Goal: Task Accomplishment & Management: Complete application form

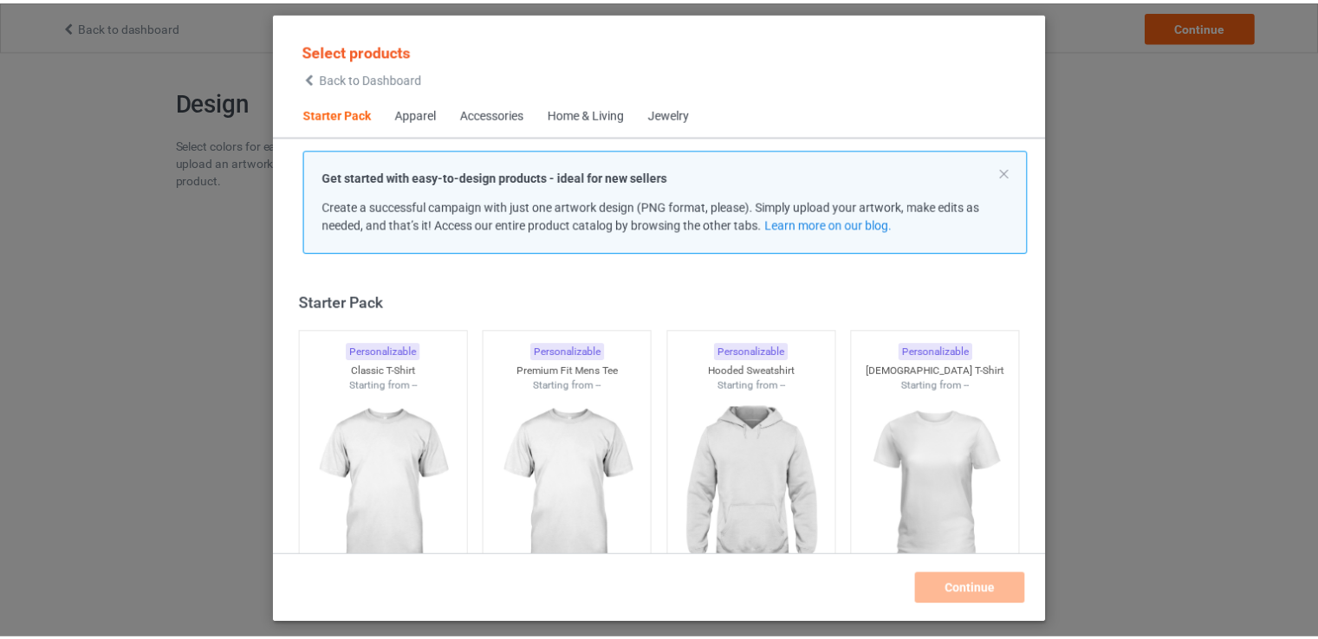
scroll to position [23, 0]
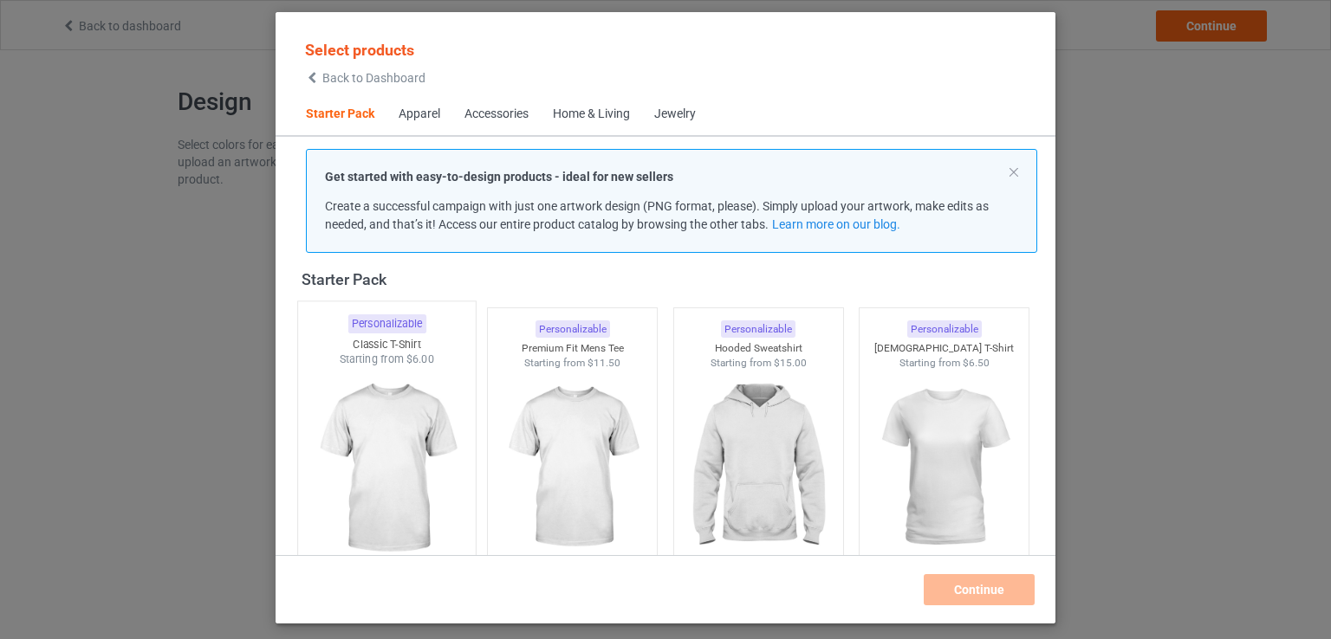
click at [355, 437] on img at bounding box center [386, 469] width 163 height 204
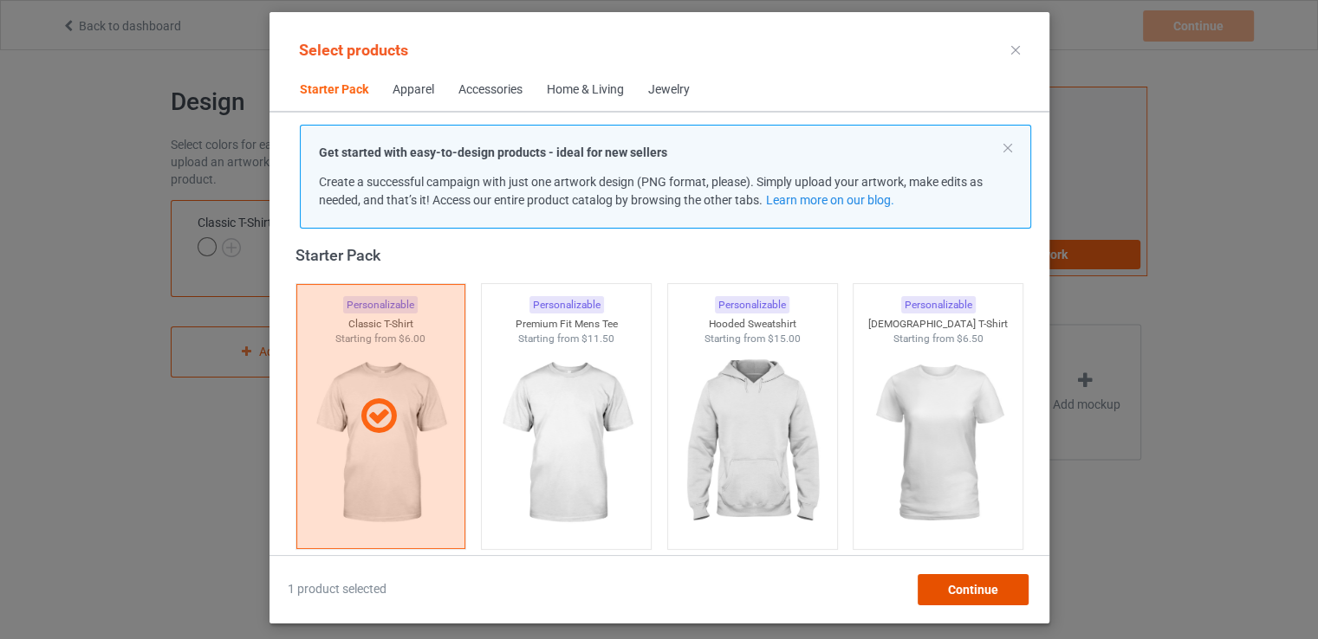
click at [963, 597] on div "Continue" at bounding box center [972, 589] width 111 height 31
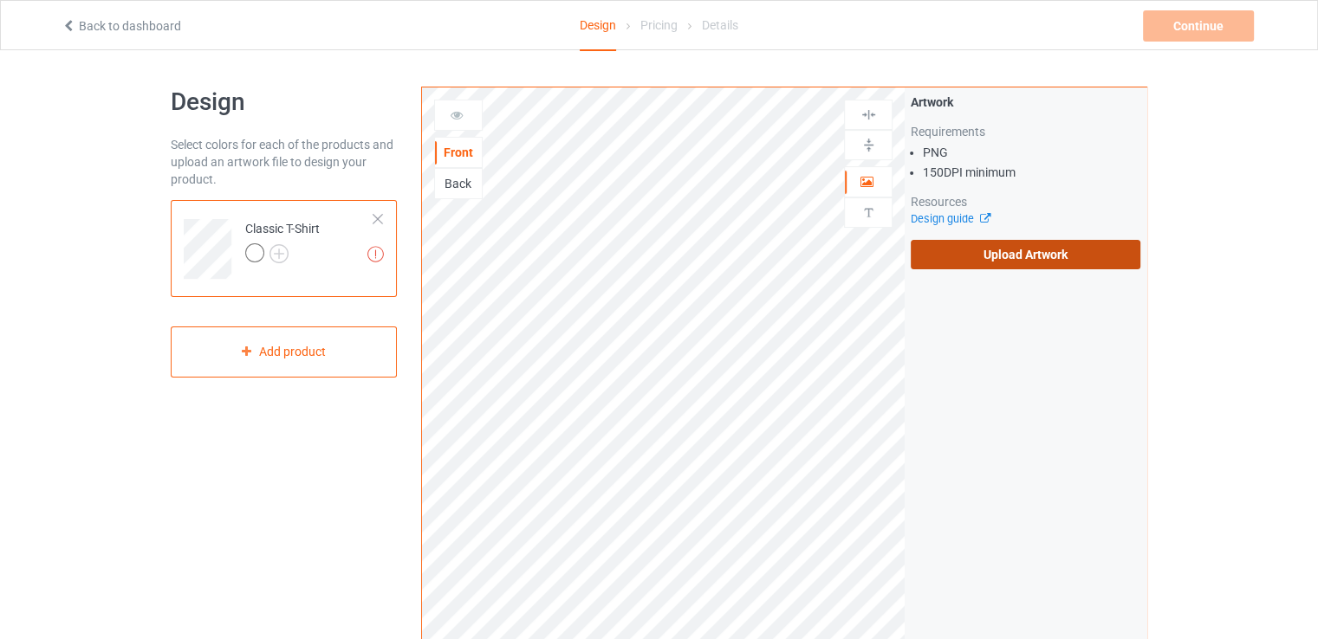
click at [1020, 254] on label "Upload Artwork" at bounding box center [1026, 254] width 230 height 29
click at [0, 0] on input "Upload Artwork" at bounding box center [0, 0] width 0 height 0
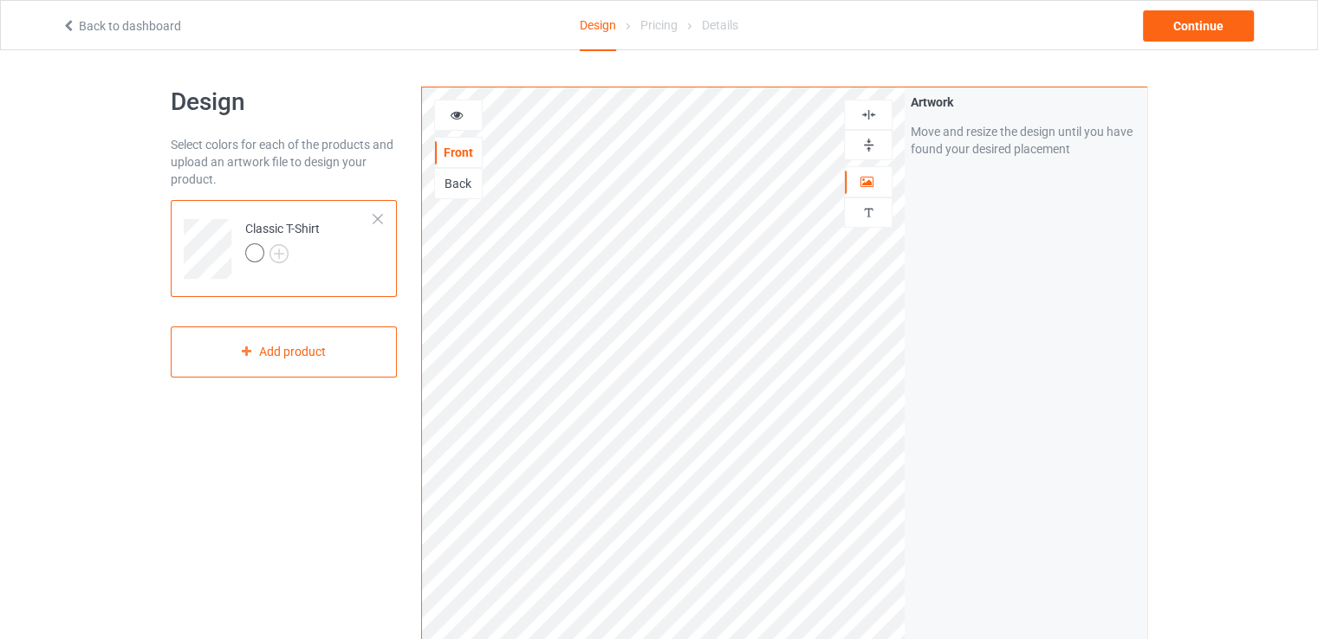
click at [454, 121] on div at bounding box center [458, 115] width 47 height 17
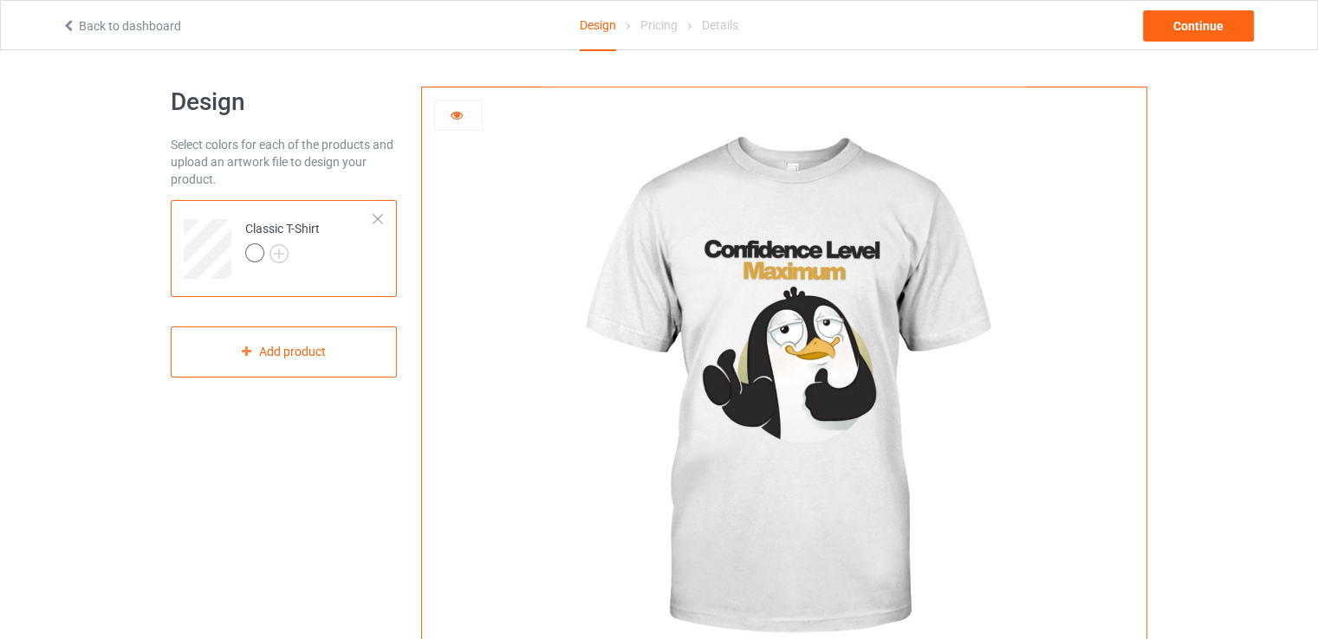
click at [253, 256] on div at bounding box center [254, 252] width 19 height 19
click at [455, 126] on div at bounding box center [458, 115] width 49 height 31
click at [461, 115] on icon at bounding box center [457, 113] width 15 height 12
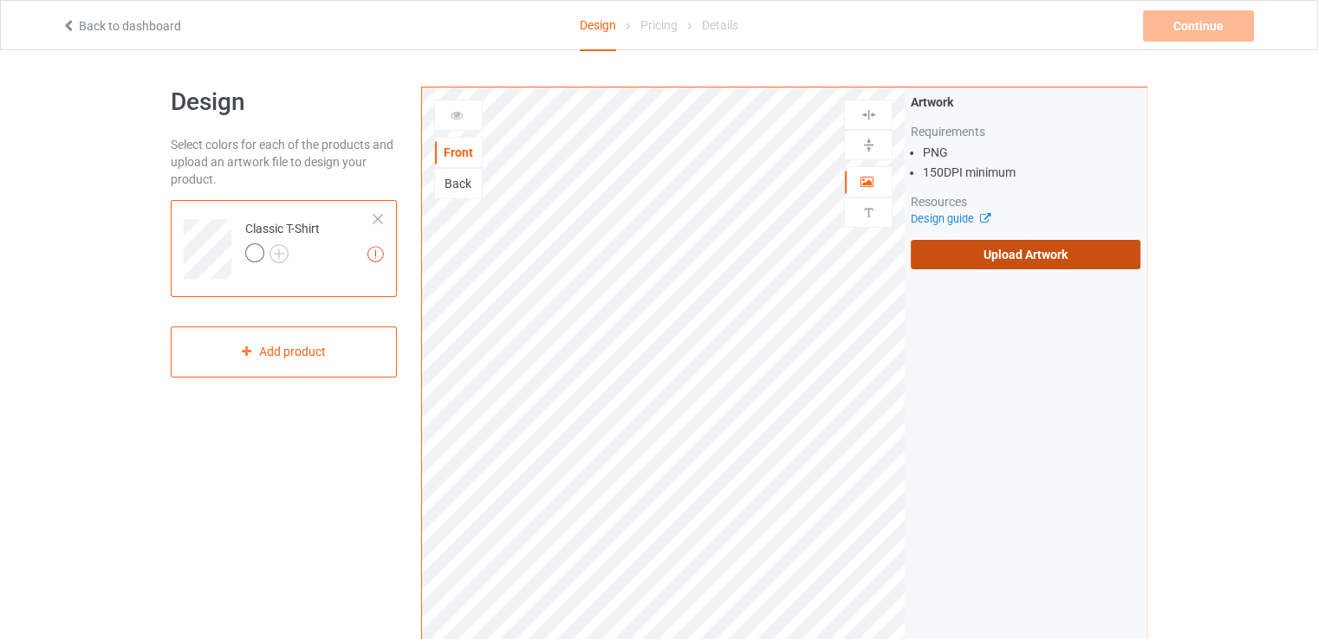
click at [1081, 242] on label "Upload Artwork" at bounding box center [1026, 254] width 230 height 29
click at [0, 0] on input "Upload Artwork" at bounding box center [0, 0] width 0 height 0
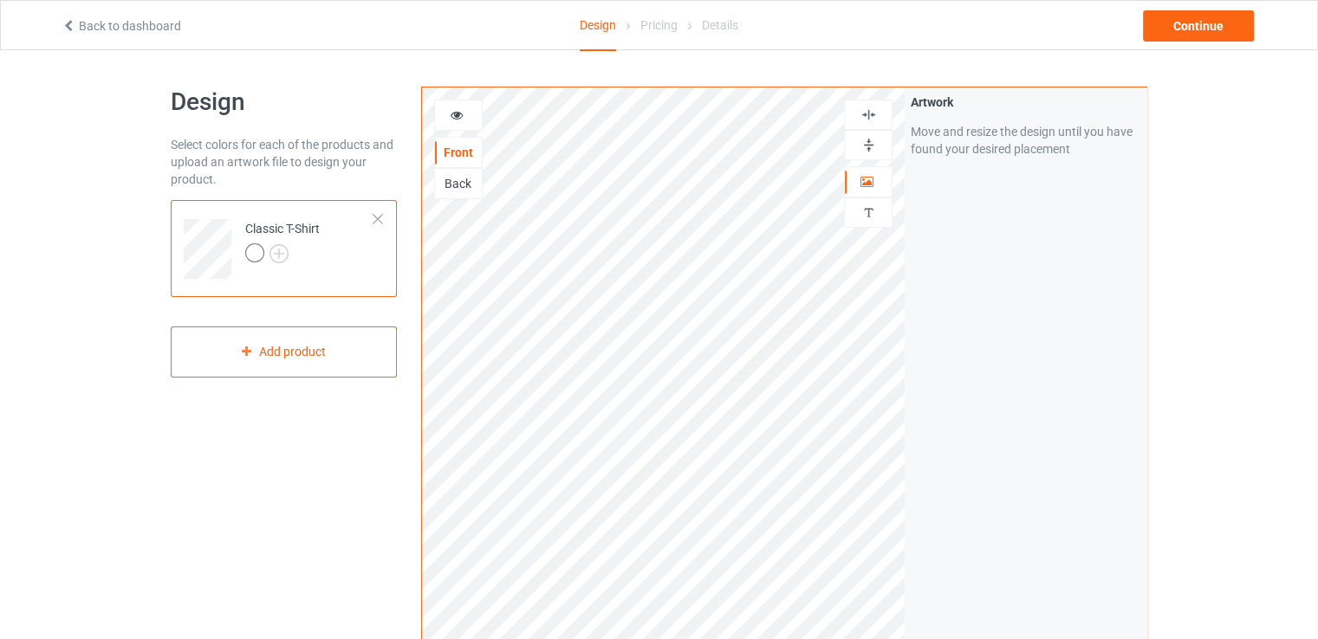
click at [471, 119] on div at bounding box center [458, 115] width 47 height 17
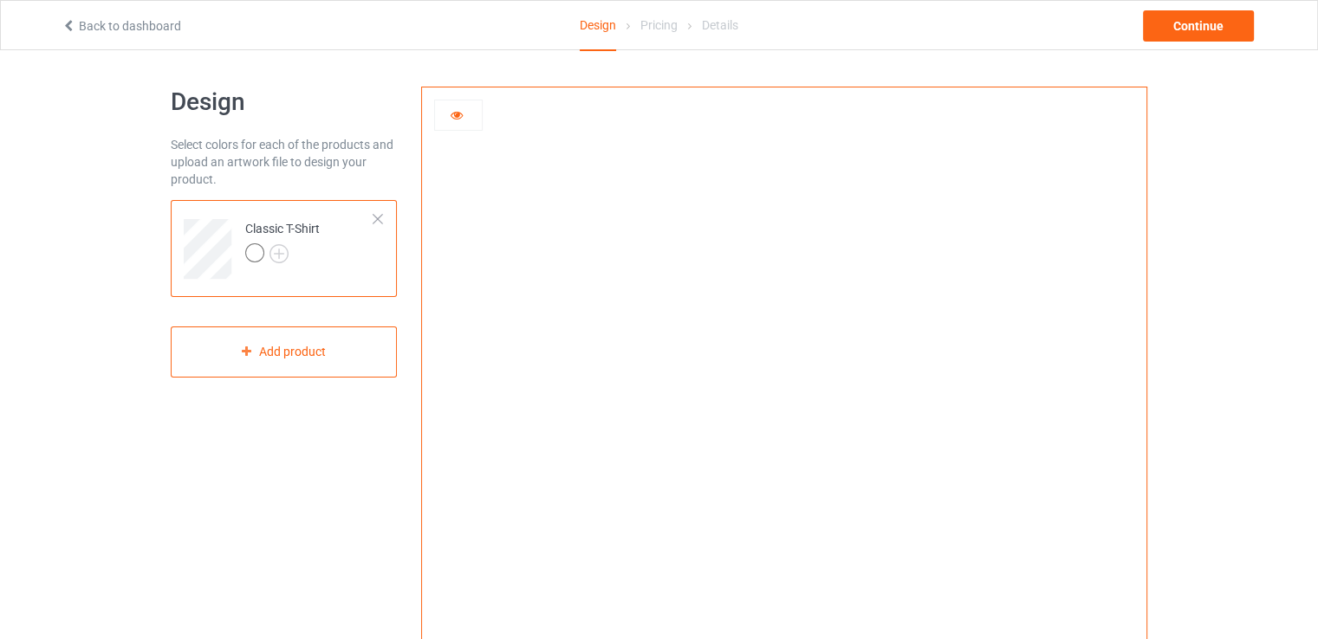
click at [784, 389] on img at bounding box center [784, 389] width 0 height 0
click at [447, 110] on div at bounding box center [458, 115] width 47 height 17
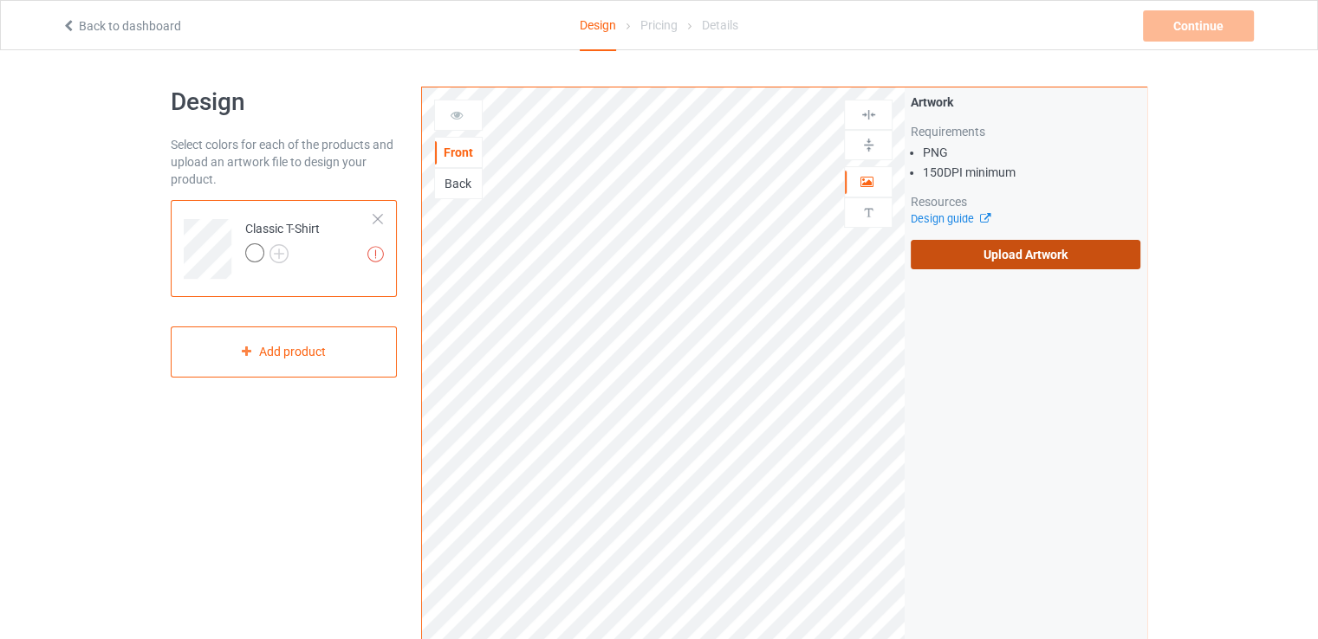
click at [1099, 253] on label "Upload Artwork" at bounding box center [1026, 254] width 230 height 29
click at [0, 0] on input "Upload Artwork" at bounding box center [0, 0] width 0 height 0
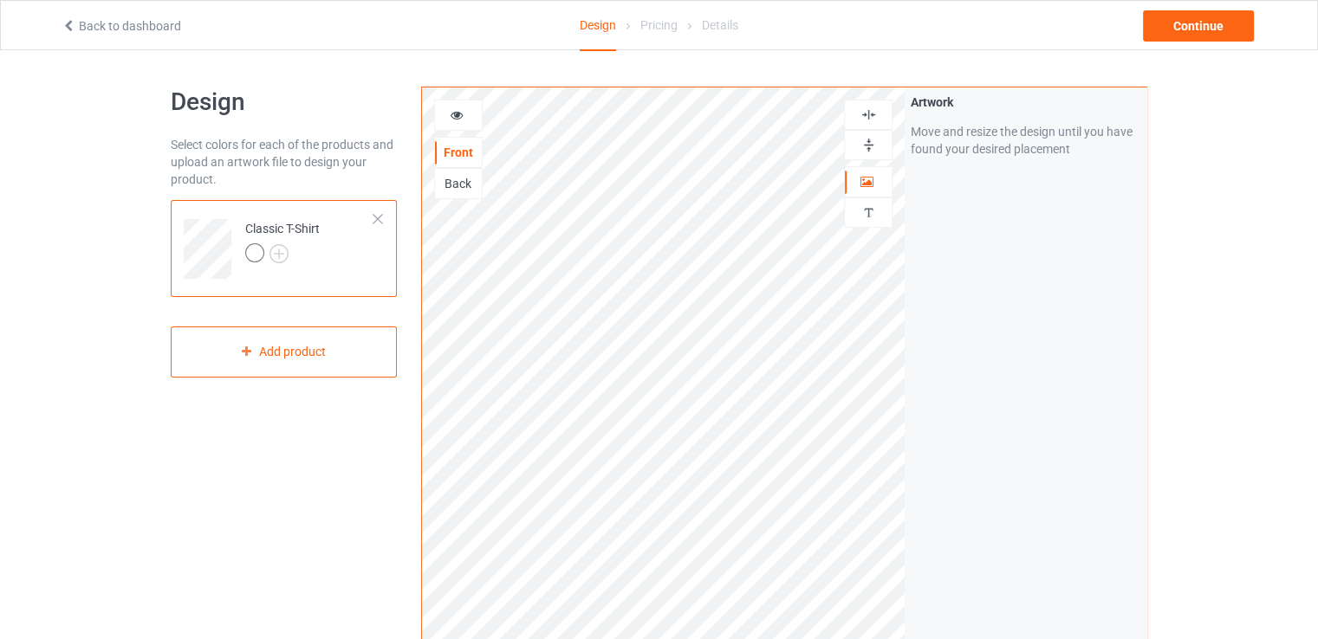
click at [467, 112] on div at bounding box center [458, 115] width 47 height 17
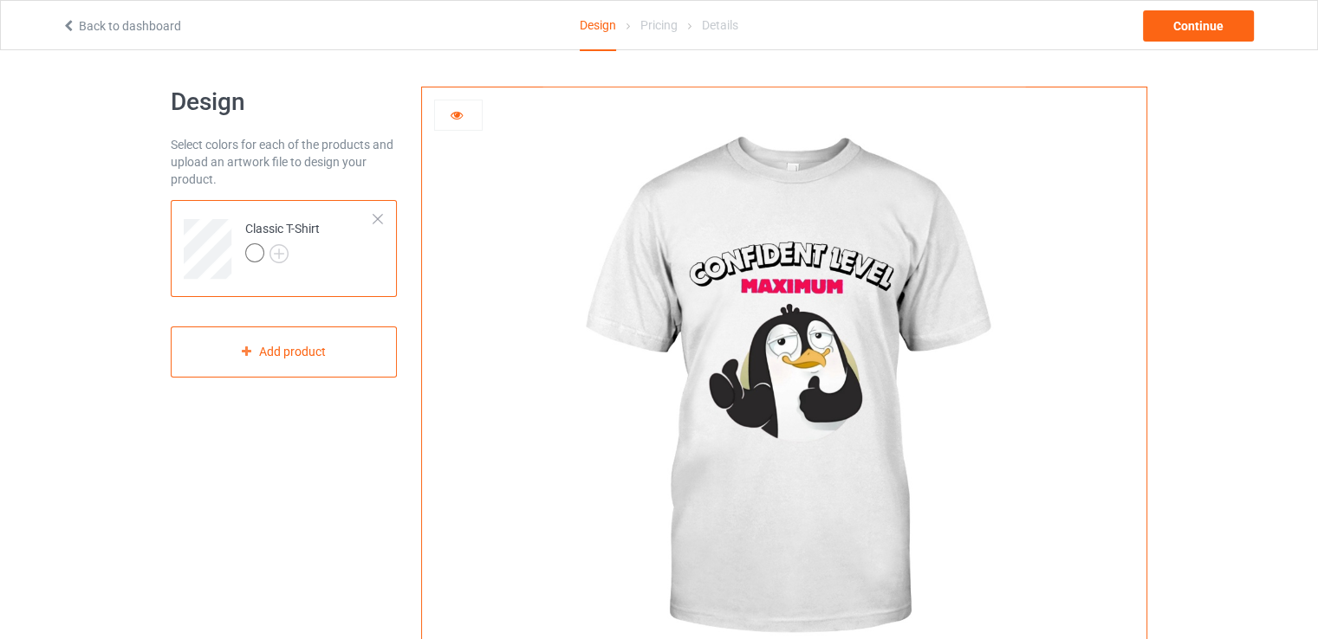
click at [447, 126] on div at bounding box center [458, 115] width 49 height 31
click at [447, 120] on div at bounding box center [458, 115] width 47 height 17
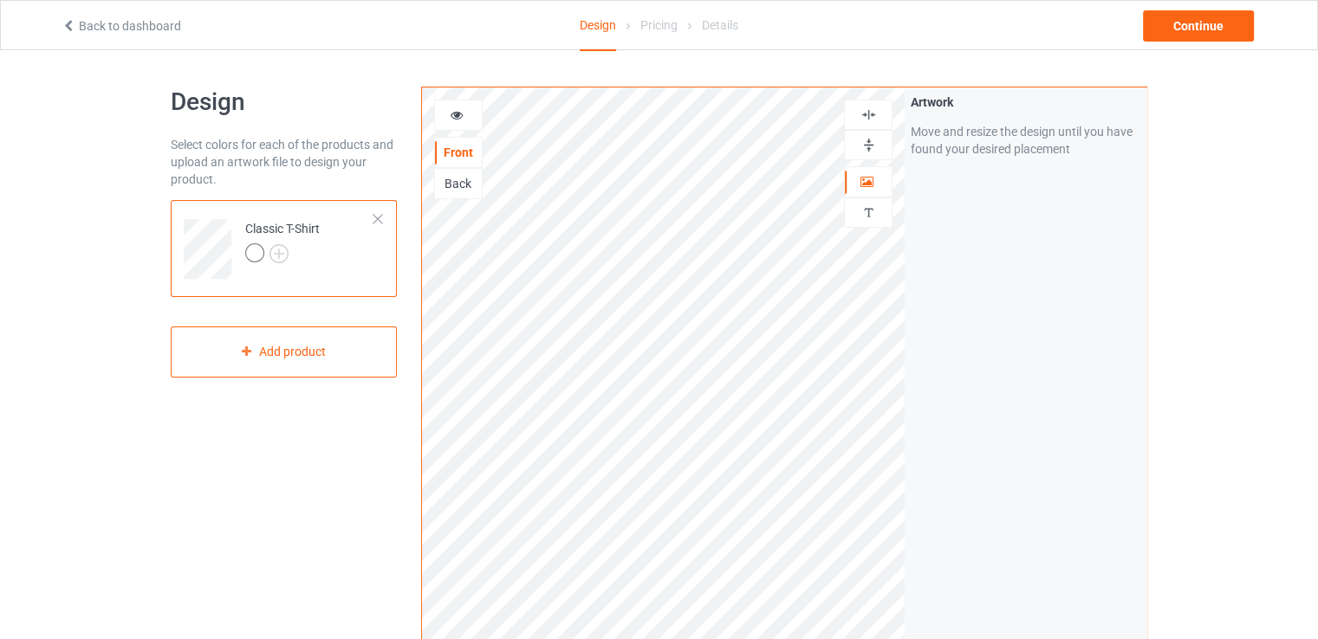
click at [461, 116] on icon at bounding box center [457, 113] width 15 height 12
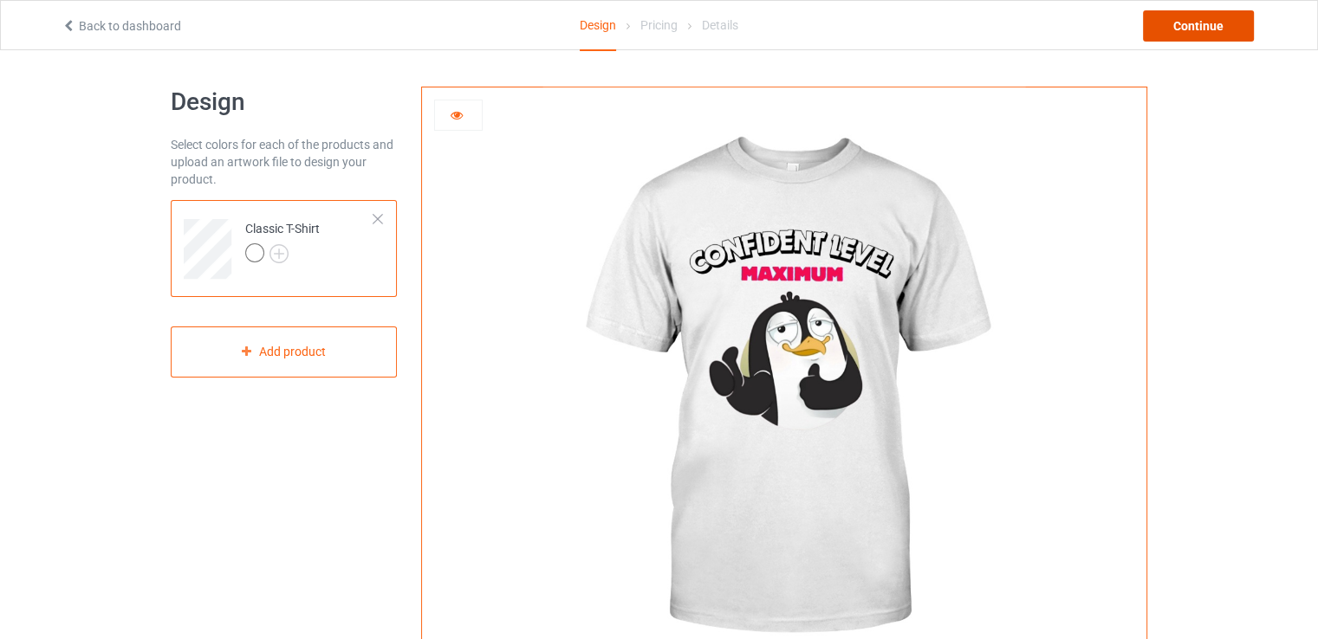
click at [1223, 29] on div "Continue" at bounding box center [1198, 25] width 111 height 31
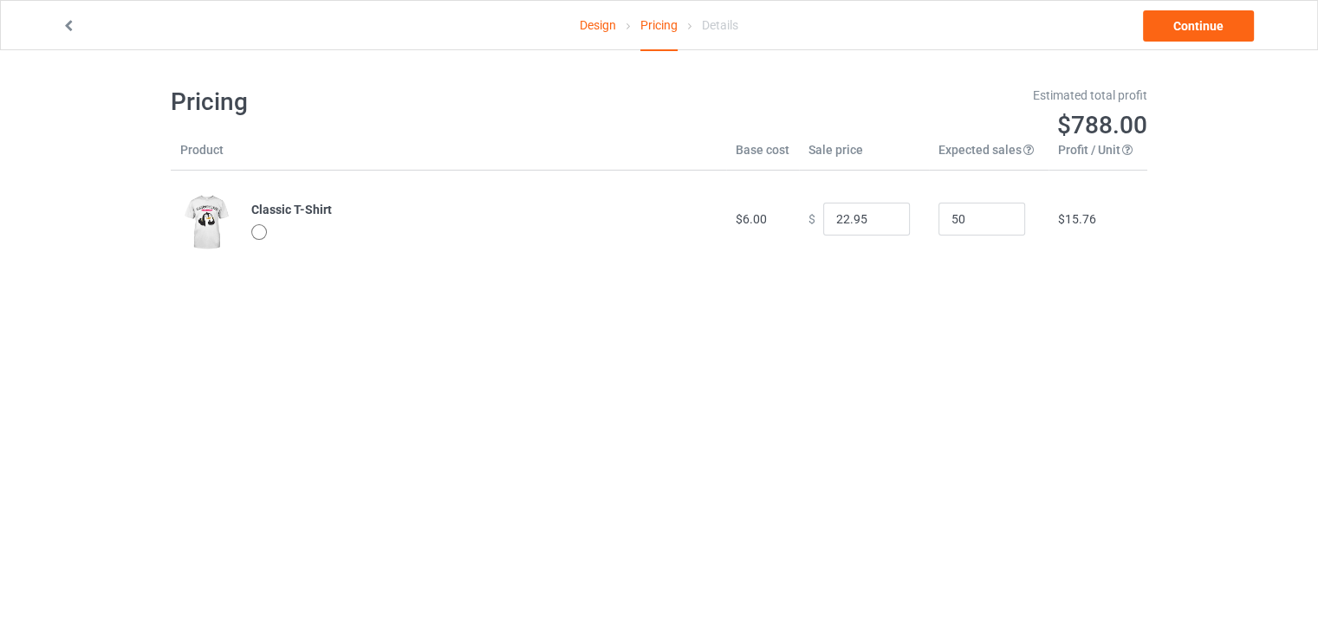
click at [262, 237] on div at bounding box center [259, 232] width 16 height 16
click at [256, 231] on div at bounding box center [259, 232] width 16 height 16
click at [878, 216] on input "23.95" at bounding box center [866, 219] width 87 height 33
click at [878, 216] on input "24.95" at bounding box center [866, 219] width 87 height 33
type input "25.95"
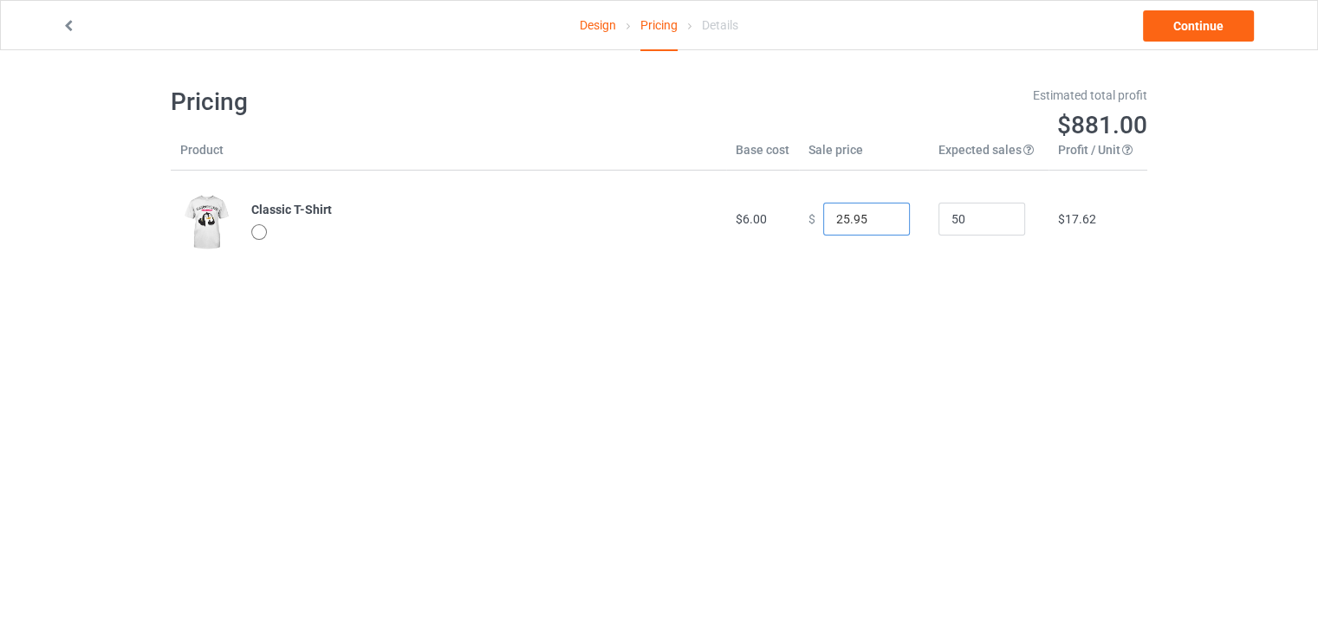
click at [878, 216] on input "25.95" at bounding box center [866, 219] width 87 height 33
click at [1175, 22] on link "Continue" at bounding box center [1198, 25] width 111 height 31
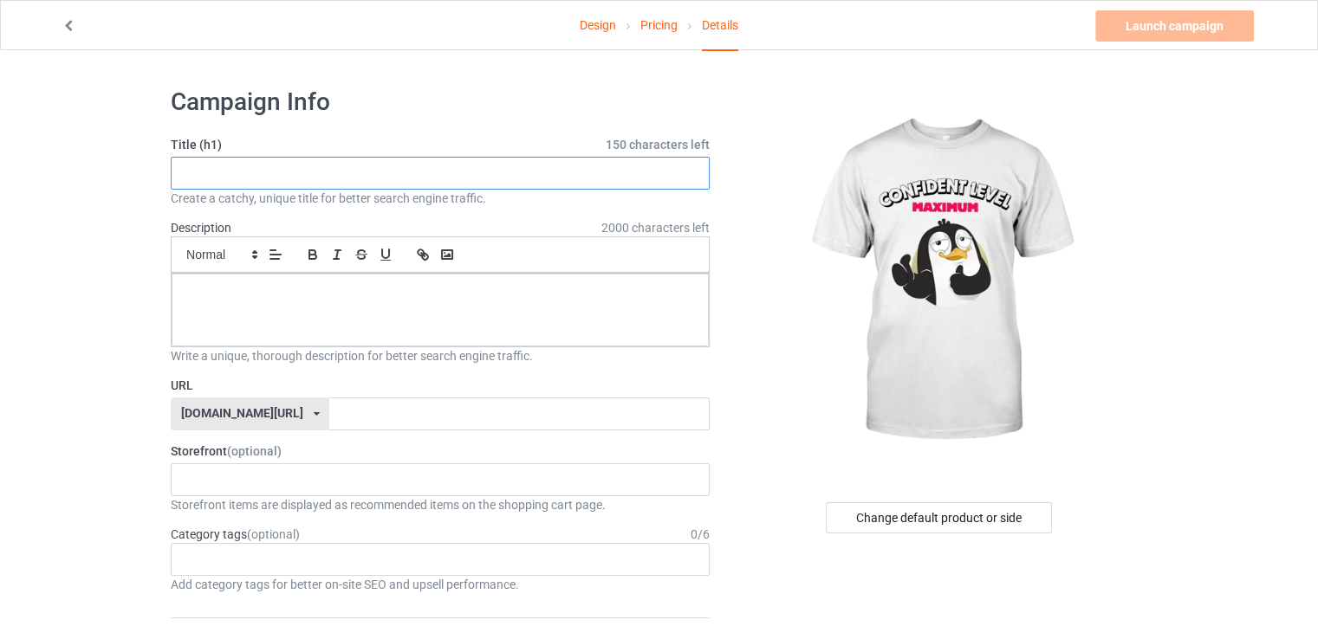
click at [283, 183] on input "text" at bounding box center [440, 173] width 539 height 33
click at [299, 165] on input "text" at bounding box center [440, 173] width 539 height 33
paste input "Confidence level: Maximum"
click at [274, 176] on input "Confidence level: Maximum" at bounding box center [440, 173] width 539 height 33
click at [431, 174] on input "Confidence level: Maximum" at bounding box center [440, 173] width 539 height 33
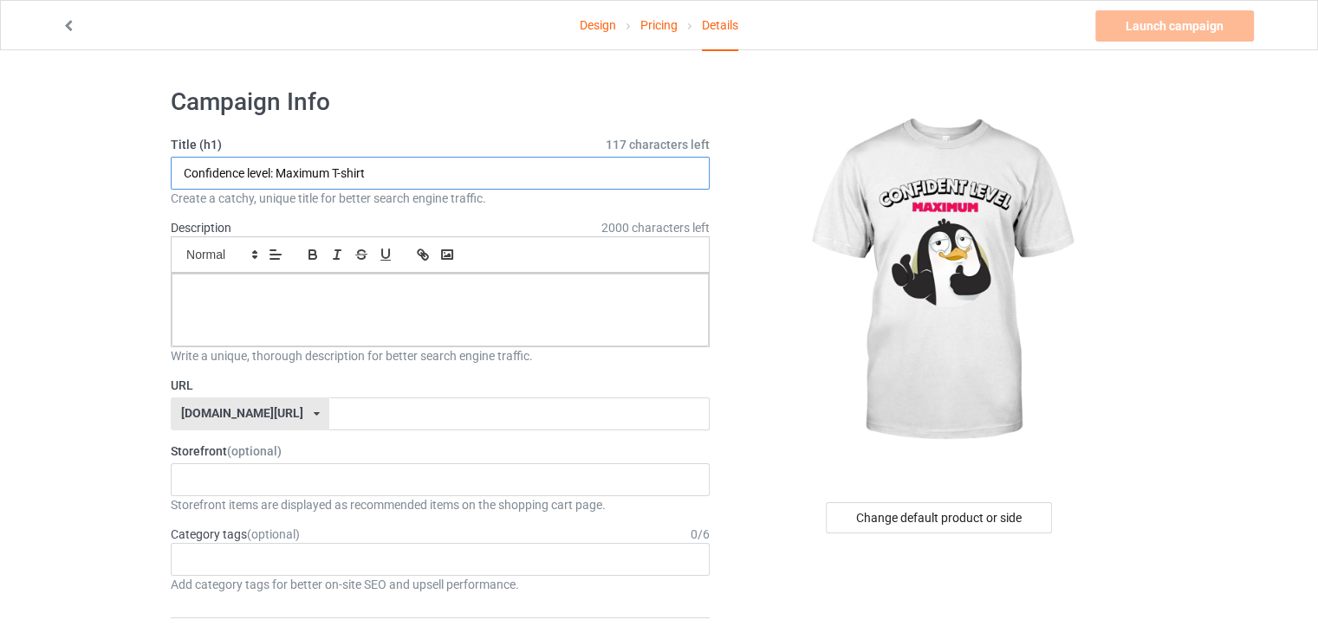
type input "Confidence level: Maximum T-shirt"
click at [513, 299] on p at bounding box center [439, 293] width 509 height 16
click at [464, 281] on div at bounding box center [440, 310] width 537 height 73
paste div
drag, startPoint x: 375, startPoint y: 297, endPoint x: 36, endPoint y: 282, distance: 339.9
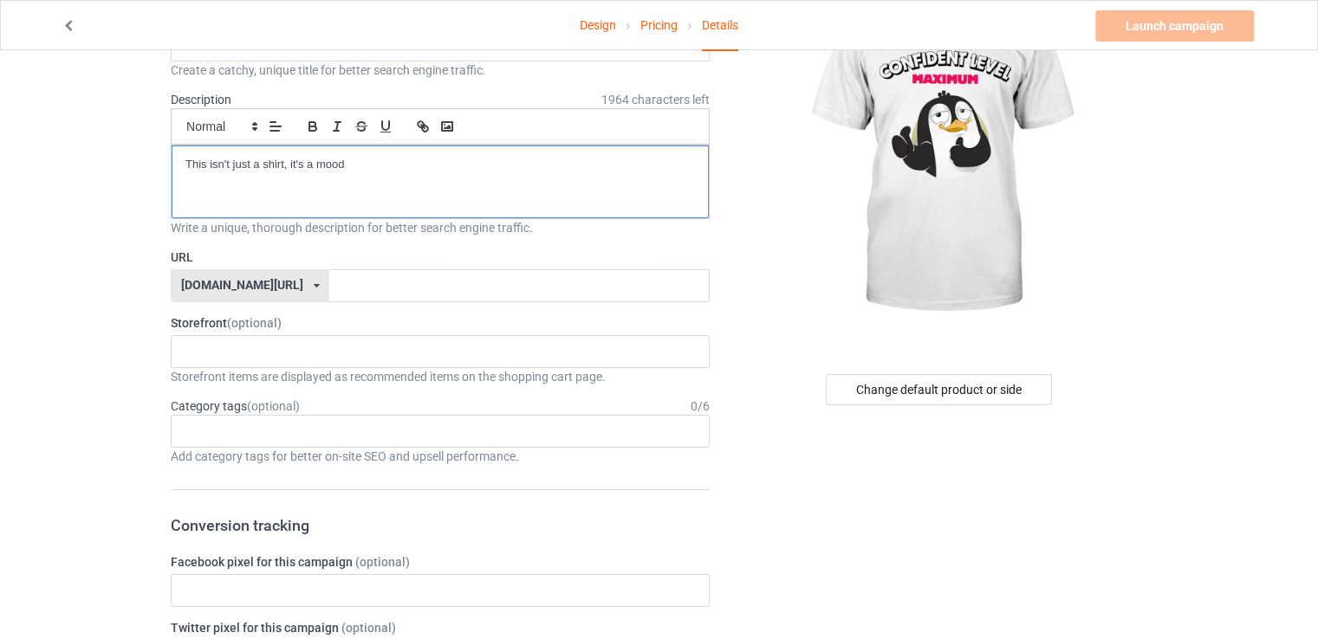
scroll to position [142, 0]
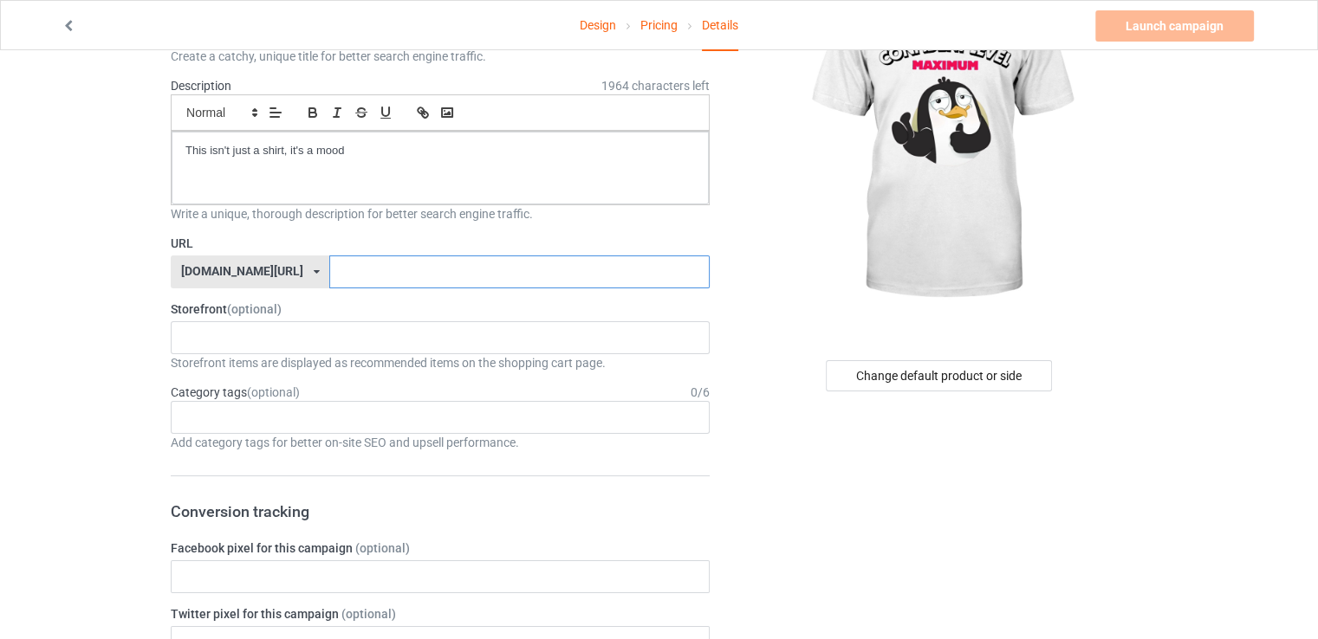
click at [329, 275] on input "text" at bounding box center [518, 272] width 379 height 33
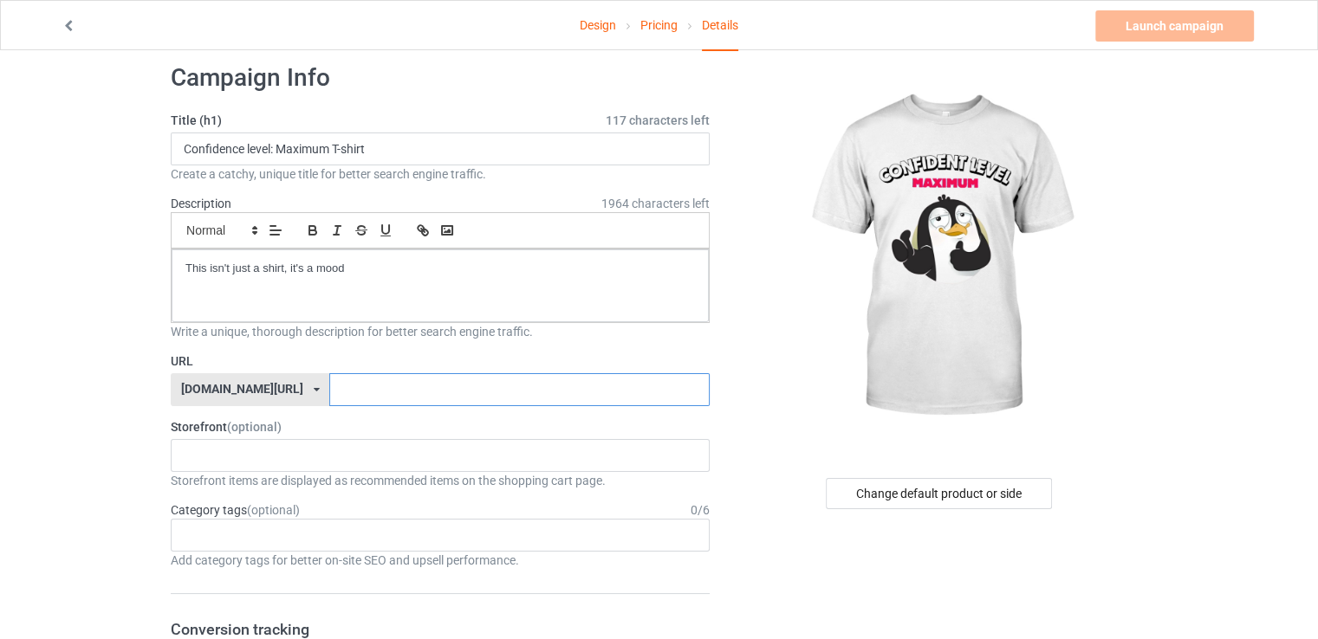
scroll to position [0, 0]
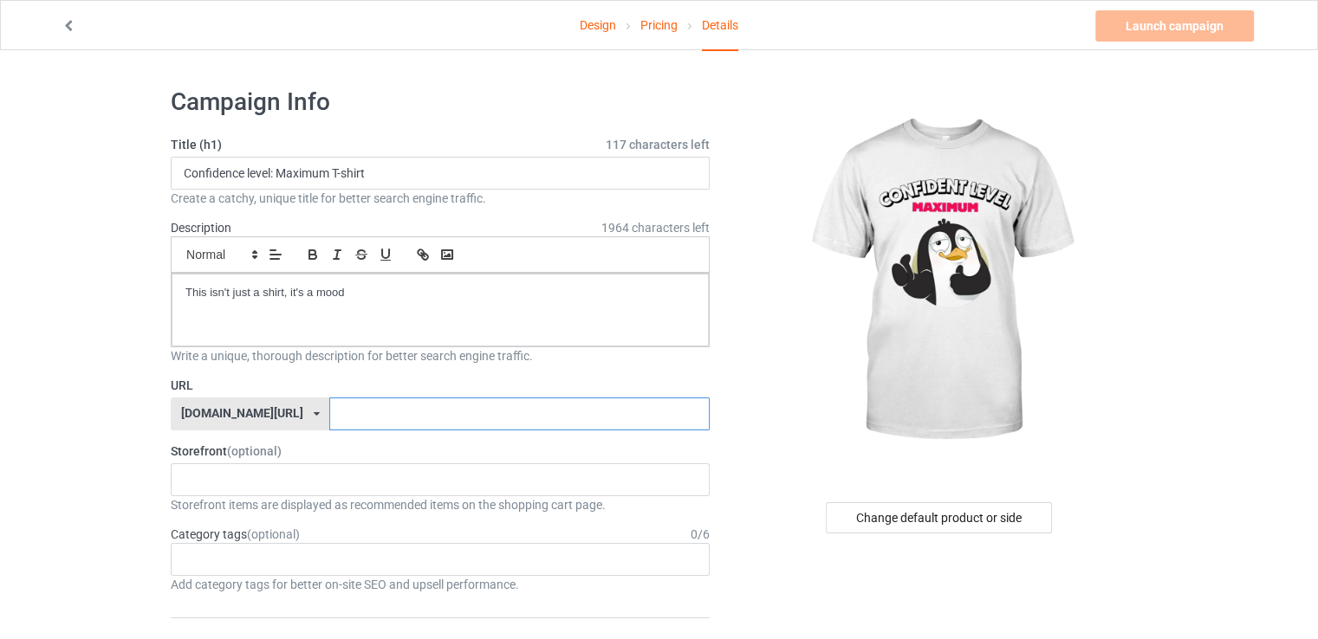
click at [329, 418] on input "text" at bounding box center [518, 414] width 379 height 33
paste input "ax"
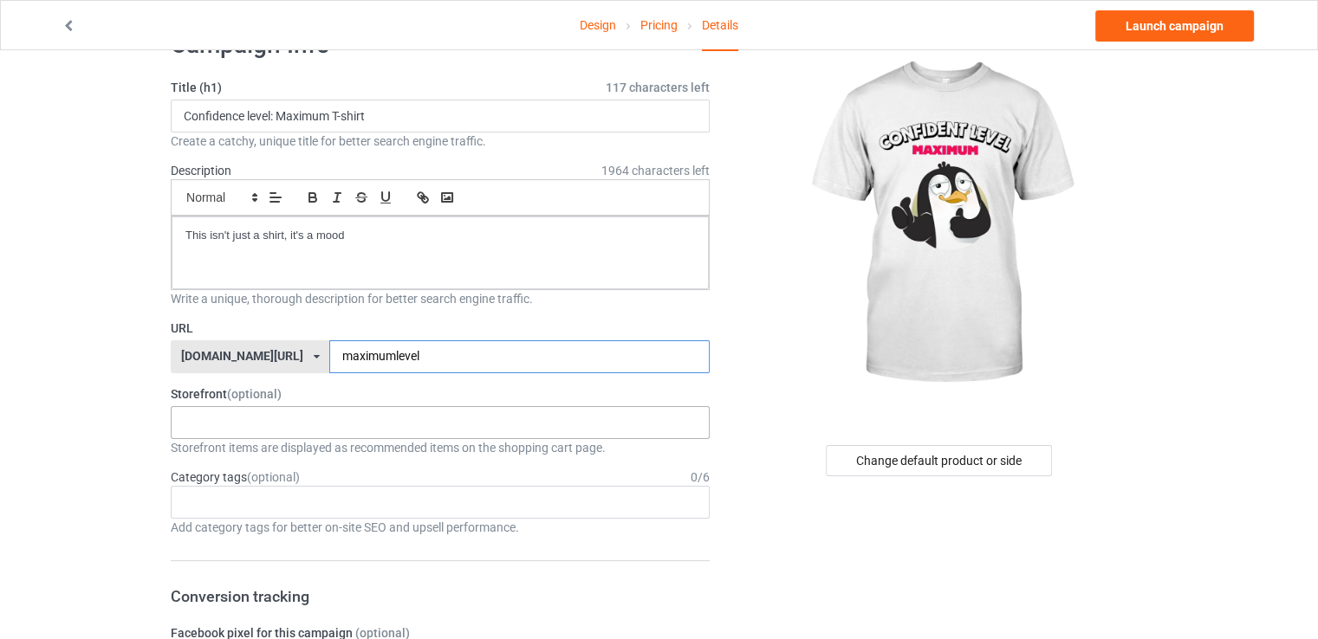
type input "maximumlevel"
click at [329, 426] on div "chillinwithpenguins dolphin lover 68c2dbaf79d590002f20311d 682a0764c8025a002fa6…" at bounding box center [440, 422] width 539 height 33
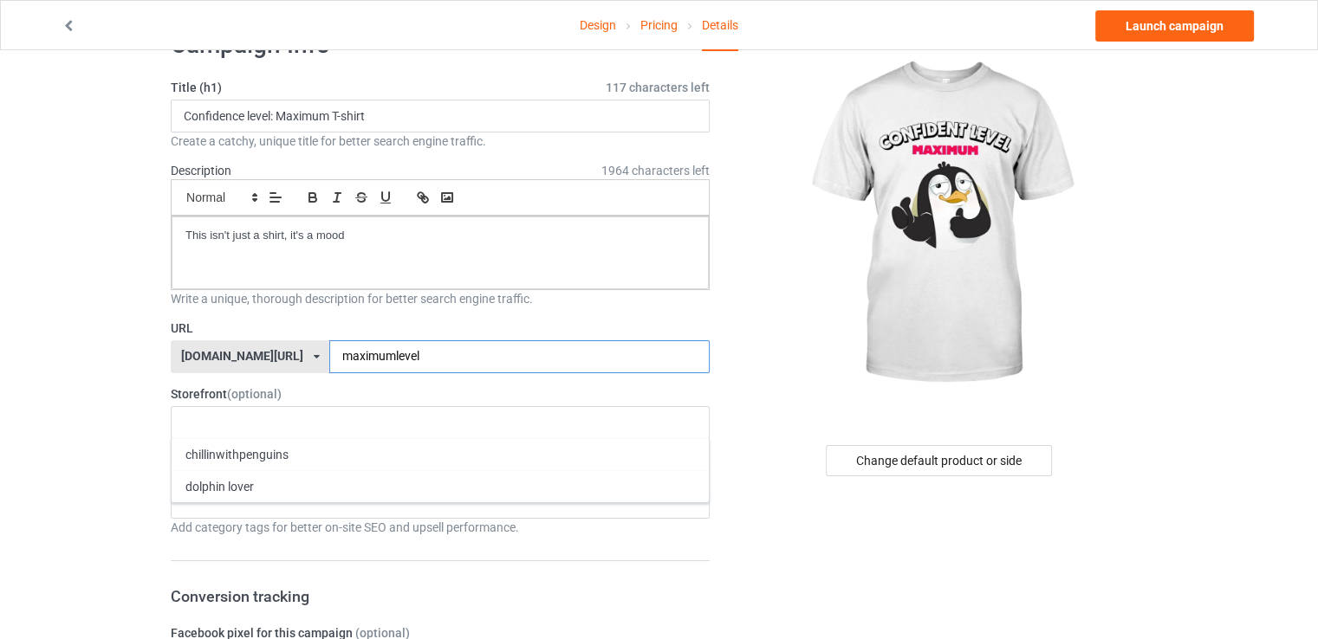
click at [398, 344] on input "maximumlevel" at bounding box center [518, 356] width 379 height 33
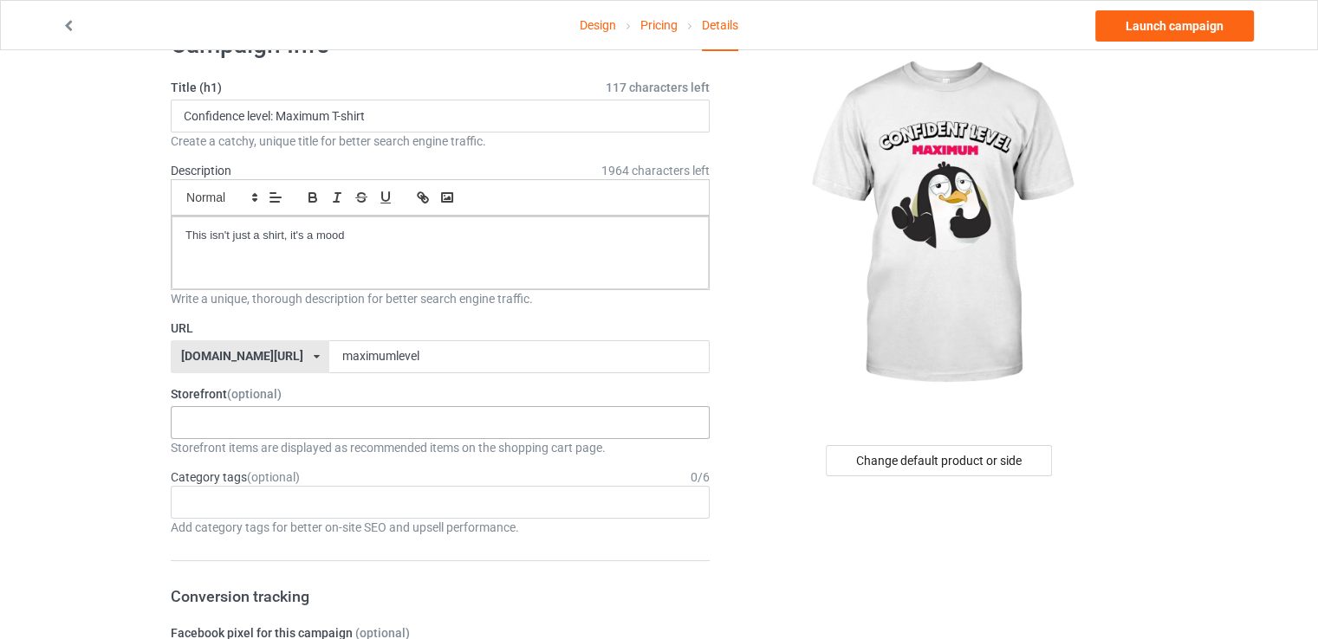
click at [351, 425] on div "chillinwithpenguins dolphin lover 68c2dbaf79d590002f20311d 682a0764c8025a002fa6…" at bounding box center [440, 422] width 539 height 33
click at [270, 457] on div "chillinwithpenguins" at bounding box center [440, 454] width 537 height 32
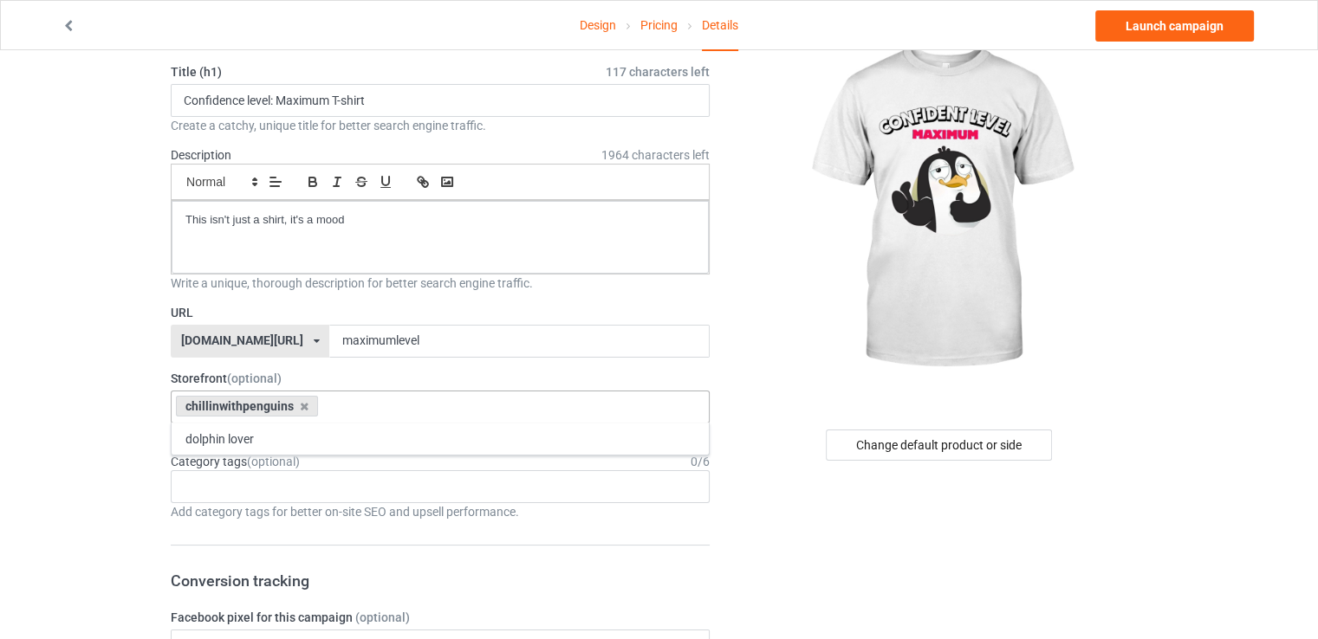
scroll to position [0, 0]
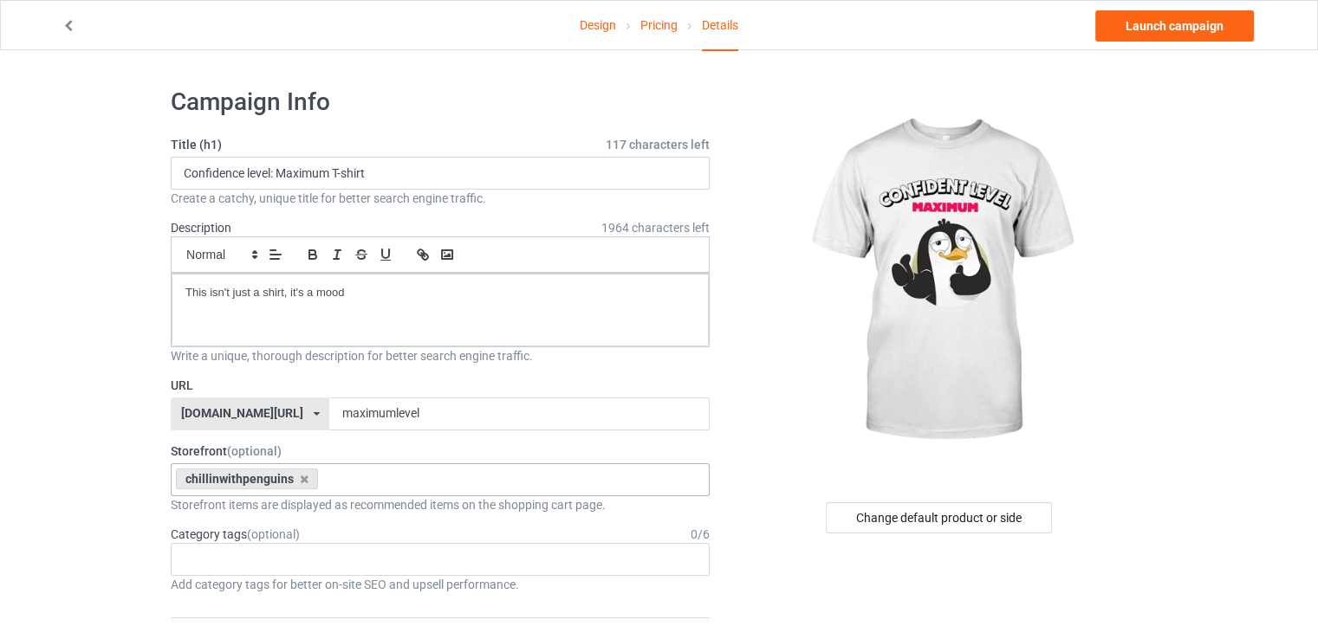
click at [603, 41] on link "Design" at bounding box center [598, 25] width 36 height 49
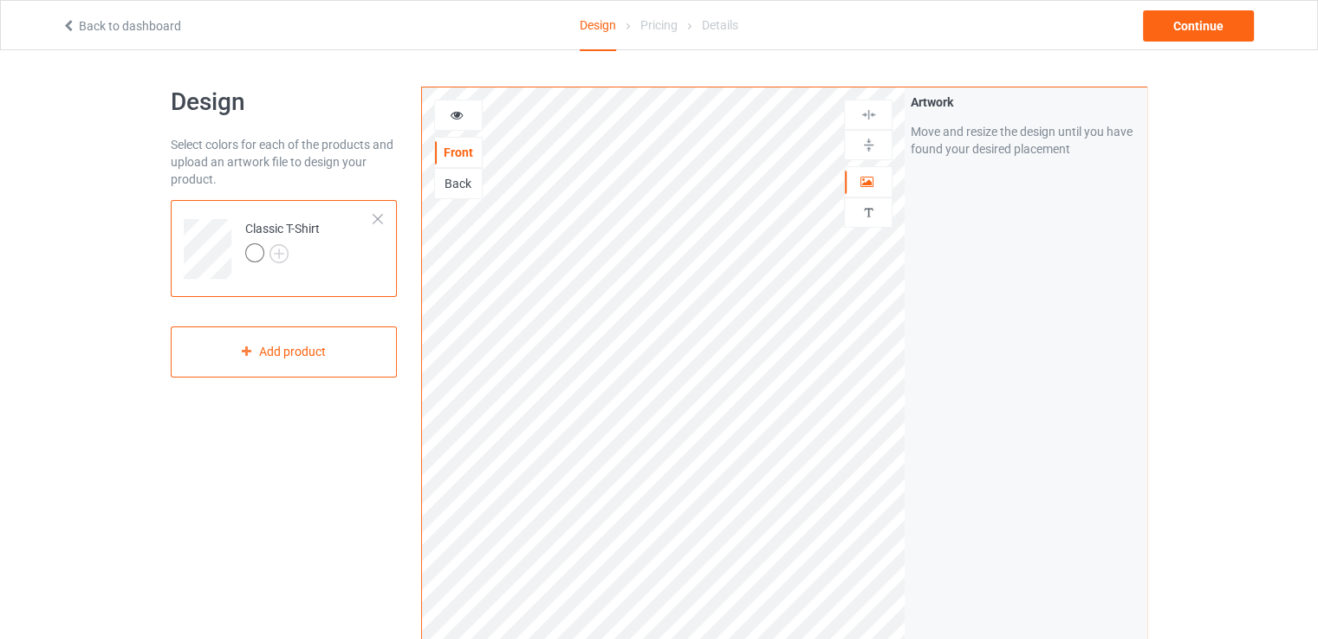
click at [288, 243] on div at bounding box center [282, 255] width 75 height 24
click at [276, 246] on img at bounding box center [278, 253] width 19 height 19
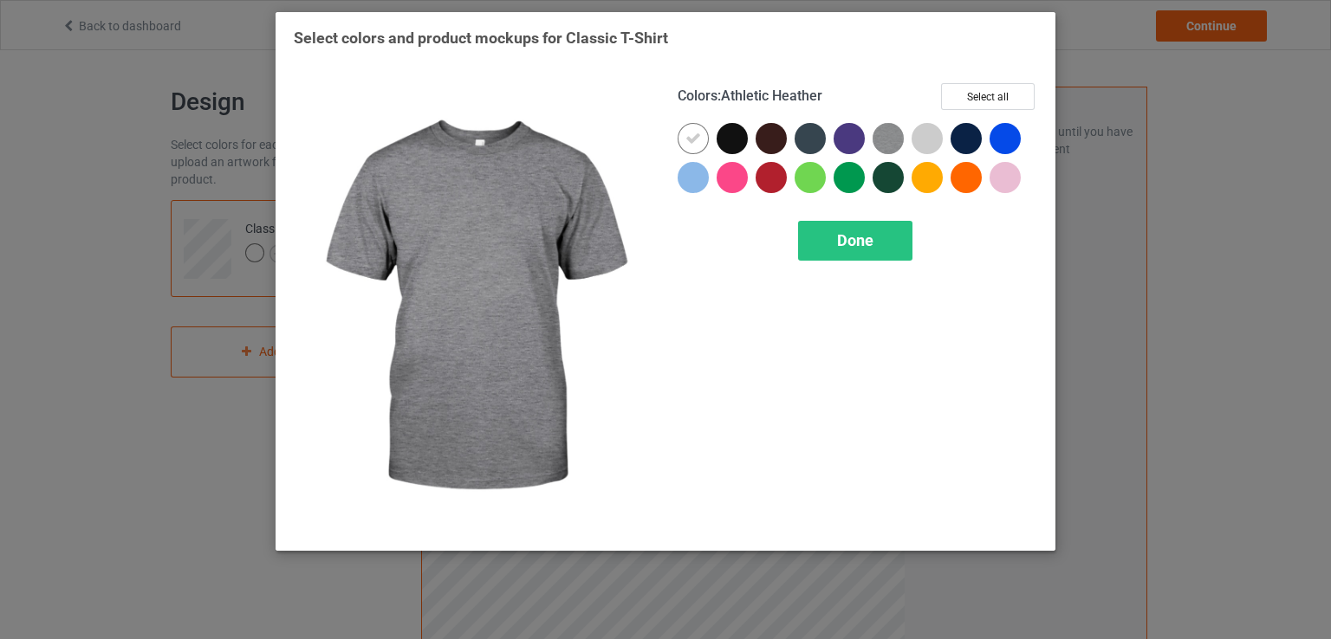
click at [879, 139] on img at bounding box center [887, 138] width 31 height 31
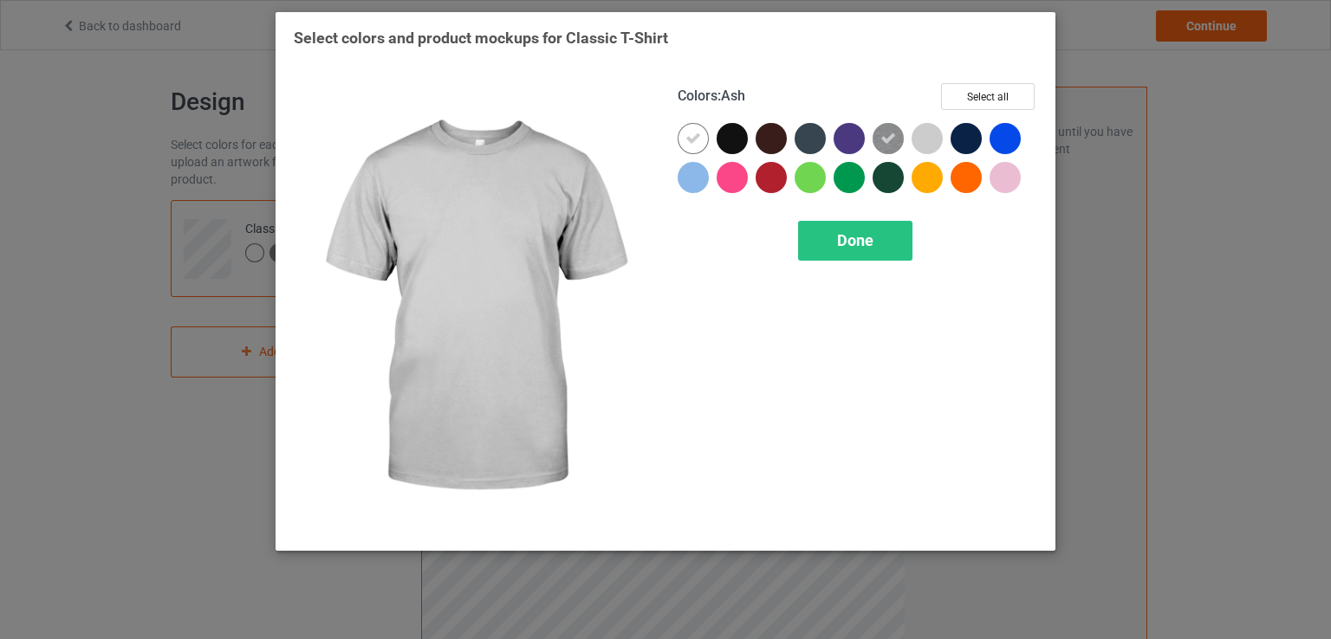
click at [930, 141] on div at bounding box center [926, 138] width 31 height 31
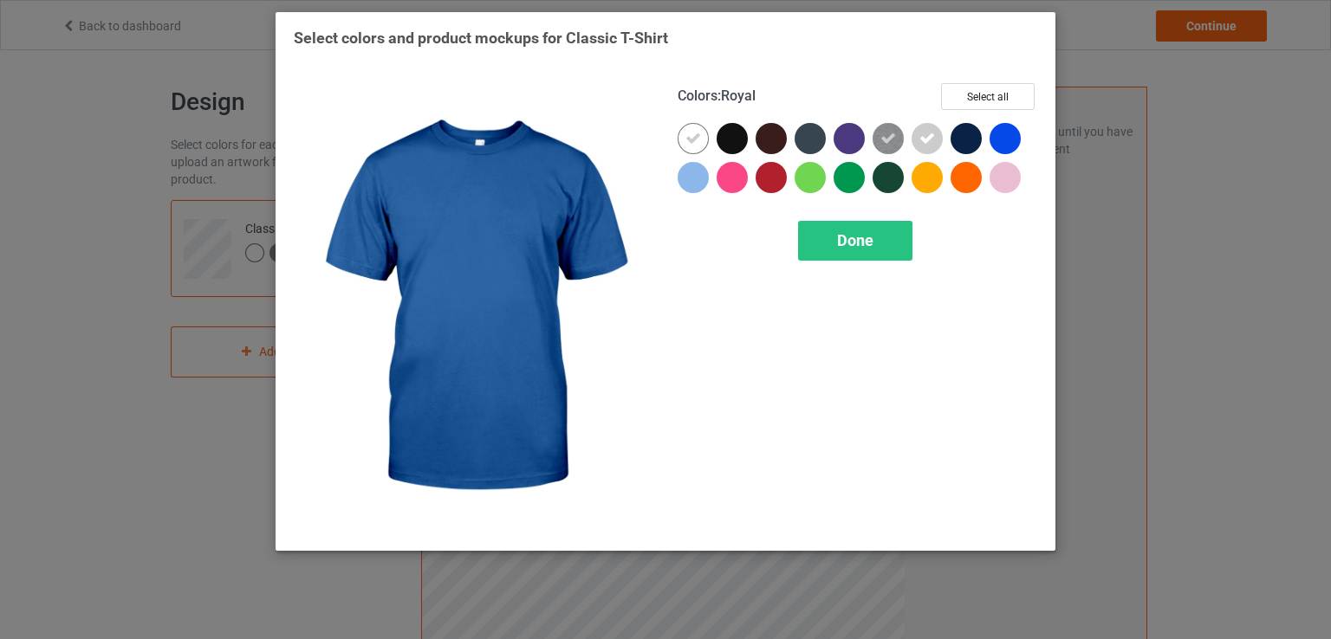
click at [1007, 145] on div at bounding box center [1004, 138] width 31 height 31
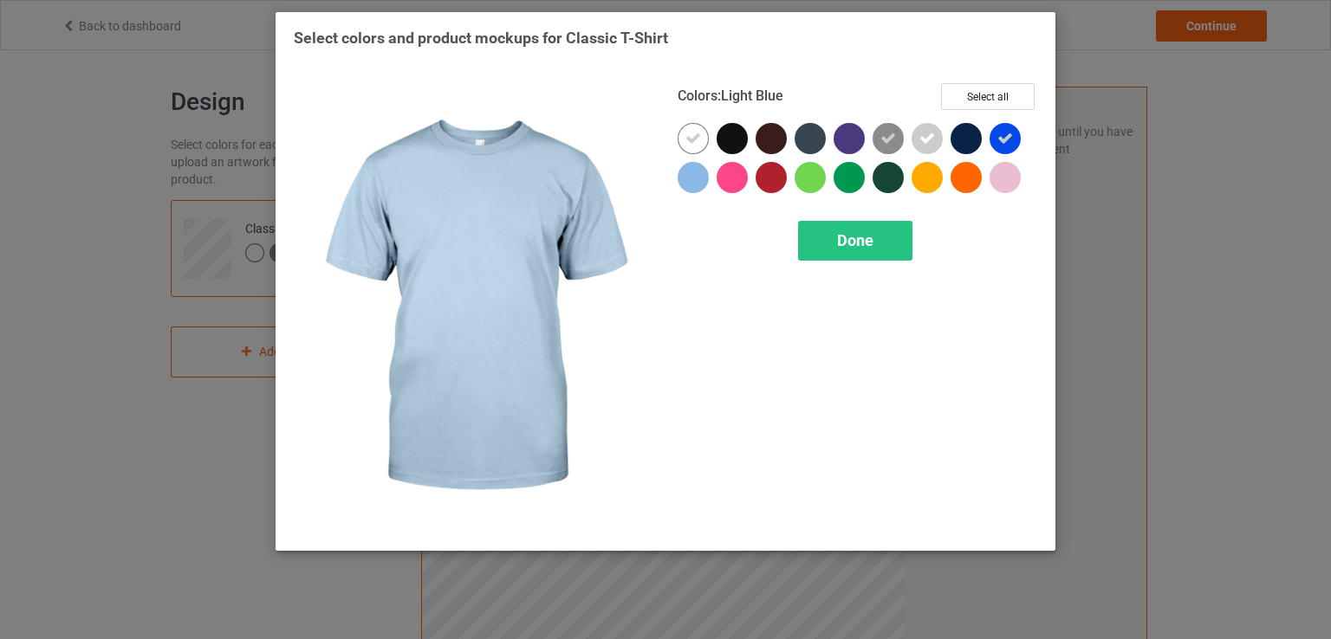
click at [689, 184] on div at bounding box center [693, 177] width 31 height 31
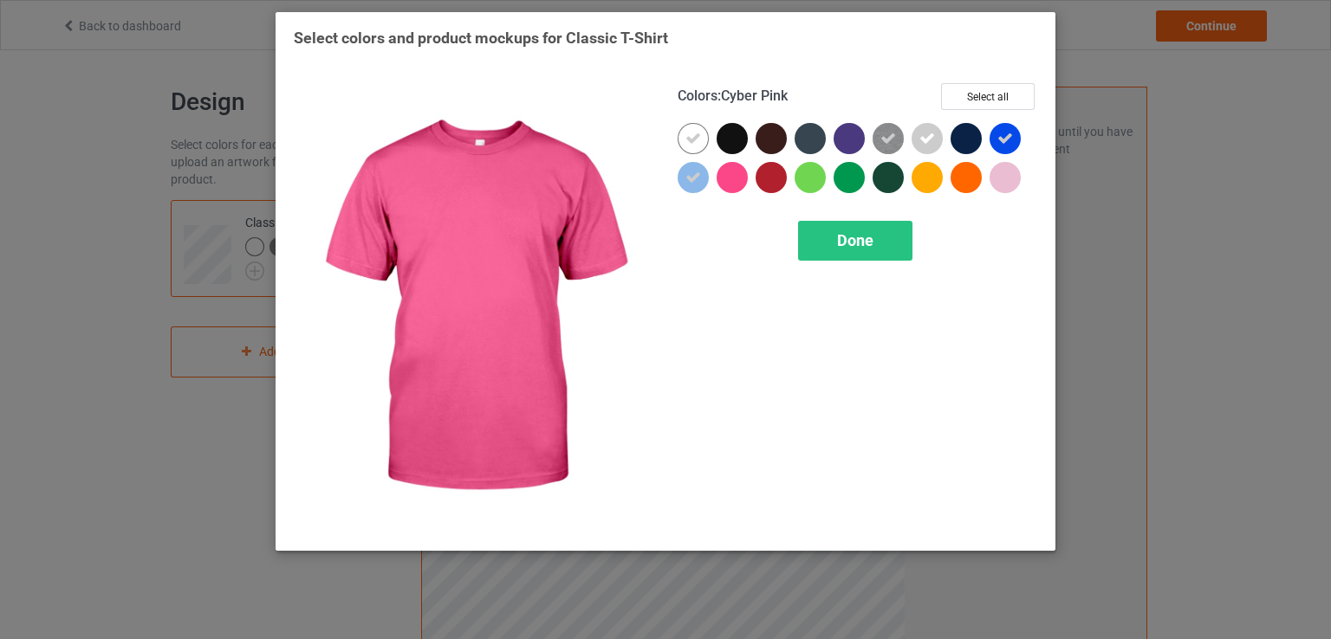
click at [738, 179] on div at bounding box center [731, 177] width 31 height 31
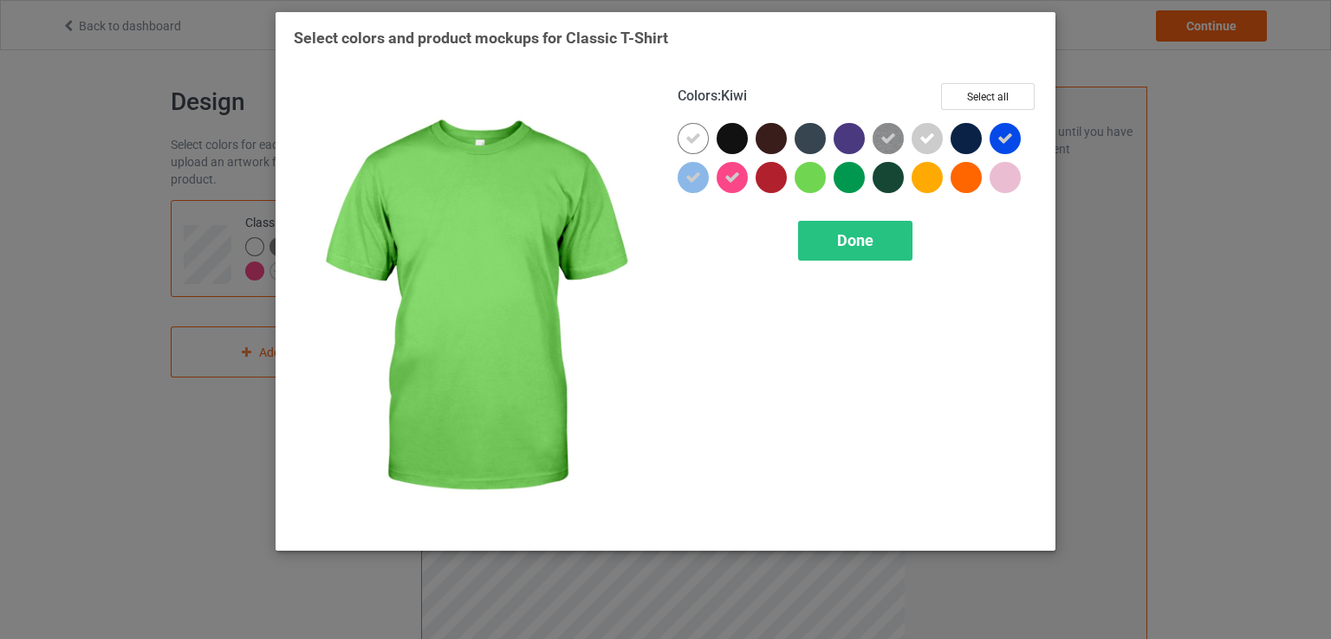
click at [794, 178] on div at bounding box center [809, 177] width 31 height 31
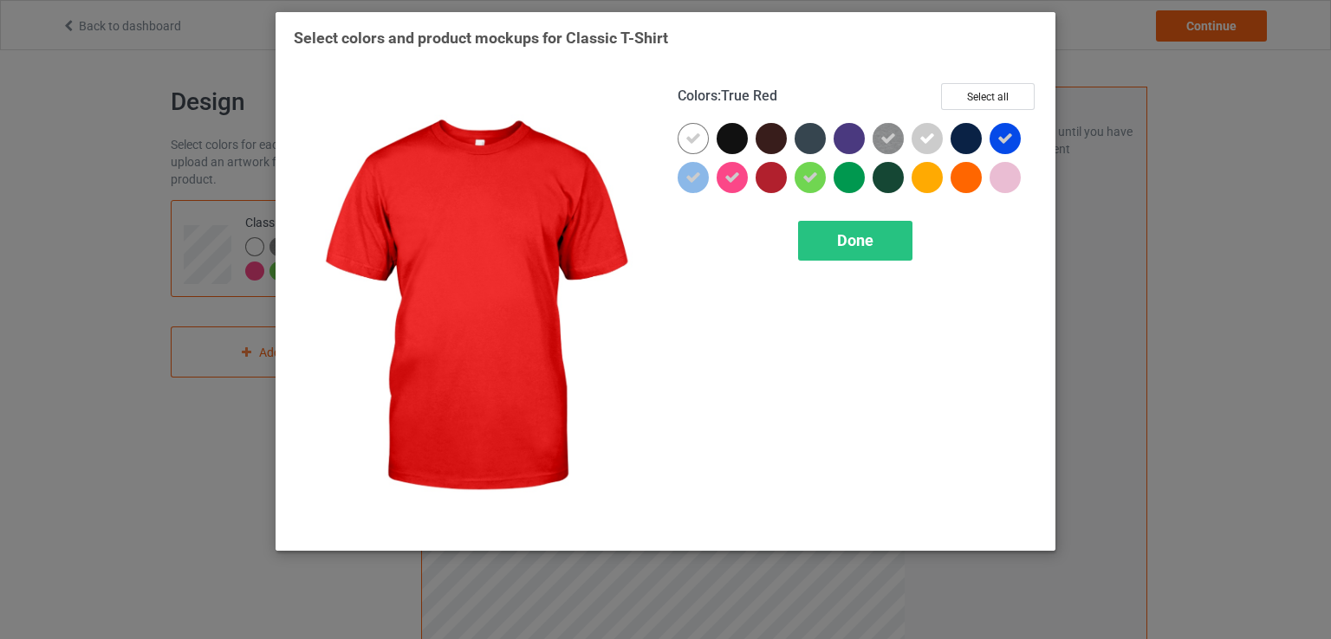
click at [771, 181] on div at bounding box center [770, 177] width 31 height 31
click at [766, 180] on icon at bounding box center [771, 178] width 16 height 16
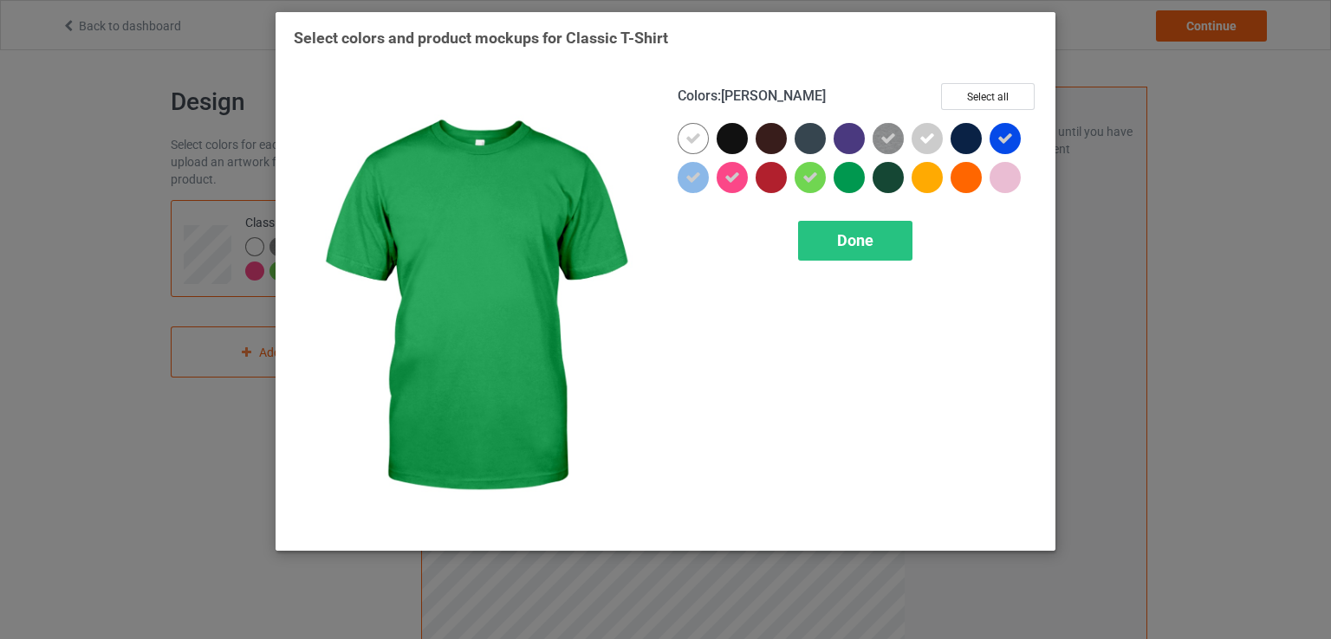
click at [853, 177] on div at bounding box center [848, 177] width 31 height 31
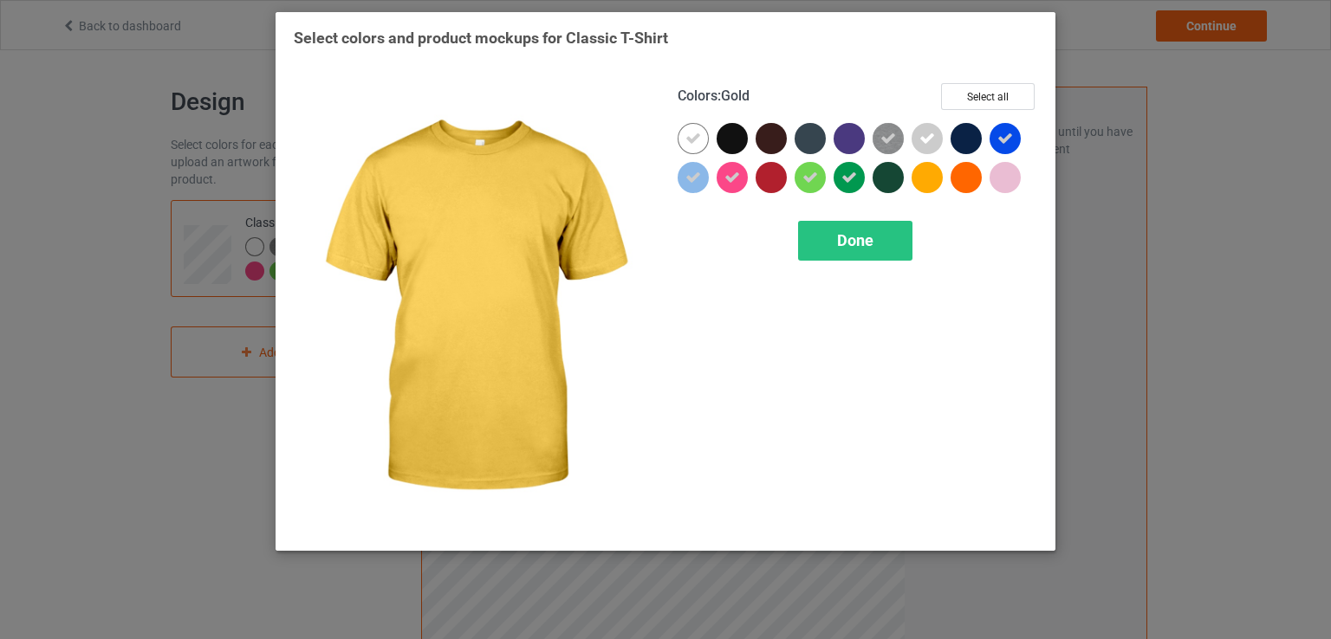
click at [939, 182] on div at bounding box center [926, 177] width 31 height 31
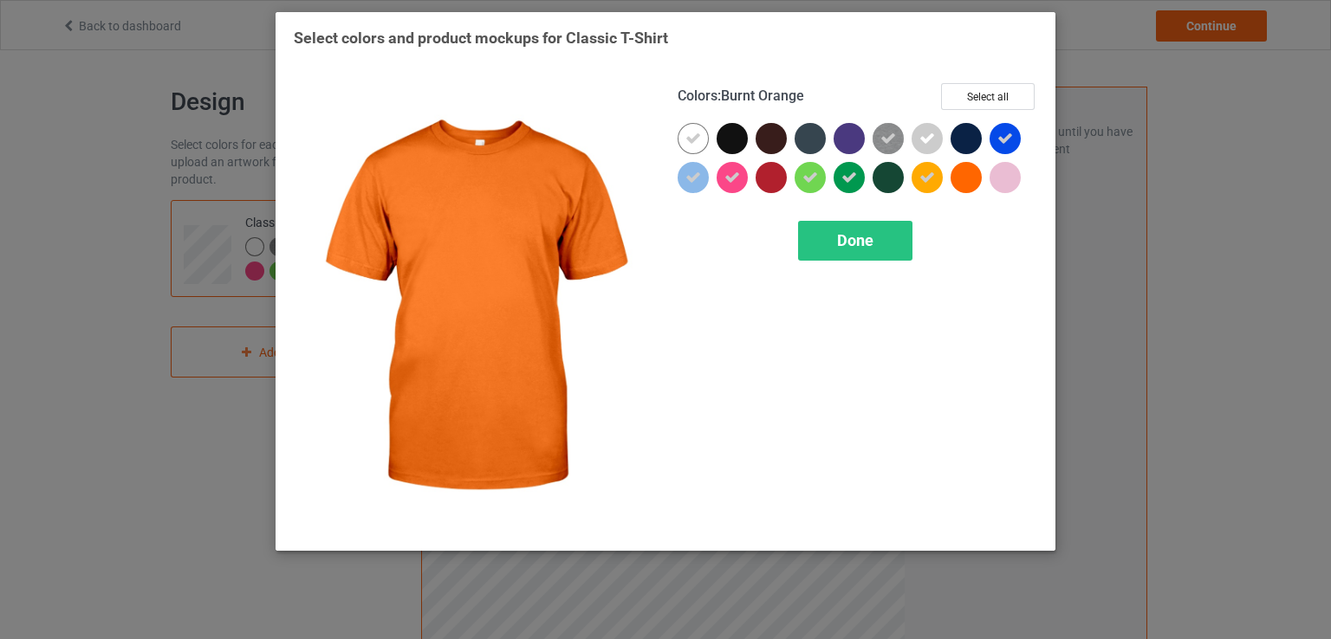
click at [957, 178] on div at bounding box center [965, 177] width 31 height 31
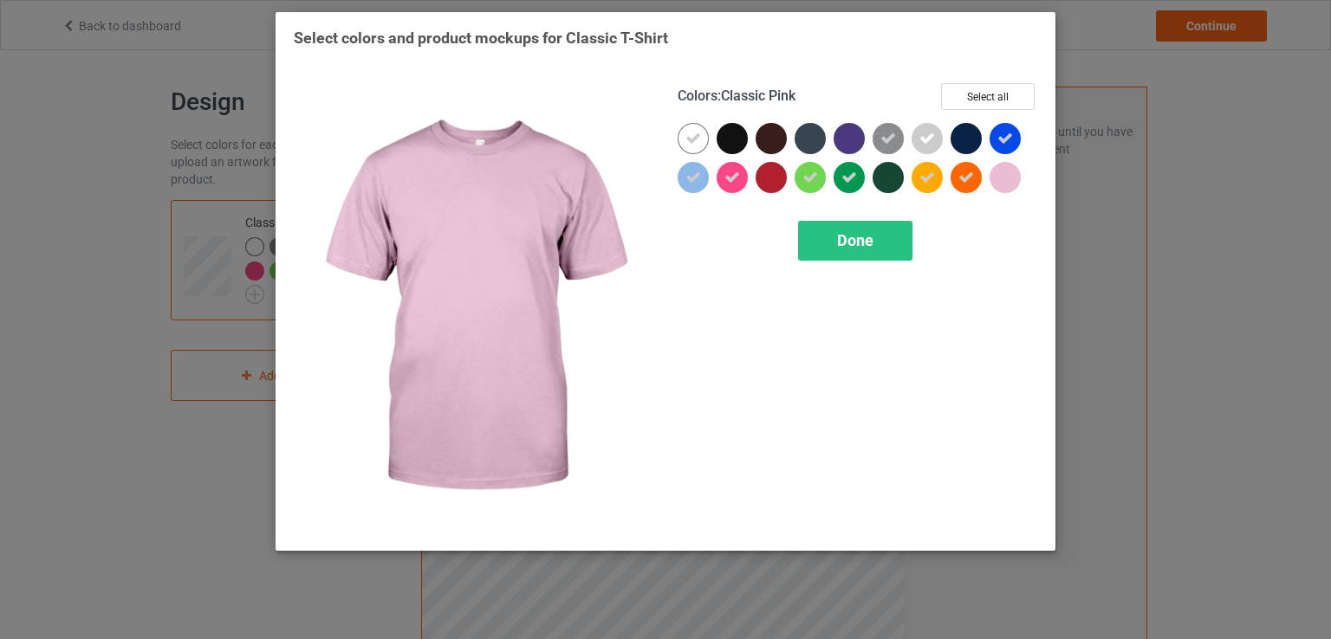
click at [1010, 179] on div at bounding box center [1004, 177] width 31 height 31
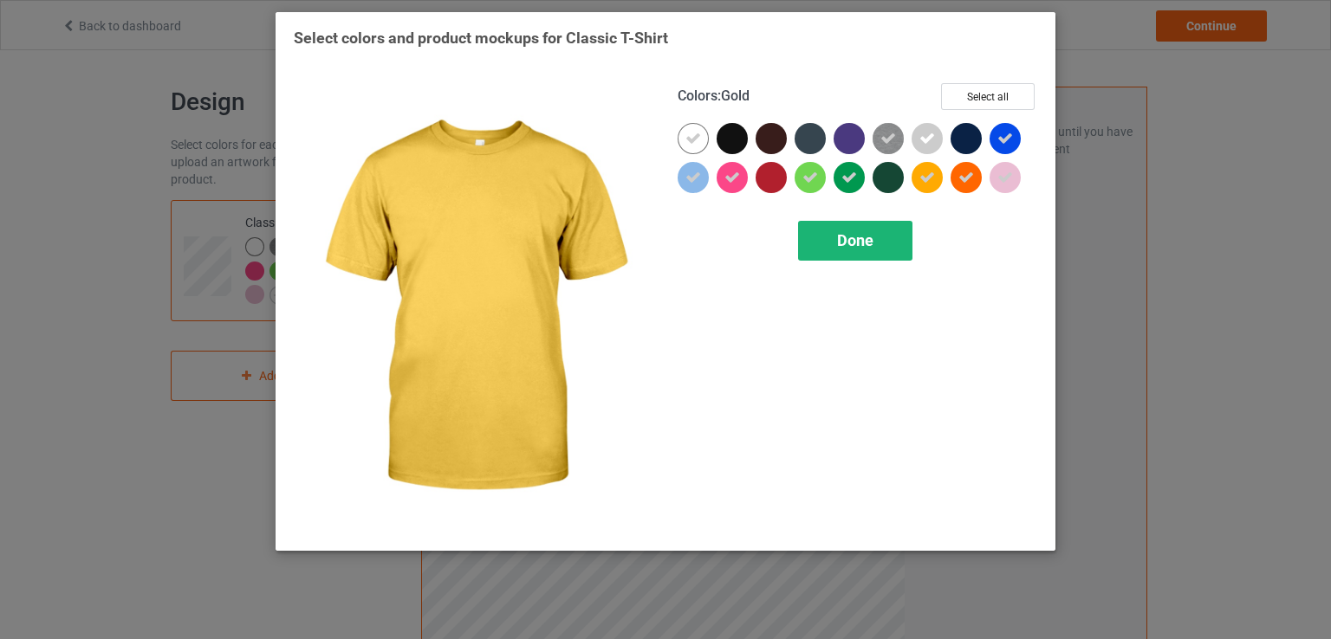
click at [846, 240] on span "Done" at bounding box center [855, 240] width 36 height 18
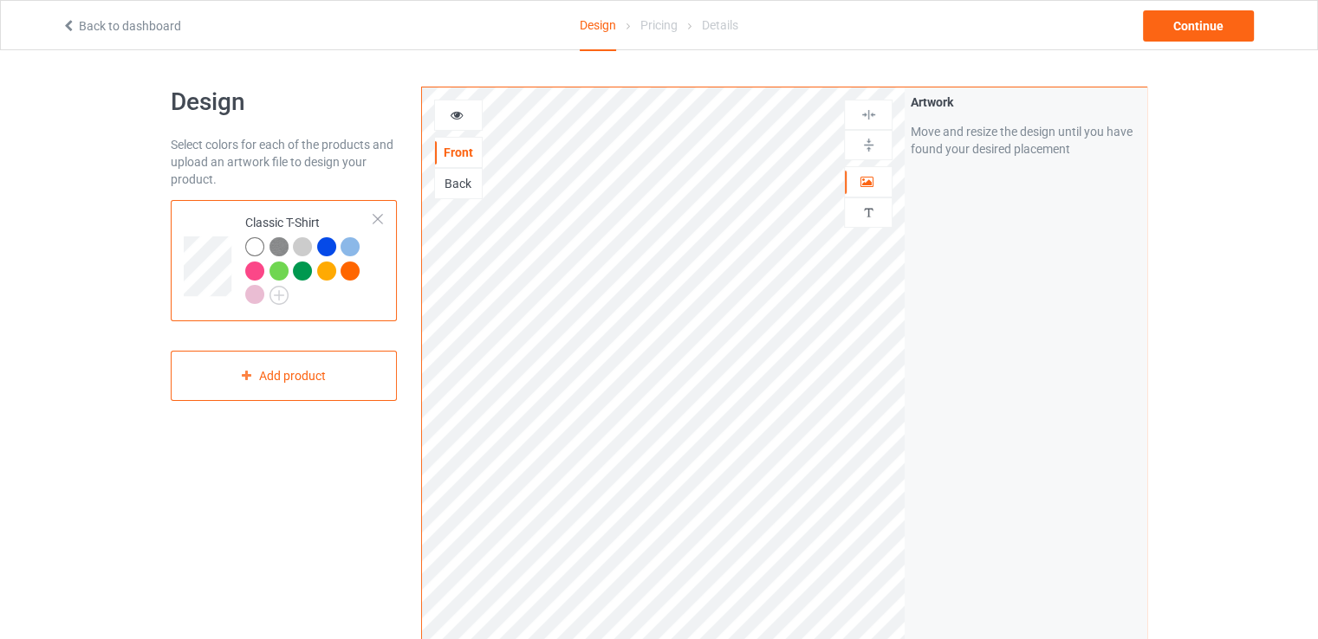
click at [272, 249] on img at bounding box center [278, 246] width 19 height 19
click at [469, 120] on div at bounding box center [458, 115] width 47 height 17
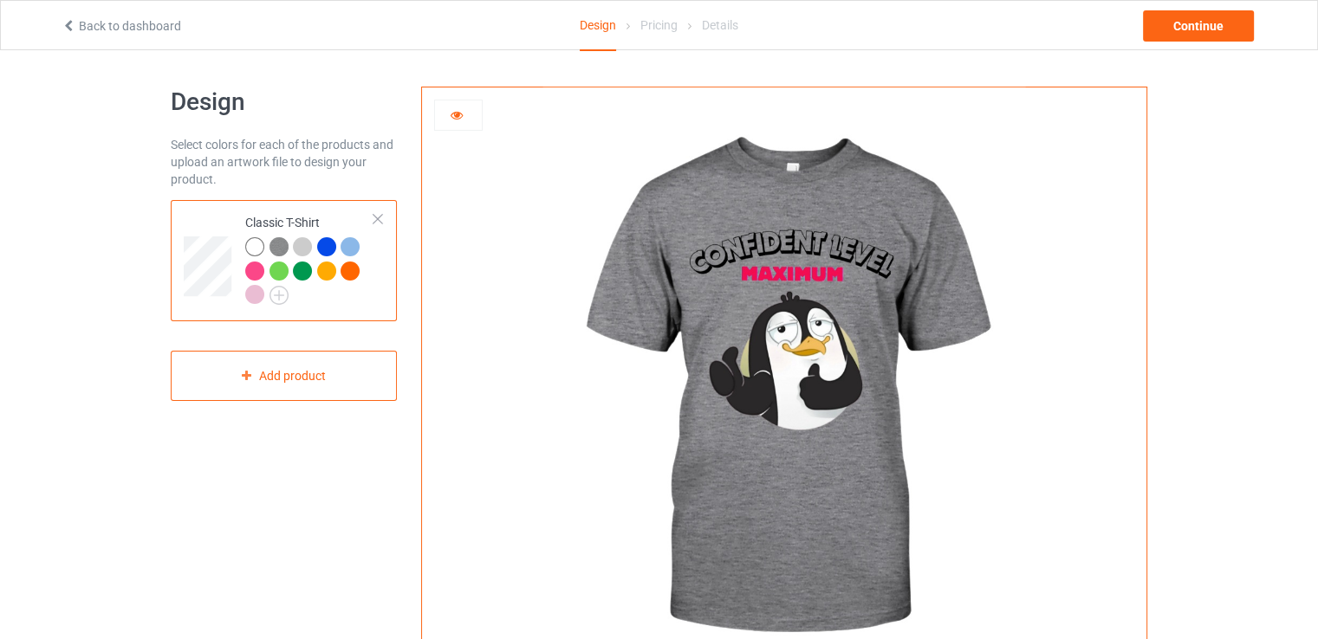
click at [281, 244] on img at bounding box center [278, 246] width 19 height 19
click at [256, 253] on div at bounding box center [254, 246] width 19 height 19
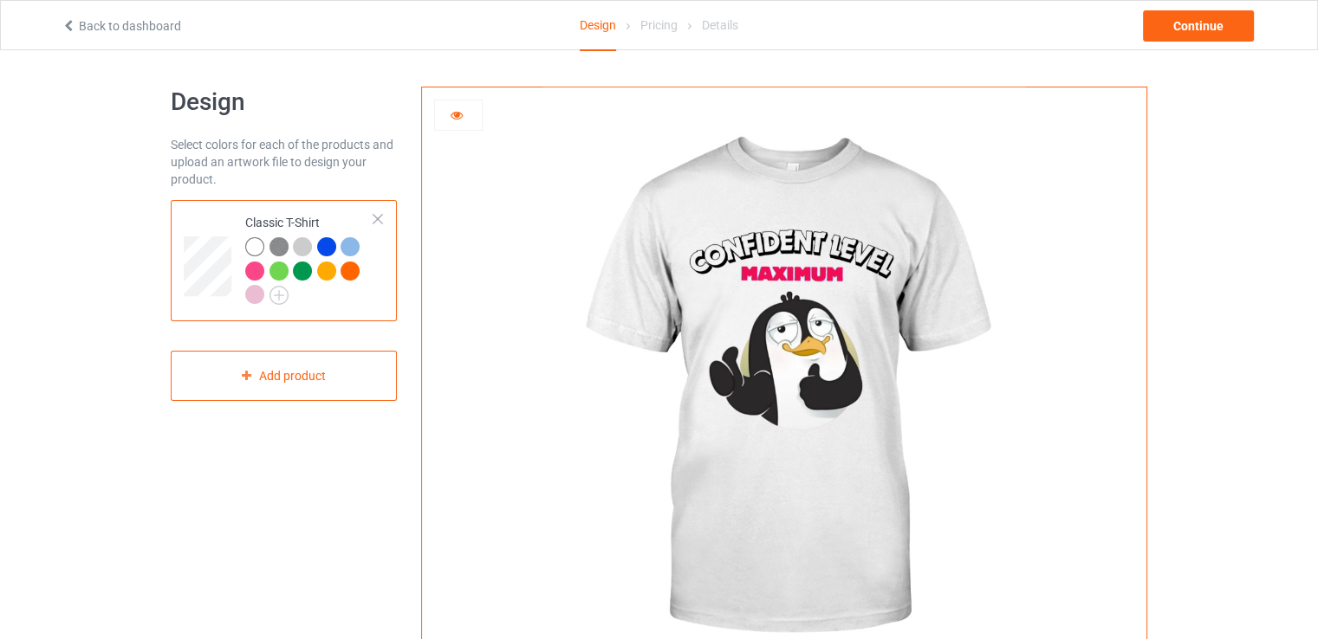
click at [269, 250] on img at bounding box center [278, 246] width 19 height 19
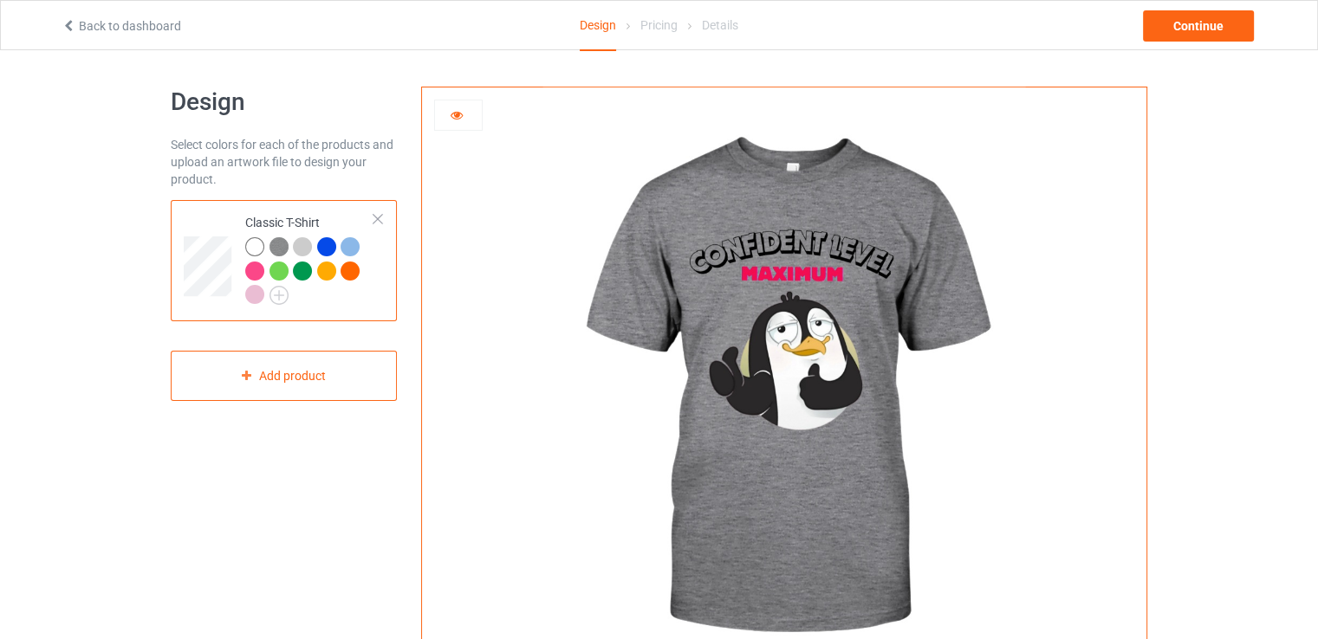
click at [295, 250] on div at bounding box center [302, 246] width 19 height 19
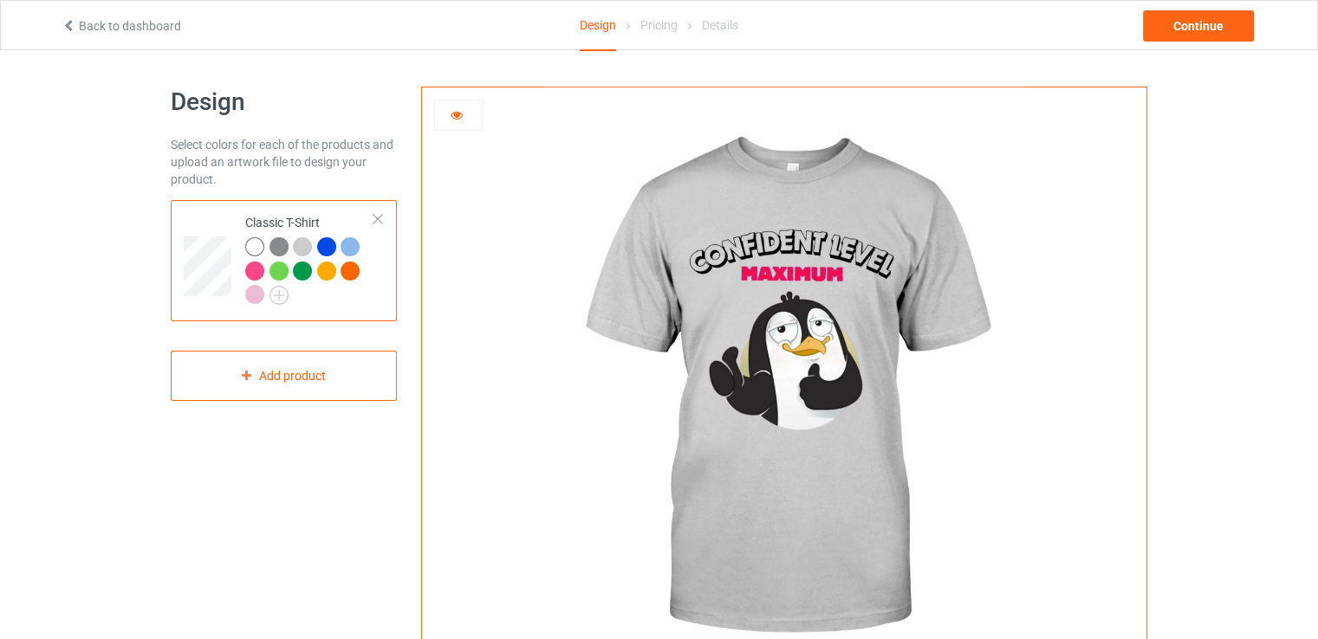
click at [324, 252] on div at bounding box center [326, 246] width 19 height 19
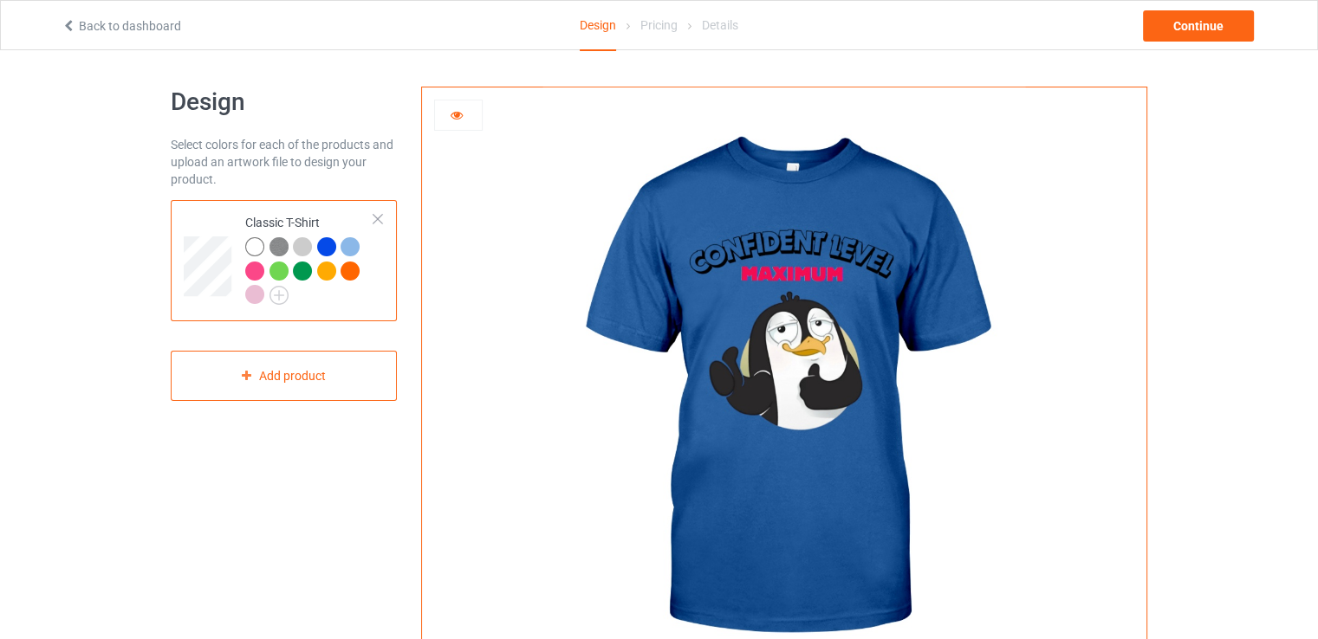
click at [343, 252] on div at bounding box center [349, 246] width 19 height 19
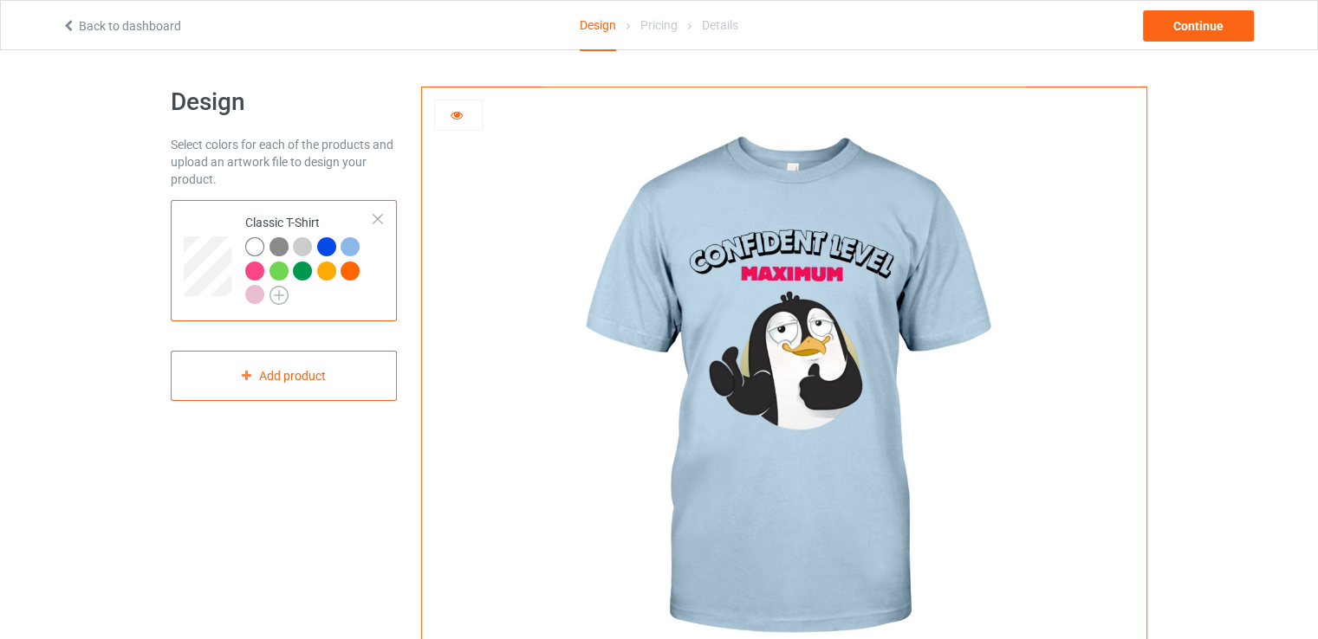
click at [282, 292] on img at bounding box center [278, 295] width 19 height 19
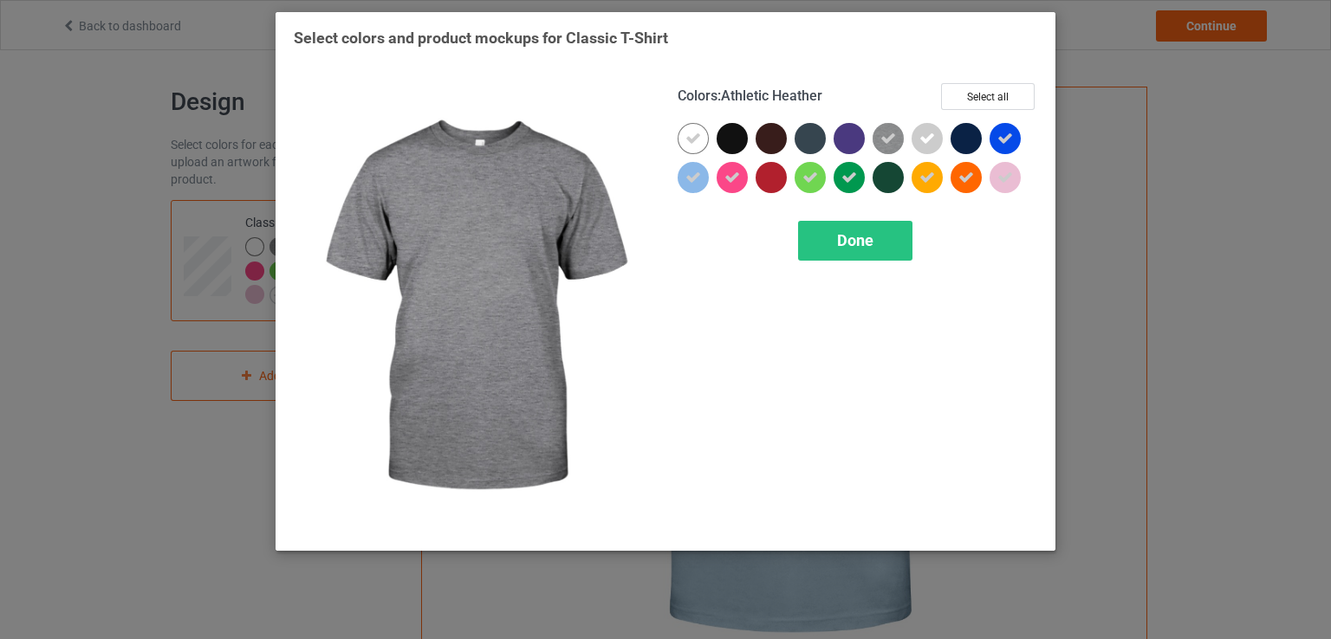
click at [885, 140] on icon at bounding box center [888, 139] width 16 height 16
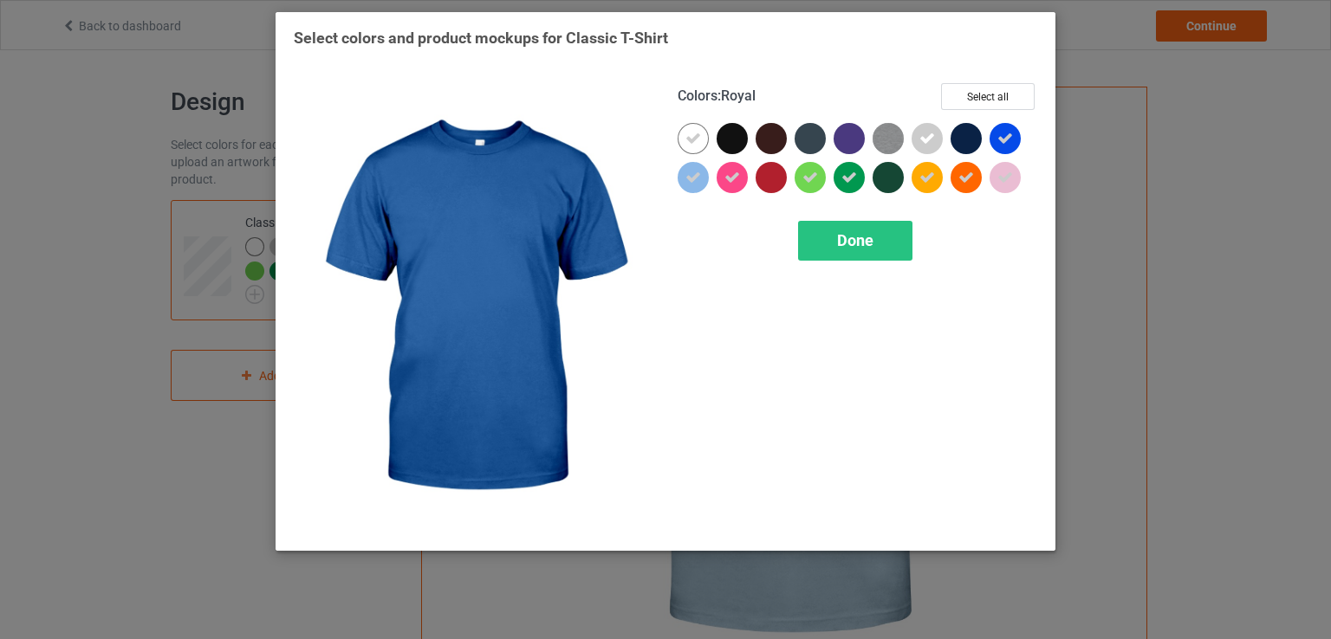
click at [1010, 143] on icon at bounding box center [1005, 139] width 16 height 16
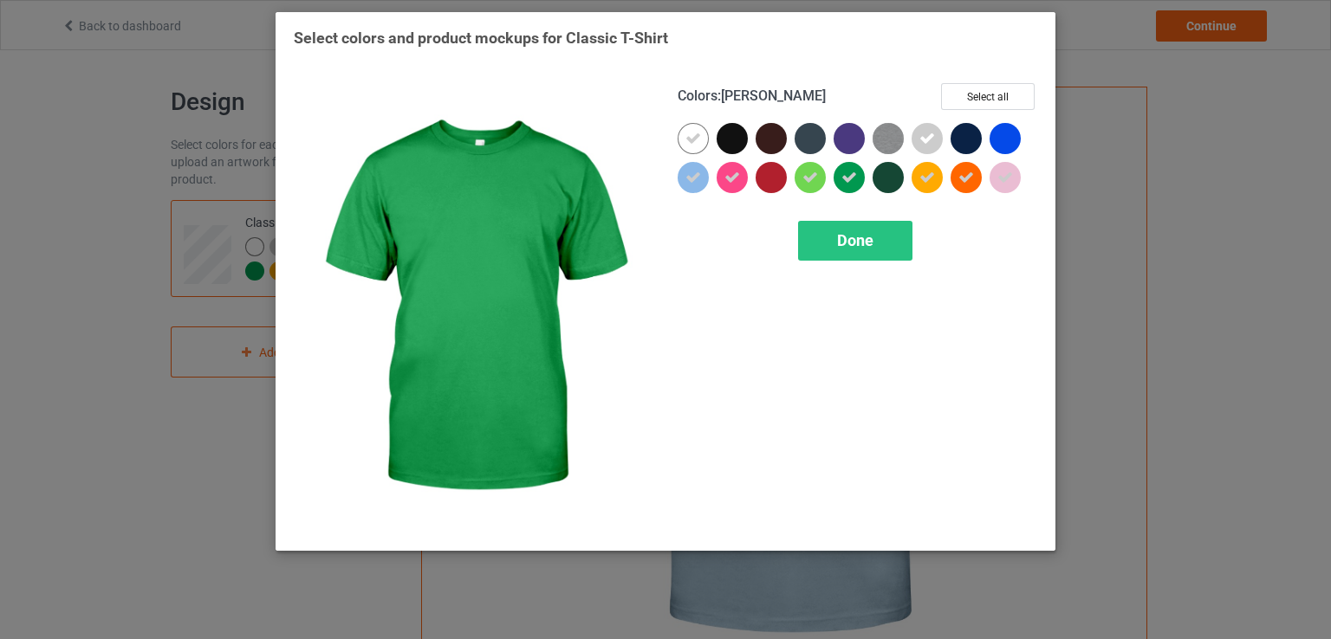
click at [855, 179] on icon at bounding box center [849, 178] width 16 height 16
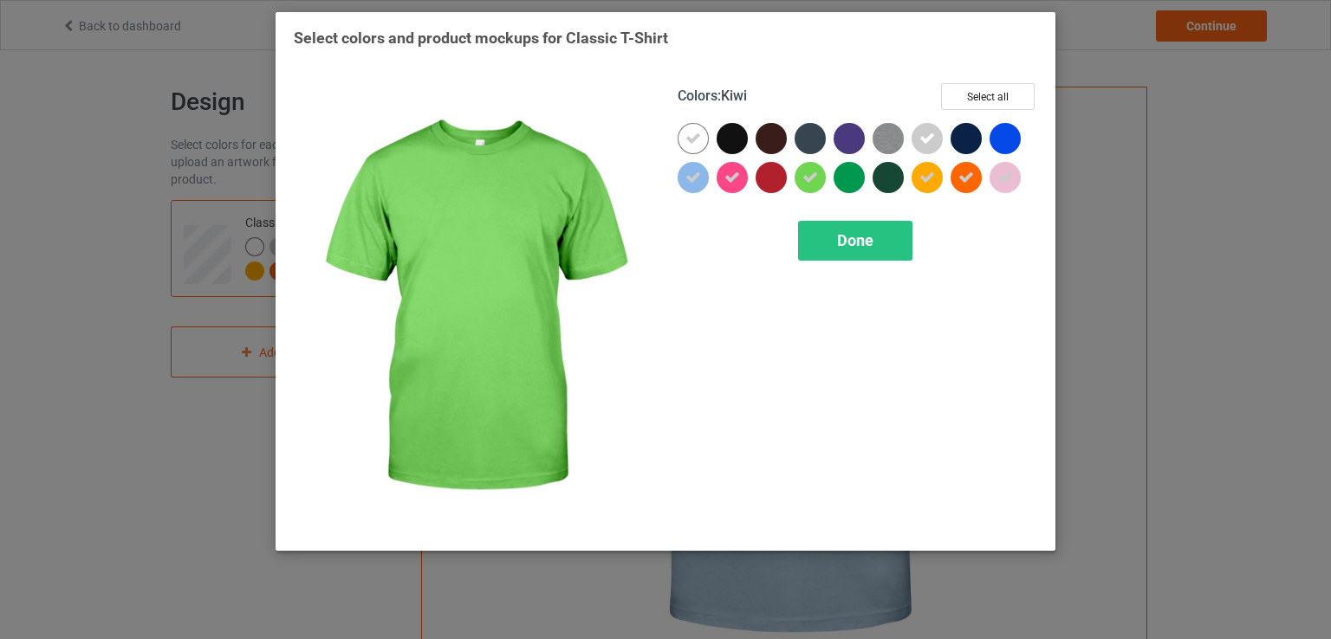
click at [810, 179] on icon at bounding box center [810, 178] width 16 height 16
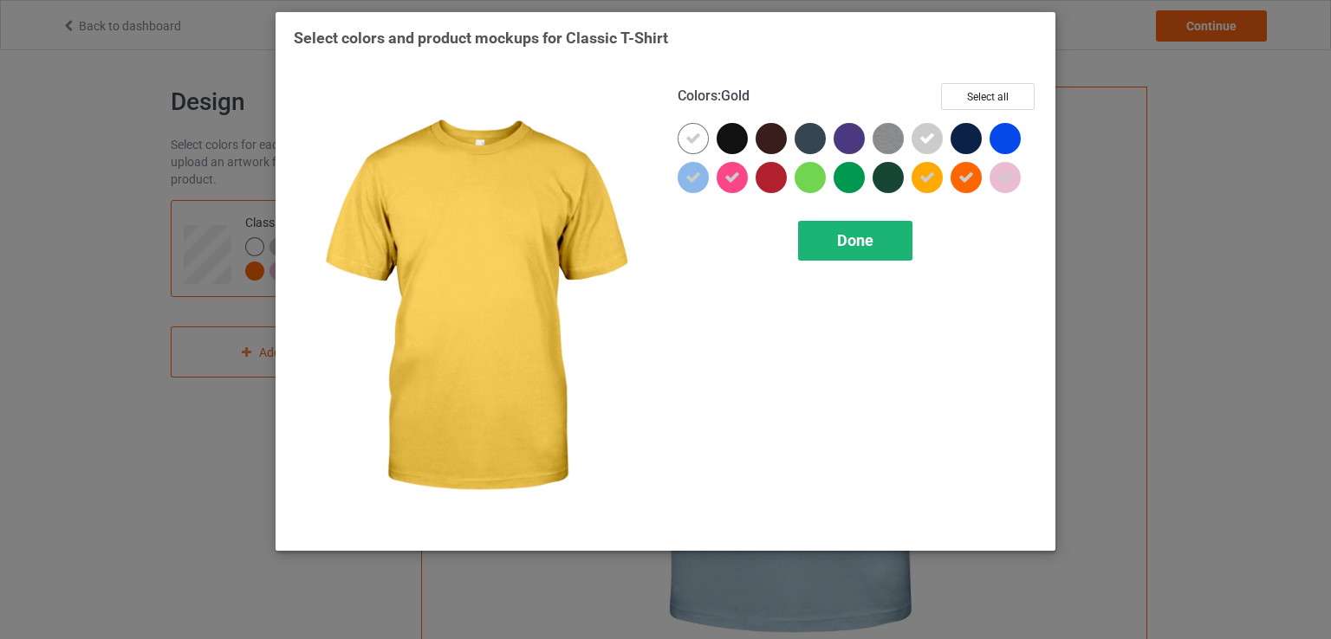
click at [884, 244] on div "Done" at bounding box center [855, 241] width 114 height 40
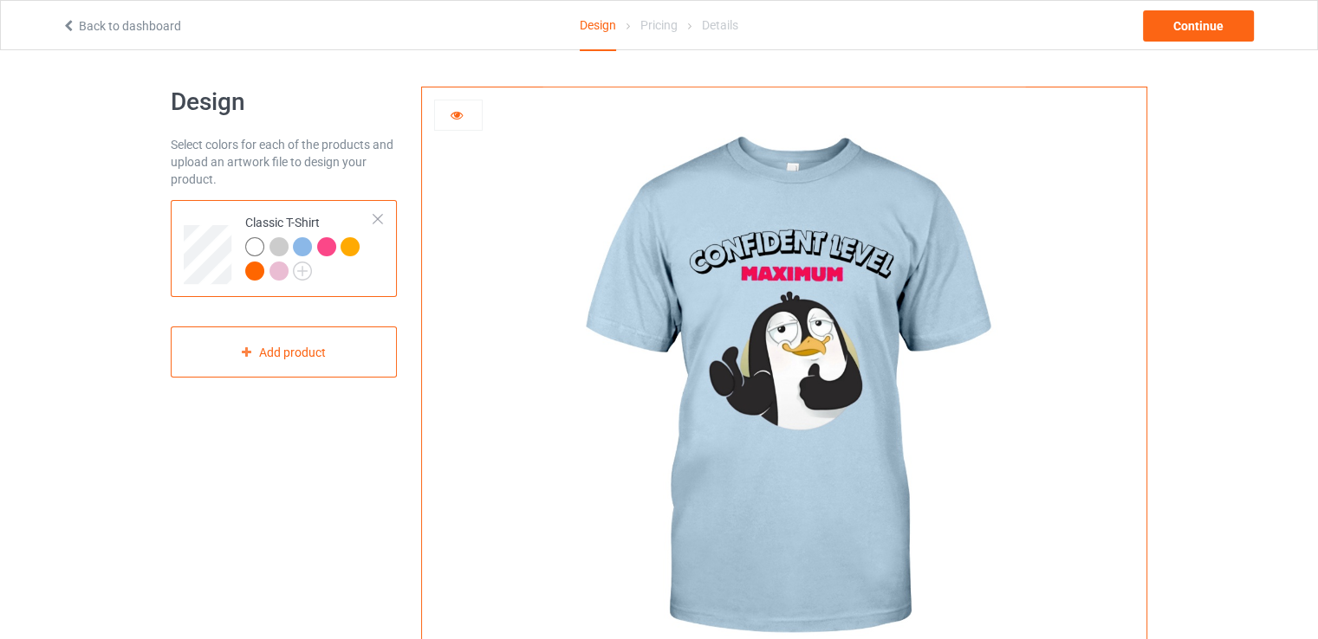
click at [454, 119] on icon at bounding box center [457, 113] width 15 height 12
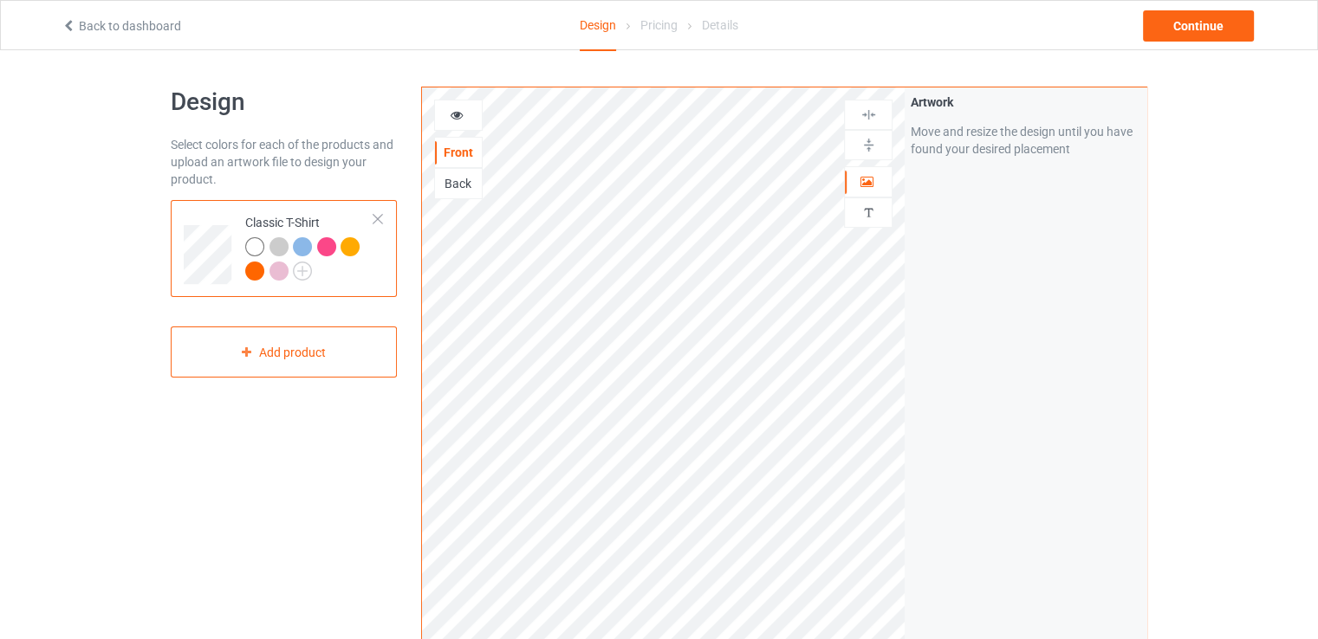
click at [445, 117] on div at bounding box center [458, 115] width 47 height 17
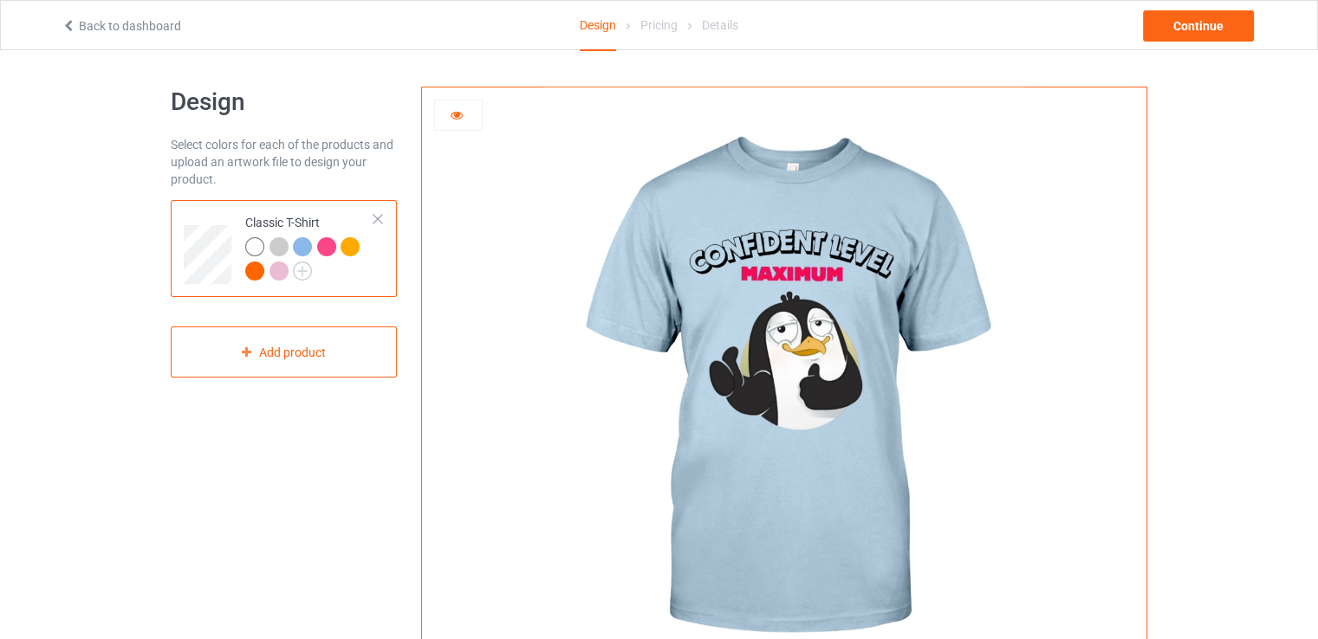
click at [323, 247] on div at bounding box center [326, 246] width 19 height 19
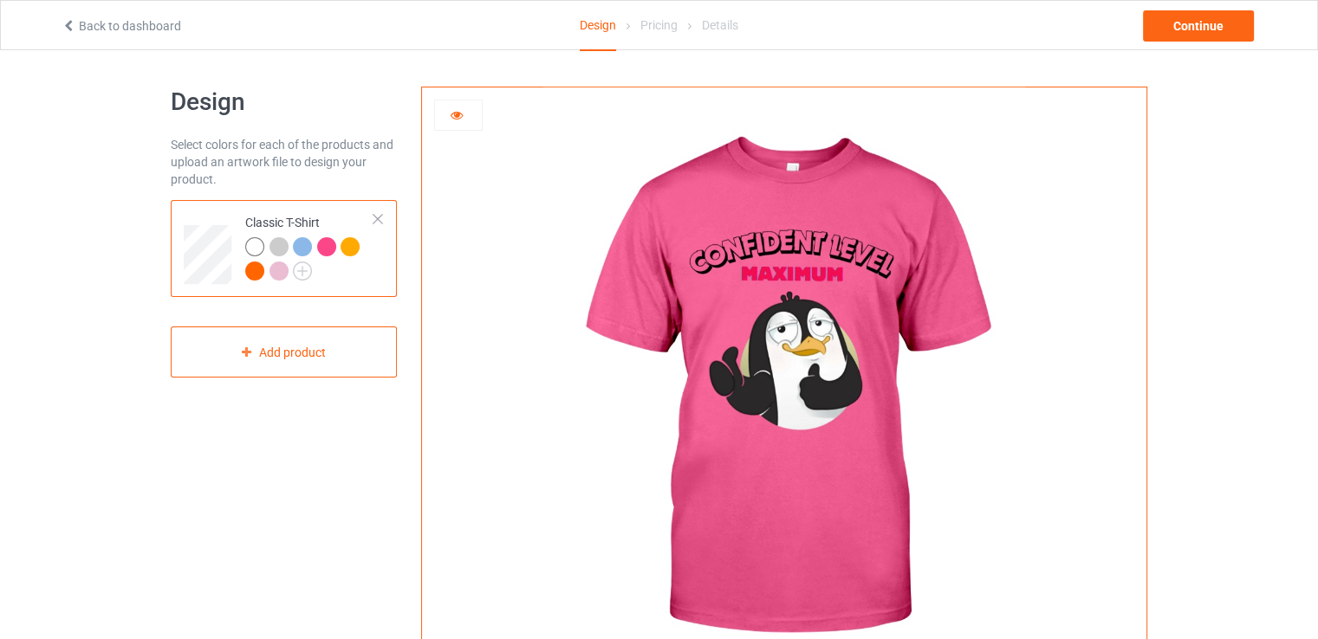
click at [270, 265] on div at bounding box center [278, 271] width 19 height 19
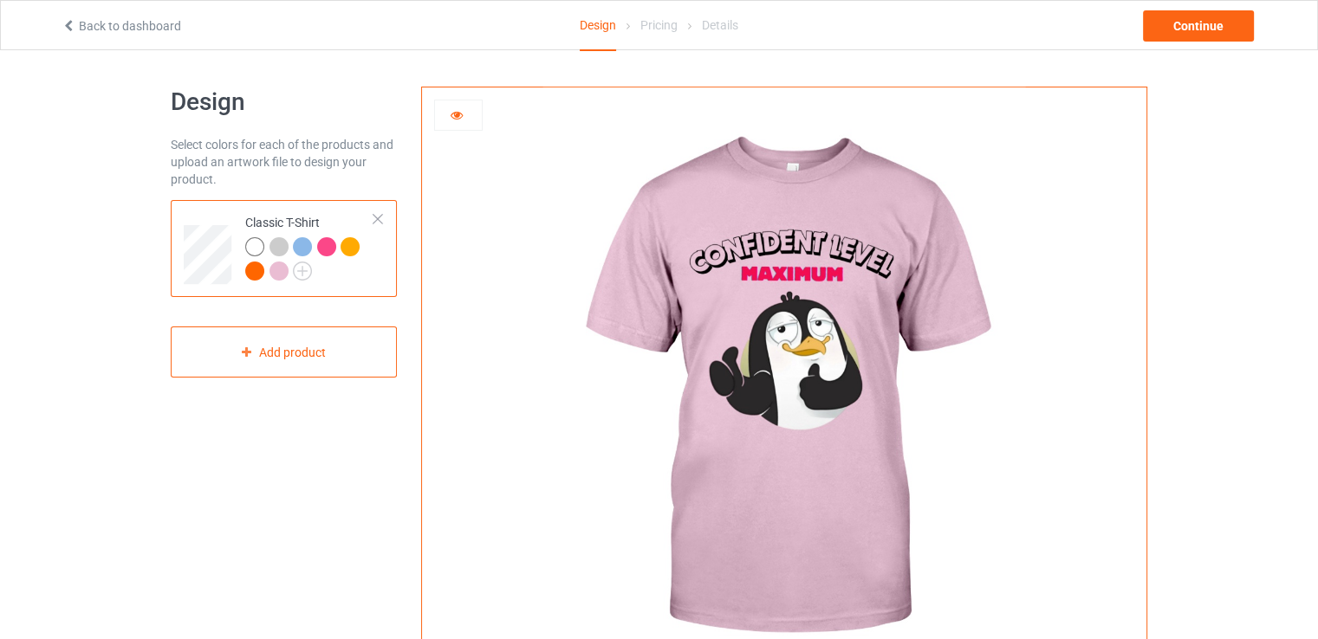
click at [257, 269] on div at bounding box center [254, 271] width 19 height 19
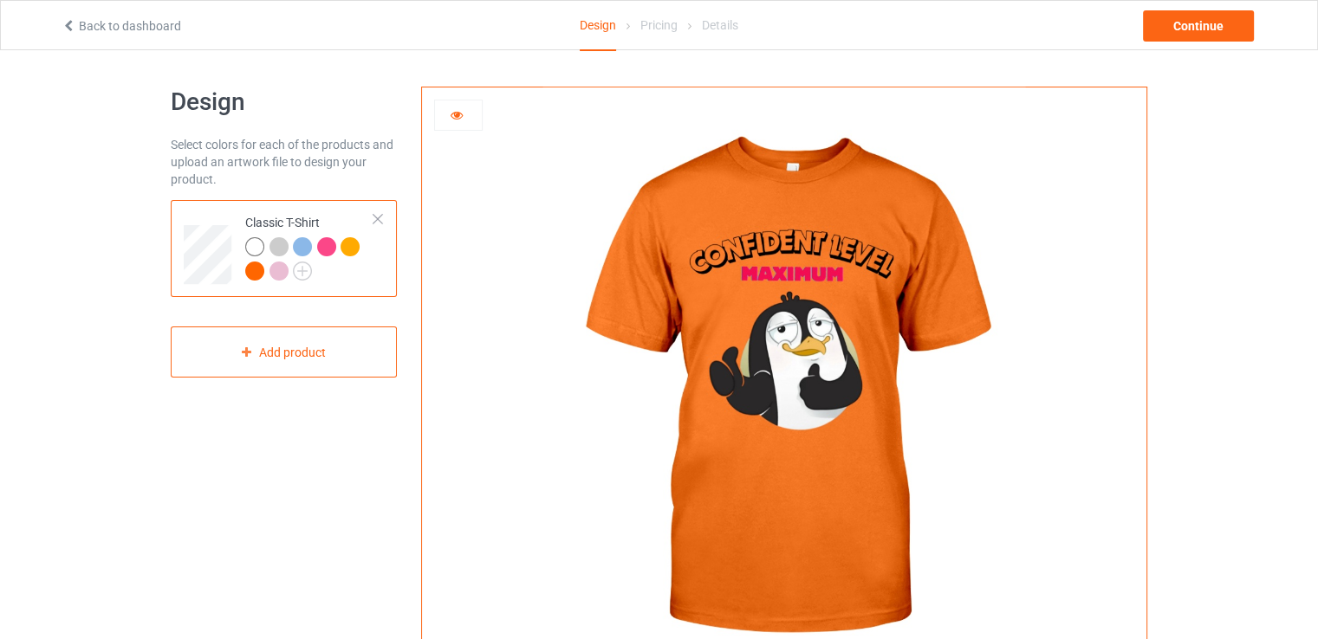
click at [347, 247] on div at bounding box center [349, 246] width 19 height 19
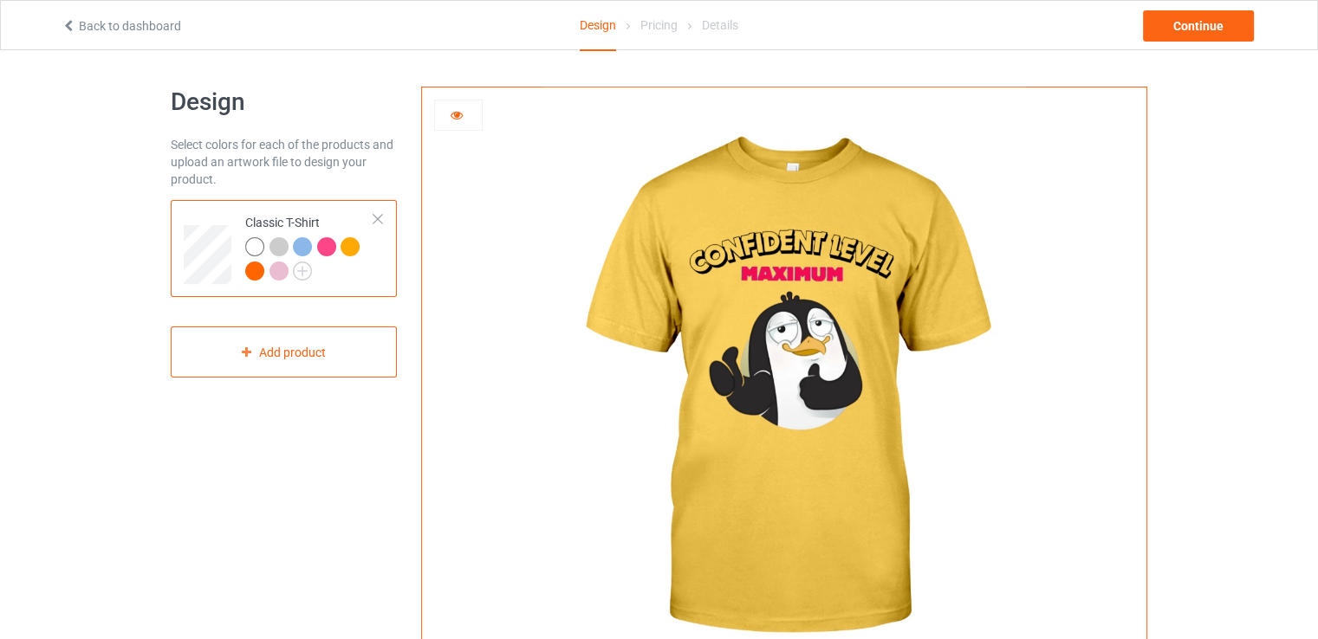
click at [465, 120] on div at bounding box center [458, 115] width 47 height 17
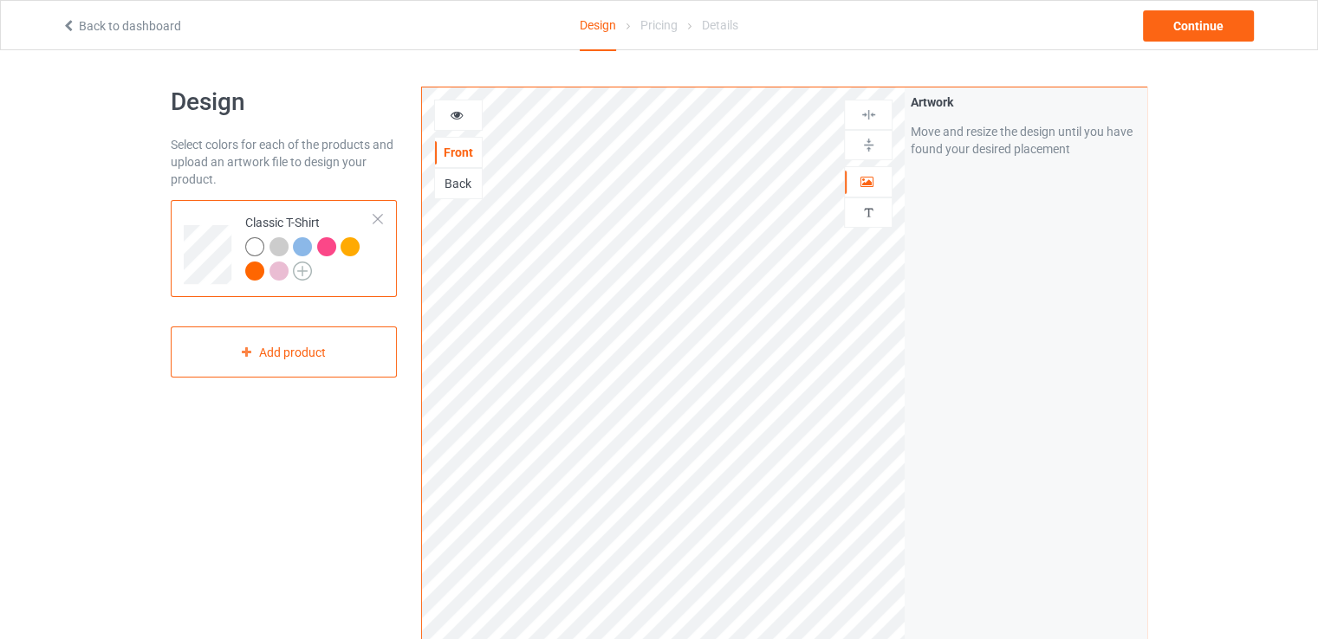
click at [302, 278] on img at bounding box center [302, 271] width 19 height 19
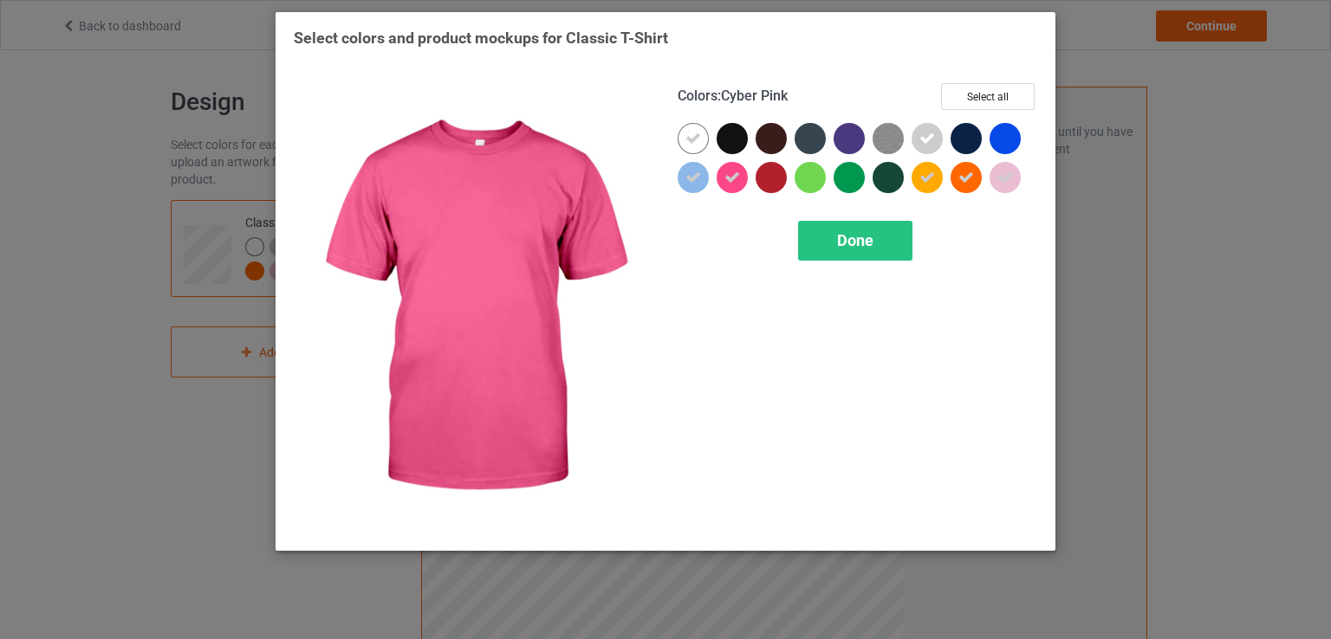
click at [740, 178] on div at bounding box center [731, 177] width 31 height 31
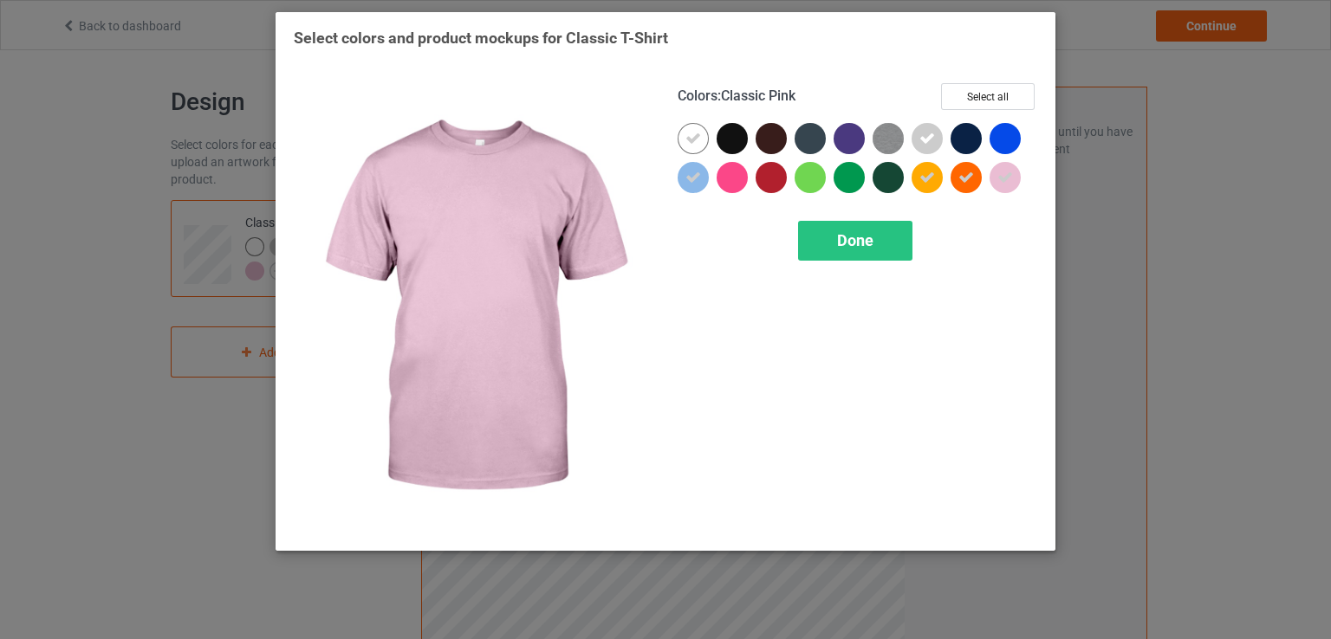
drag, startPoint x: 995, startPoint y: 192, endPoint x: 1003, endPoint y: 181, distance: 14.2
click at [995, 191] on div at bounding box center [1008, 181] width 39 height 39
click at [998, 183] on div at bounding box center [1004, 177] width 31 height 31
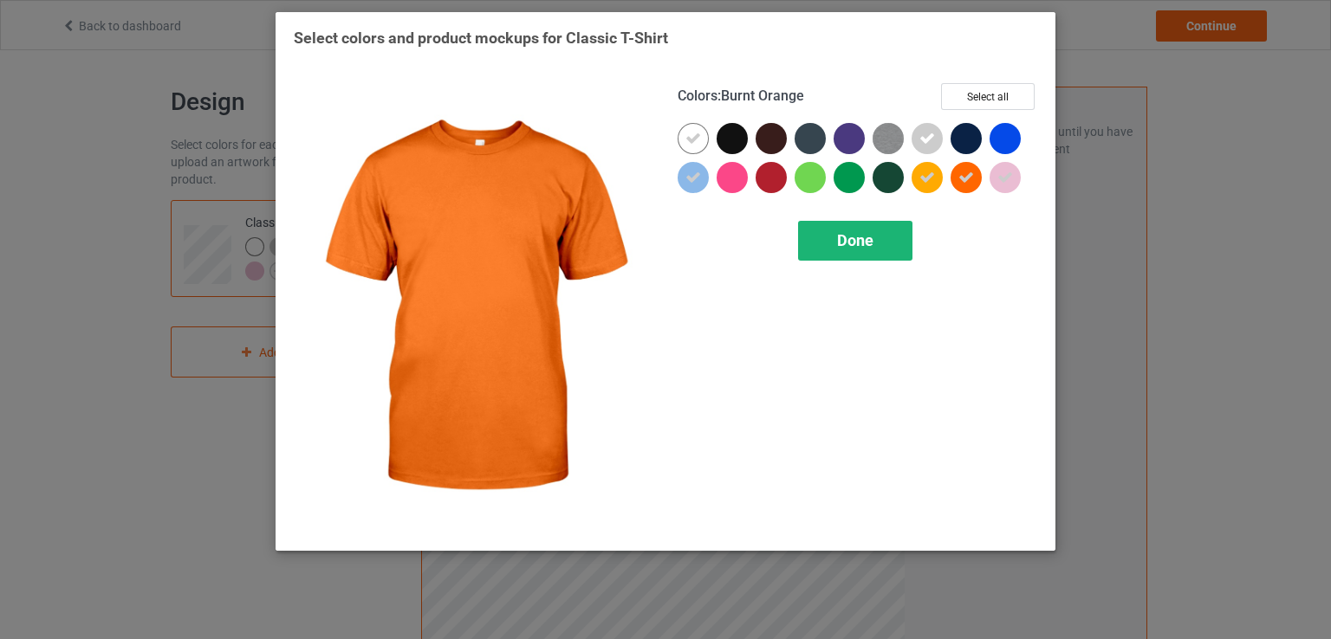
click at [882, 244] on div "Done" at bounding box center [855, 241] width 114 height 40
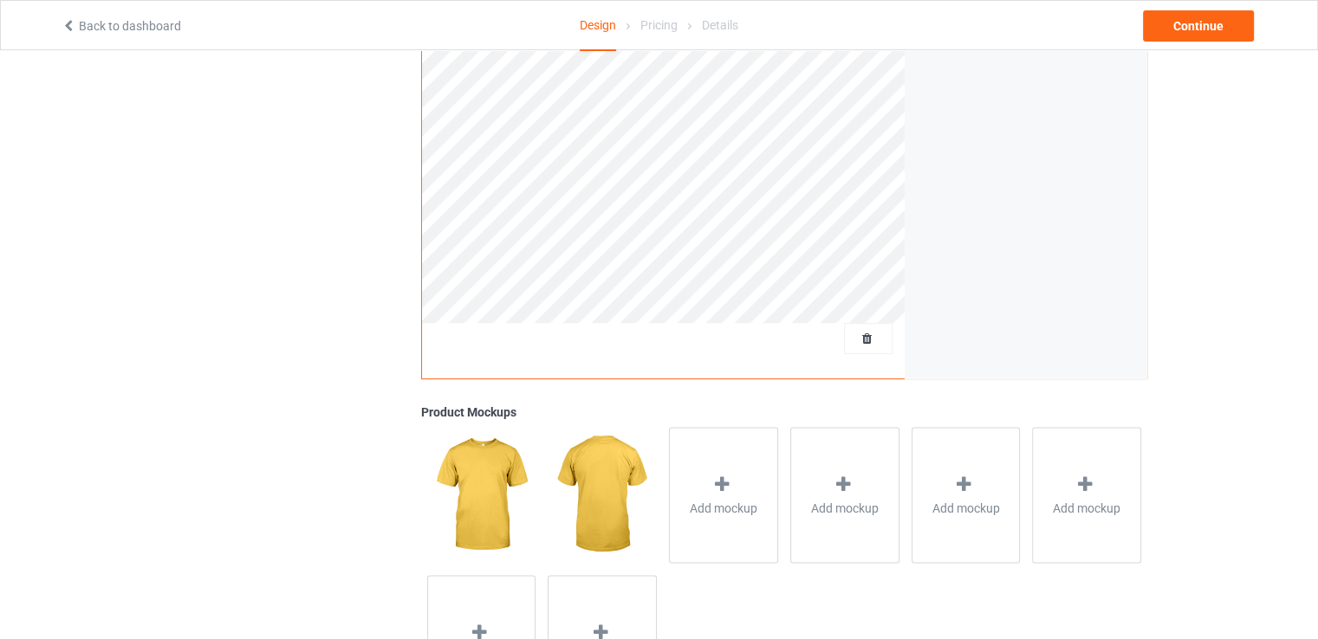
scroll to position [482, 0]
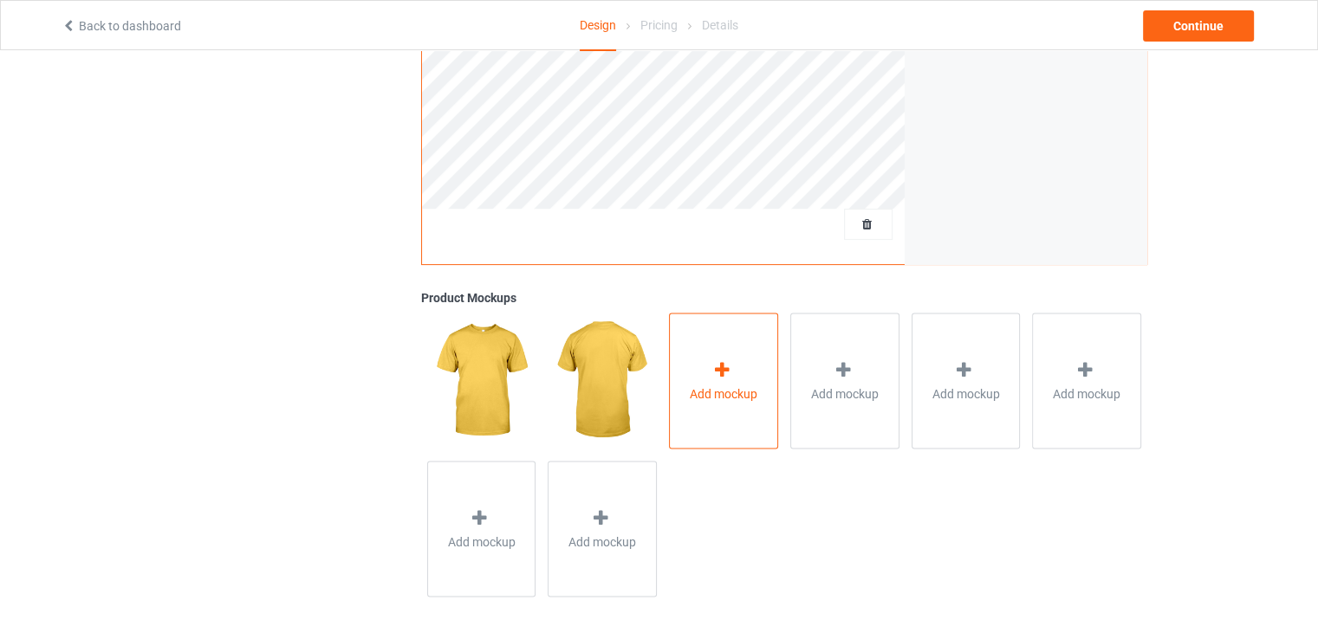
click at [741, 377] on div "Add mockup" at bounding box center [723, 381] width 109 height 136
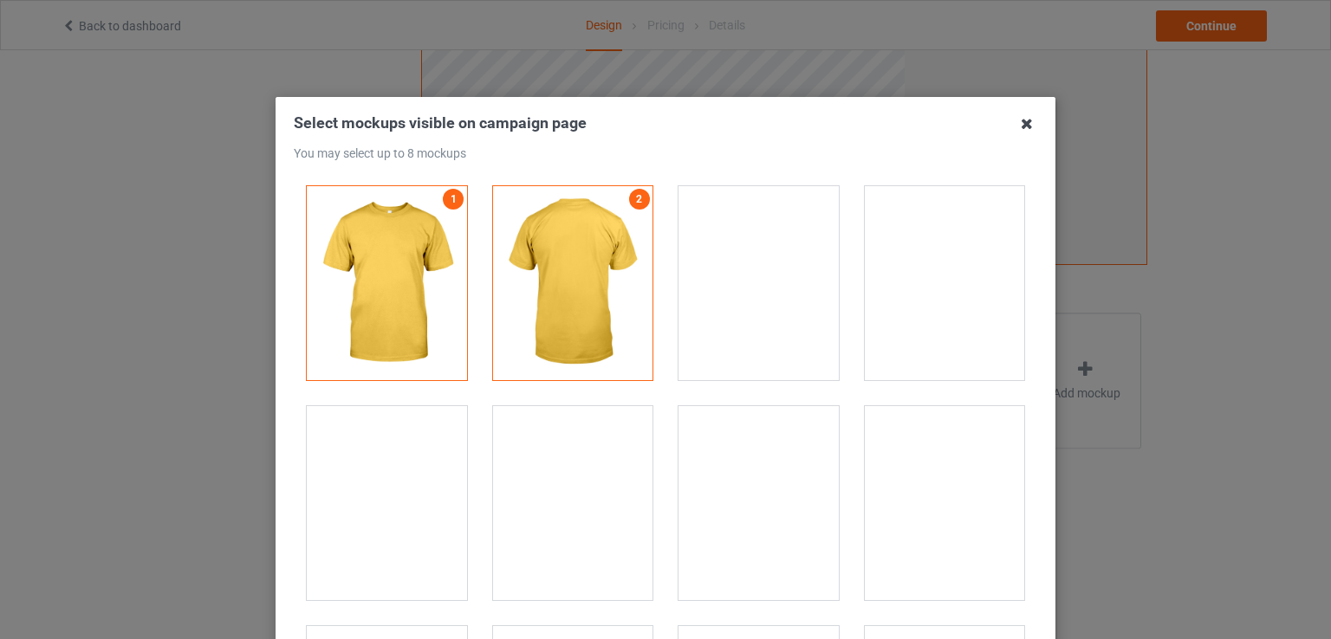
click at [1020, 120] on icon at bounding box center [1027, 124] width 28 height 28
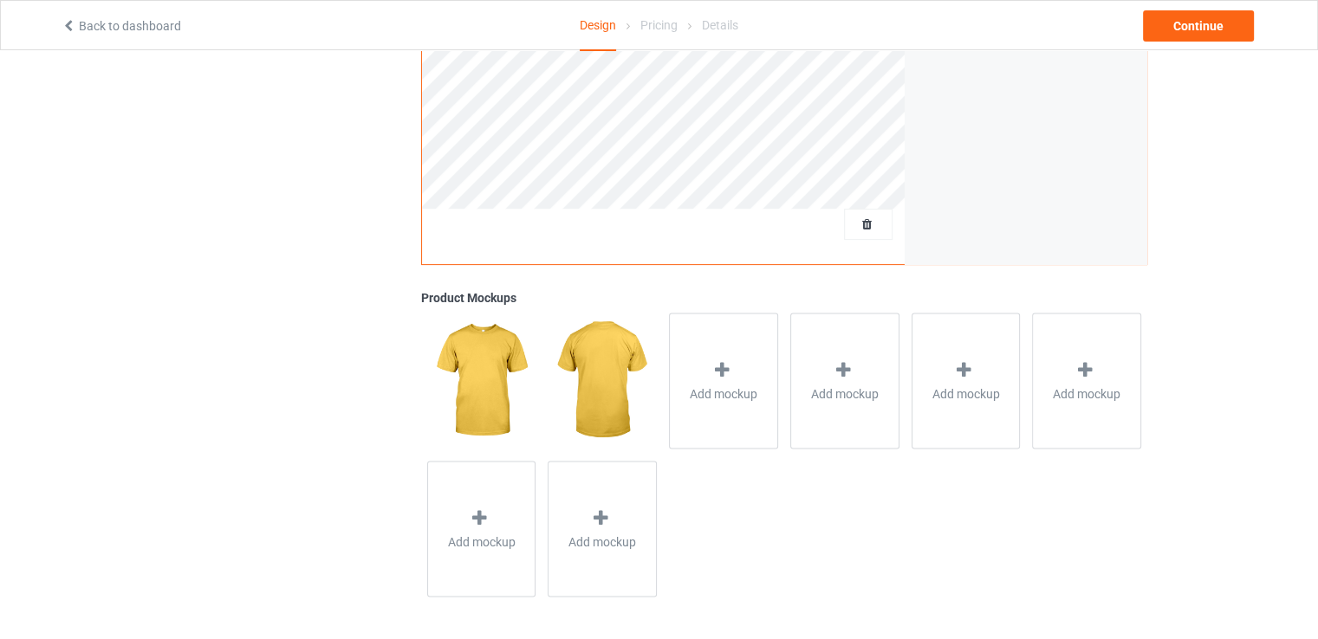
click at [478, 360] on img at bounding box center [481, 380] width 108 height 135
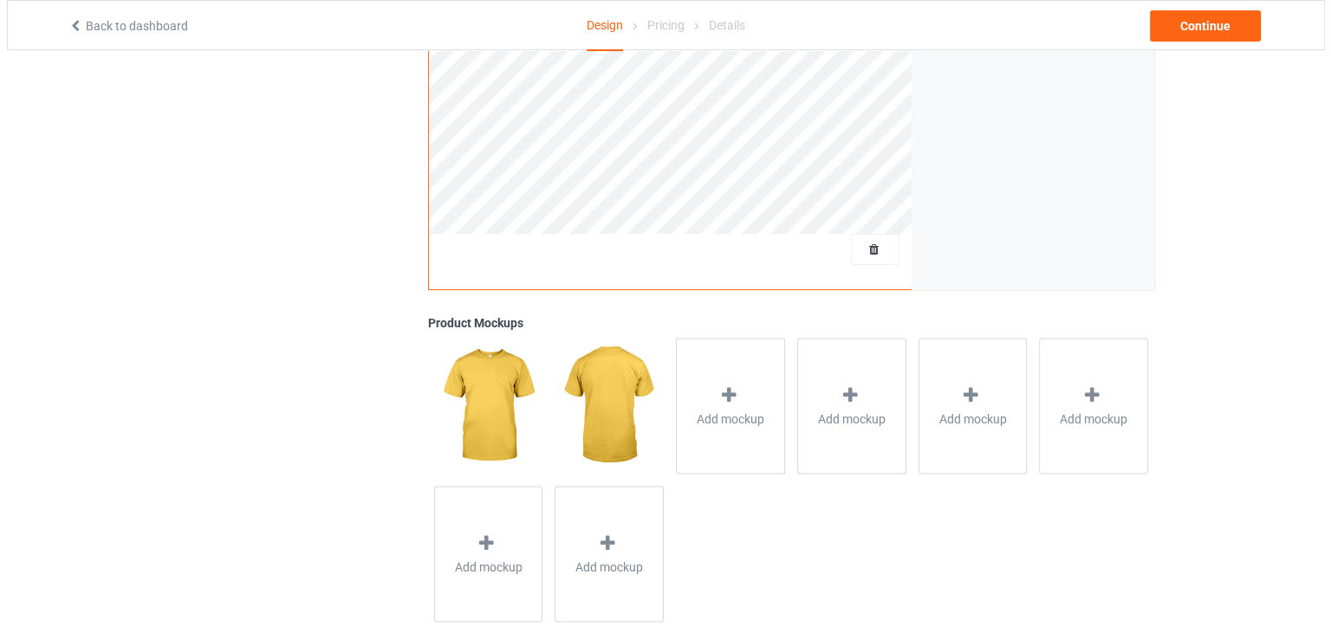
scroll to position [461, 0]
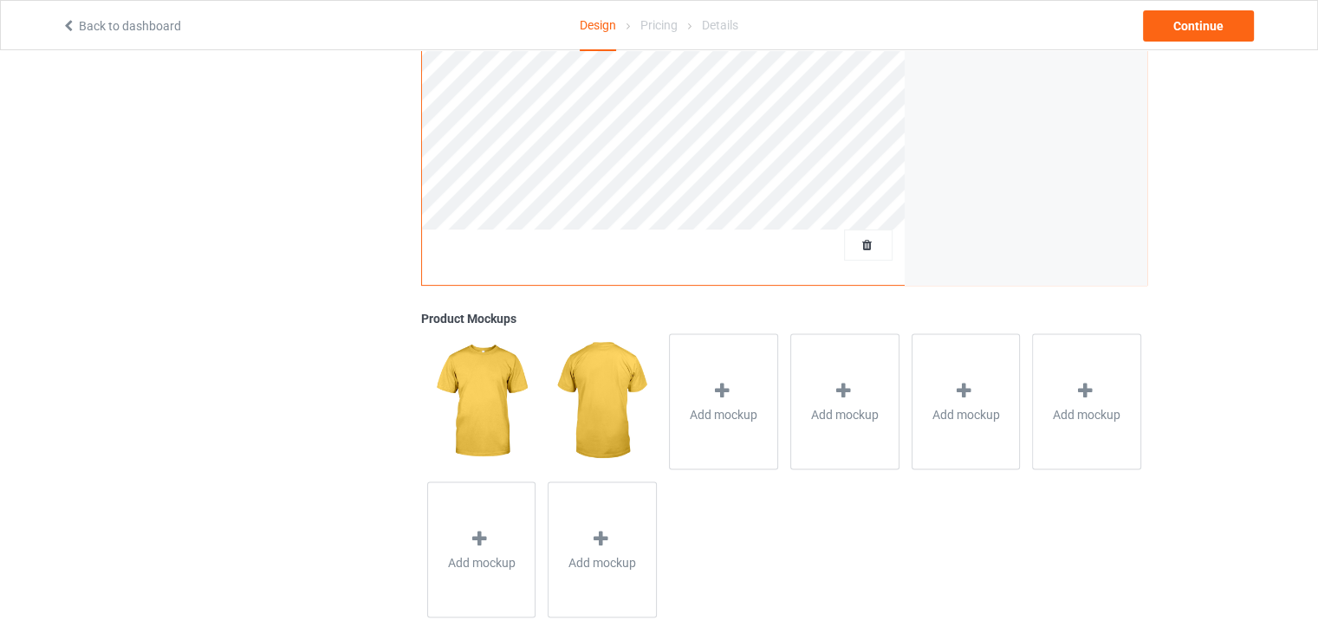
click at [487, 407] on img at bounding box center [481, 401] width 108 height 135
click at [672, 441] on div "Add mockup" at bounding box center [723, 402] width 109 height 136
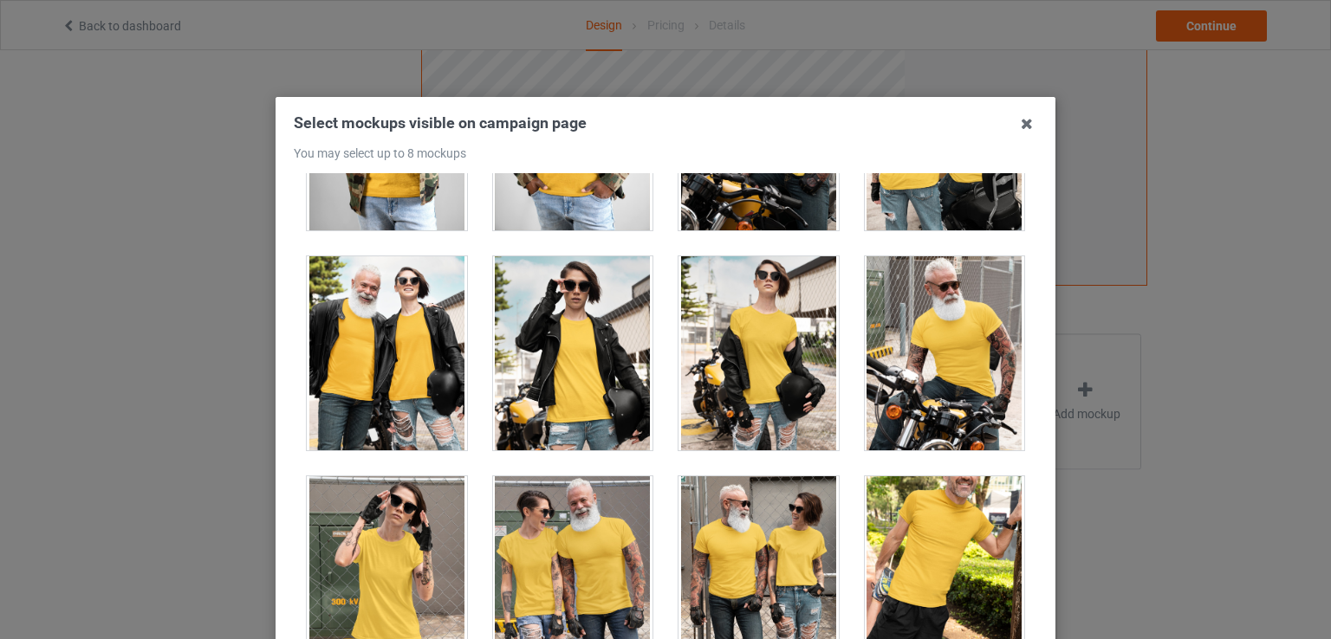
scroll to position [16194, 0]
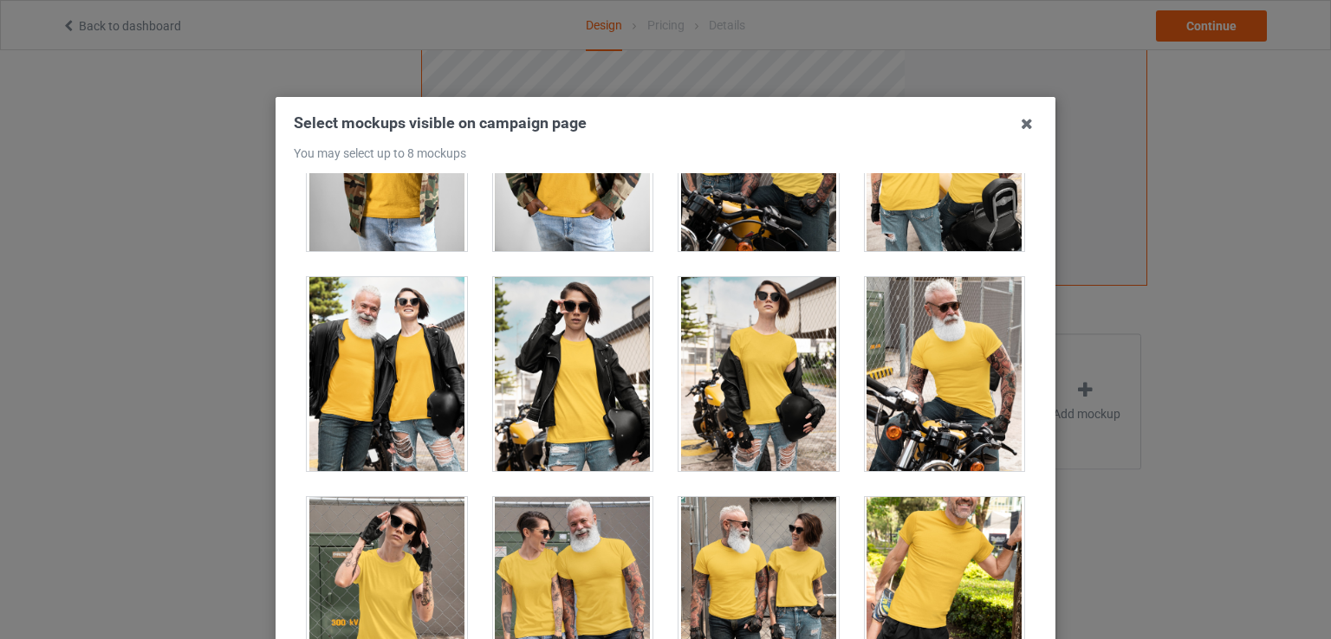
click at [747, 386] on div at bounding box center [758, 374] width 160 height 194
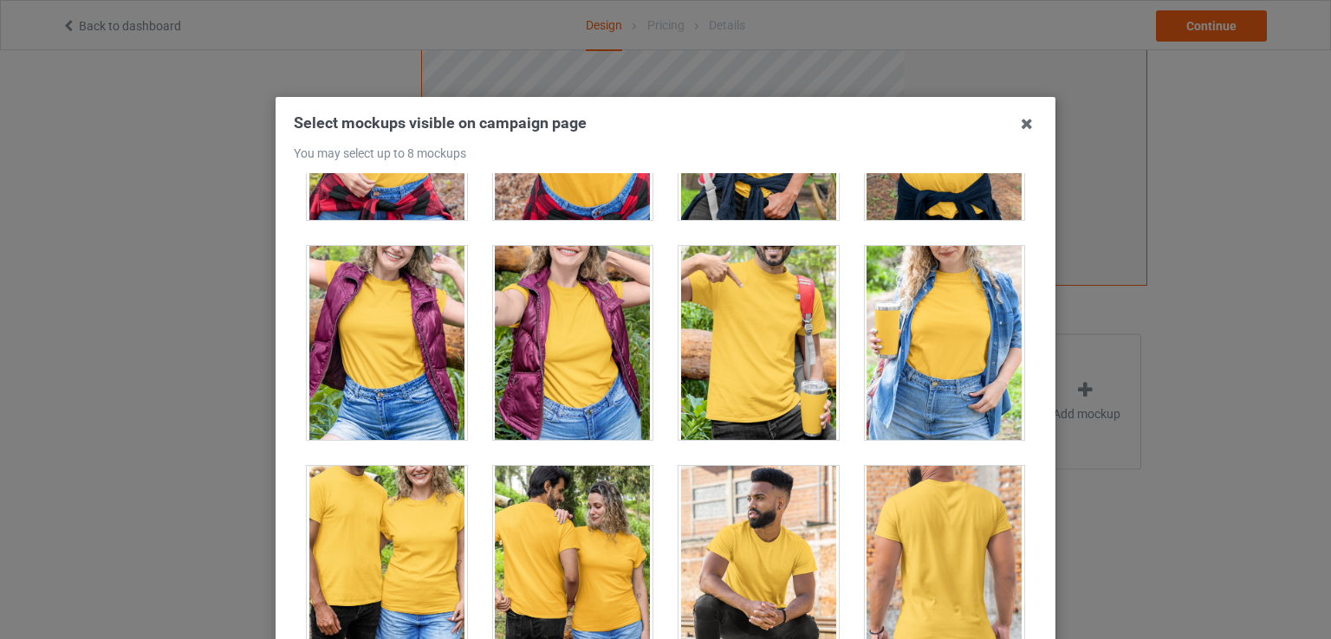
scroll to position [19752, 0]
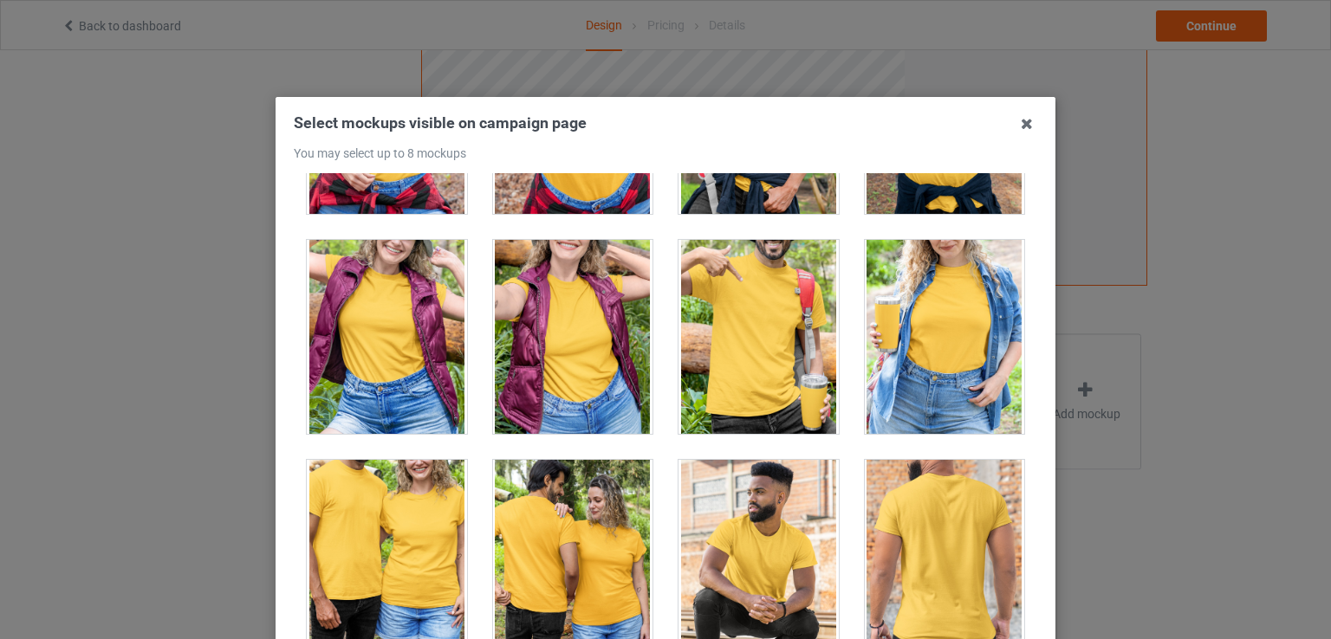
click at [940, 321] on div at bounding box center [945, 337] width 160 height 194
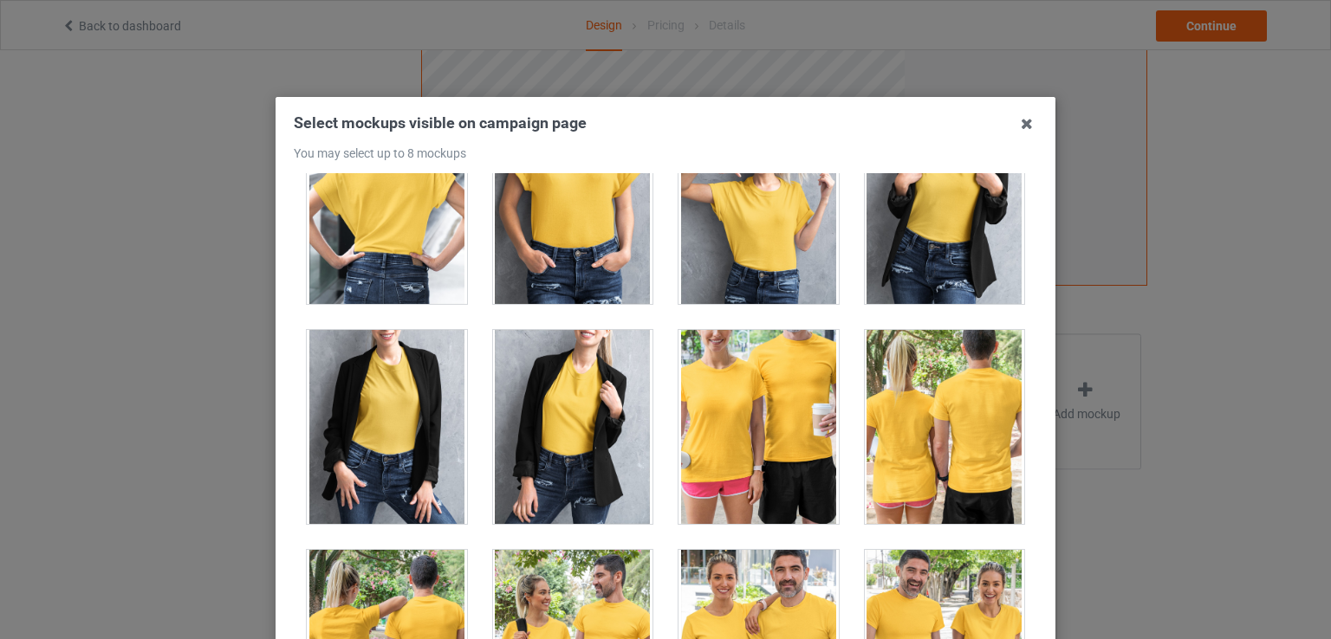
scroll to position [21646, 0]
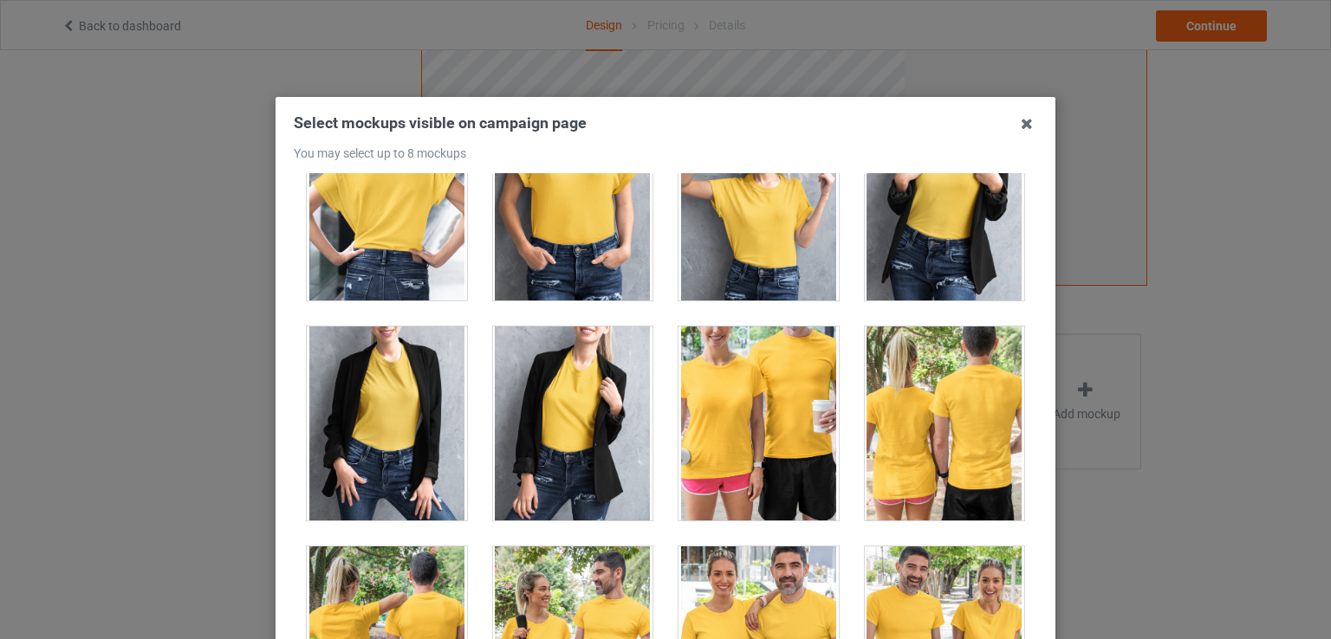
click at [770, 217] on div at bounding box center [758, 204] width 160 height 194
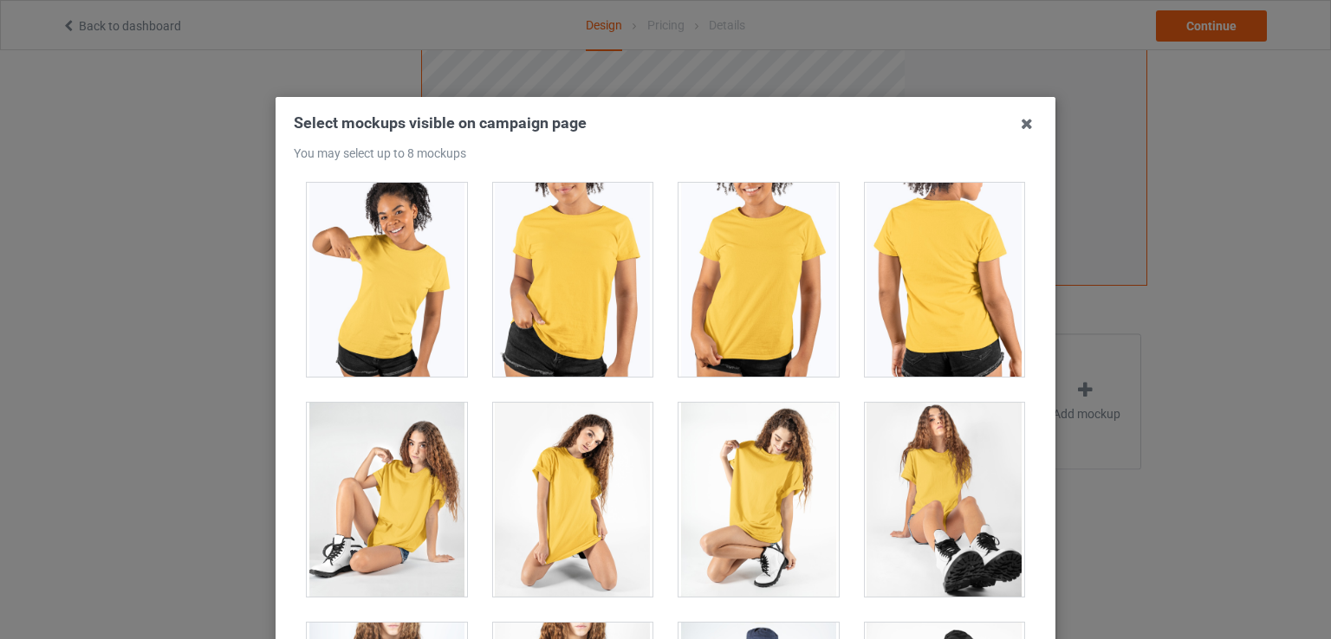
scroll to position [23132, 0]
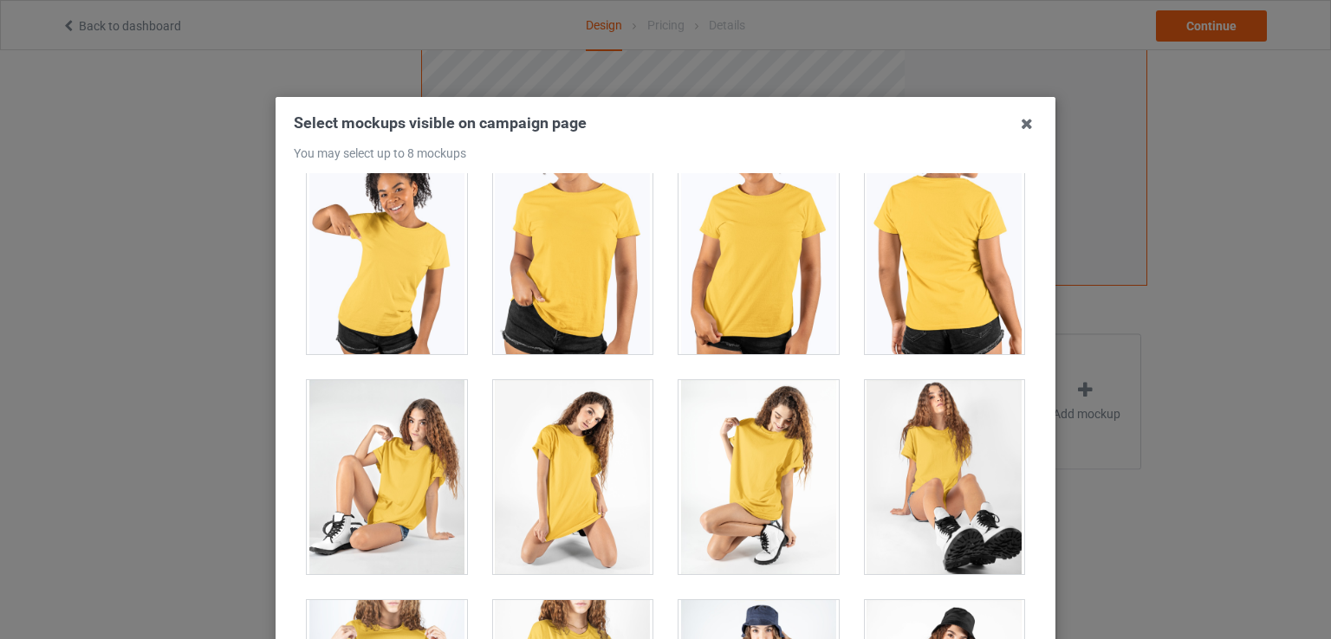
click at [735, 405] on div at bounding box center [758, 477] width 160 height 194
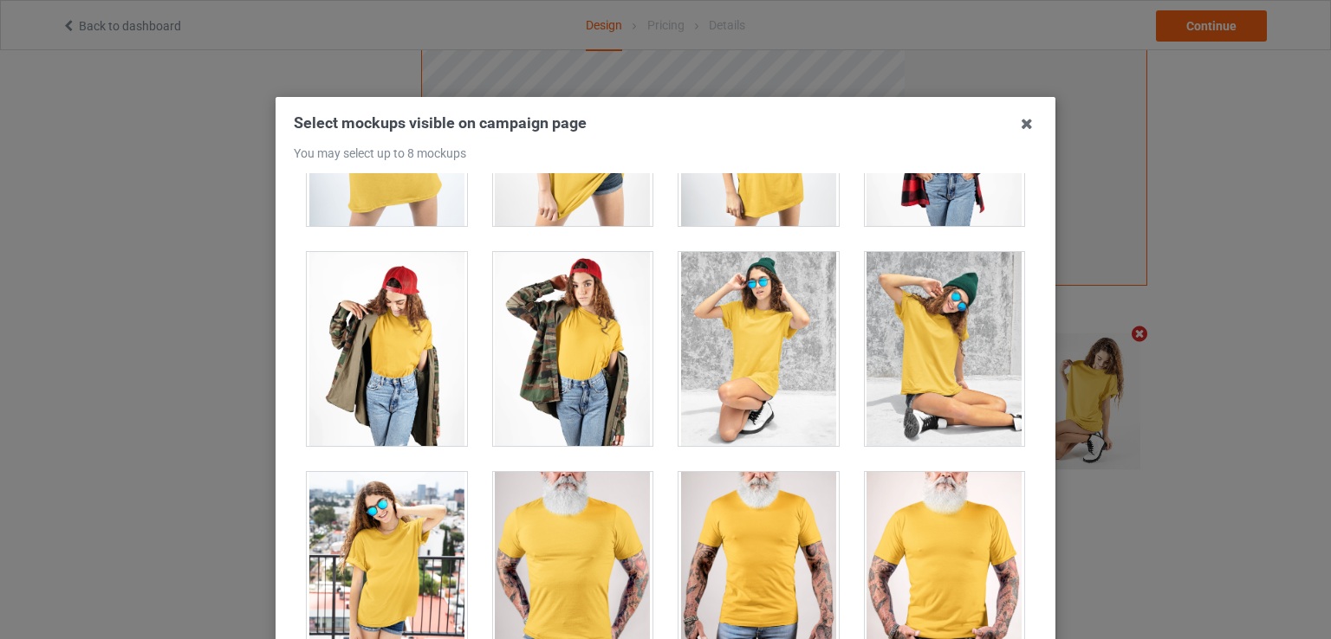
scroll to position [23702, 0]
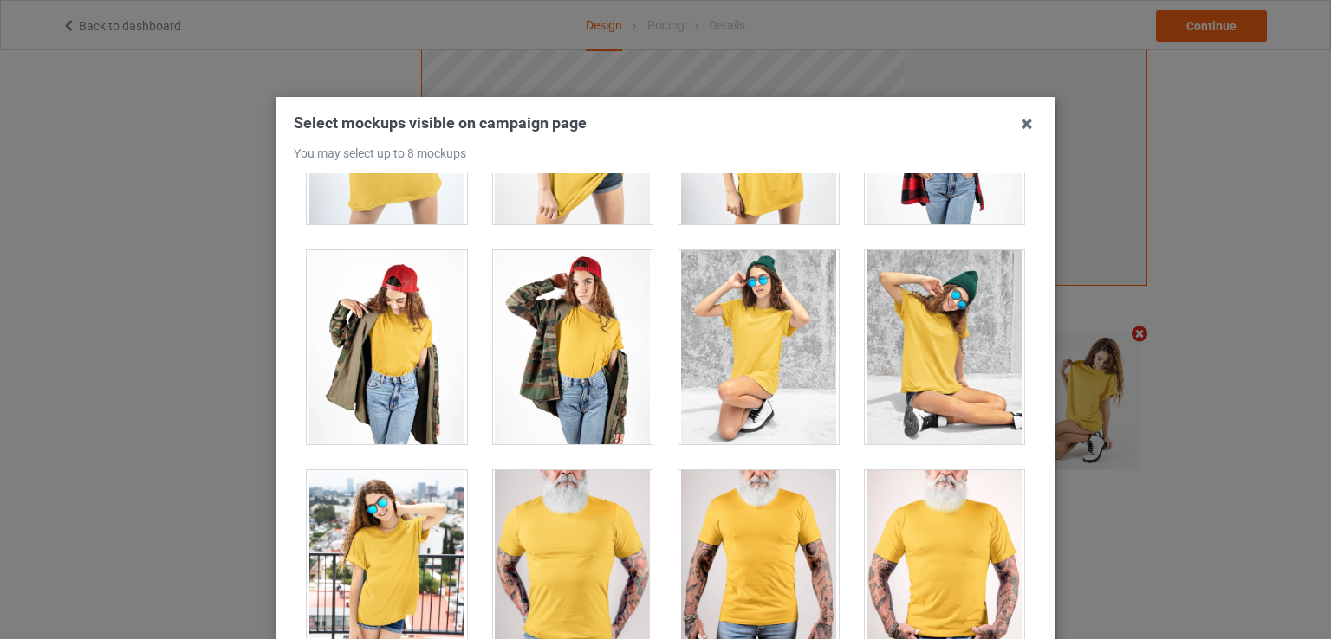
click at [873, 331] on div at bounding box center [945, 347] width 160 height 194
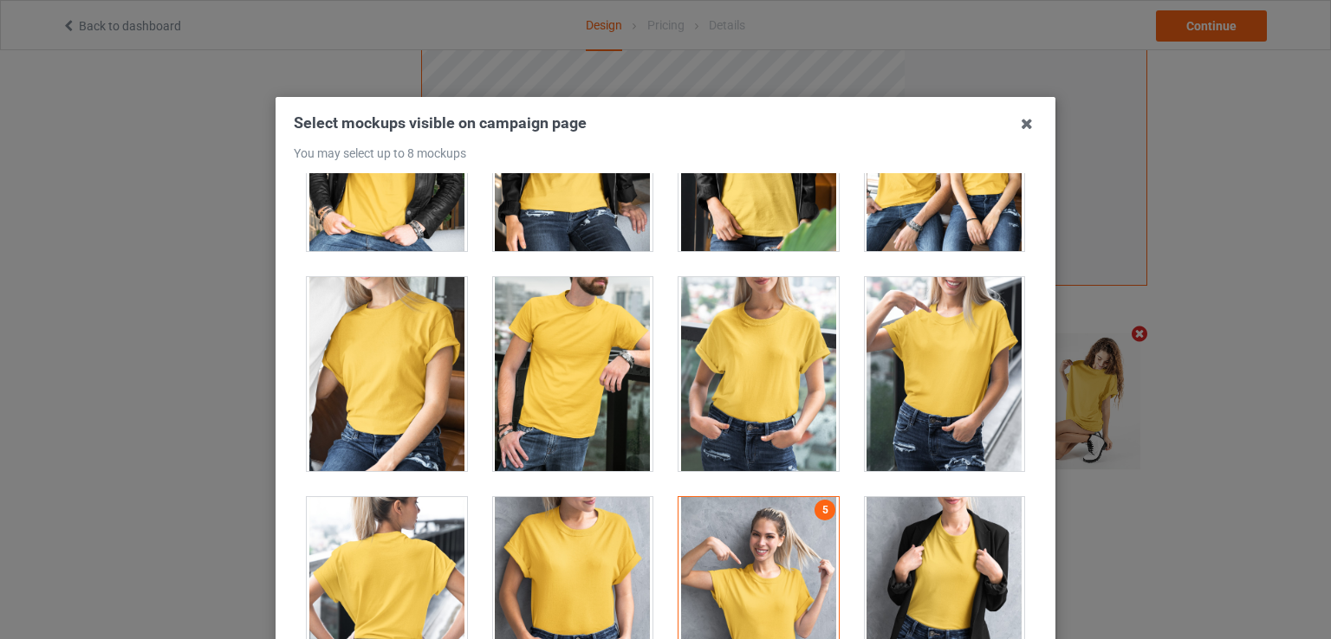
scroll to position [21256, 0]
click at [572, 323] on div at bounding box center [573, 373] width 160 height 194
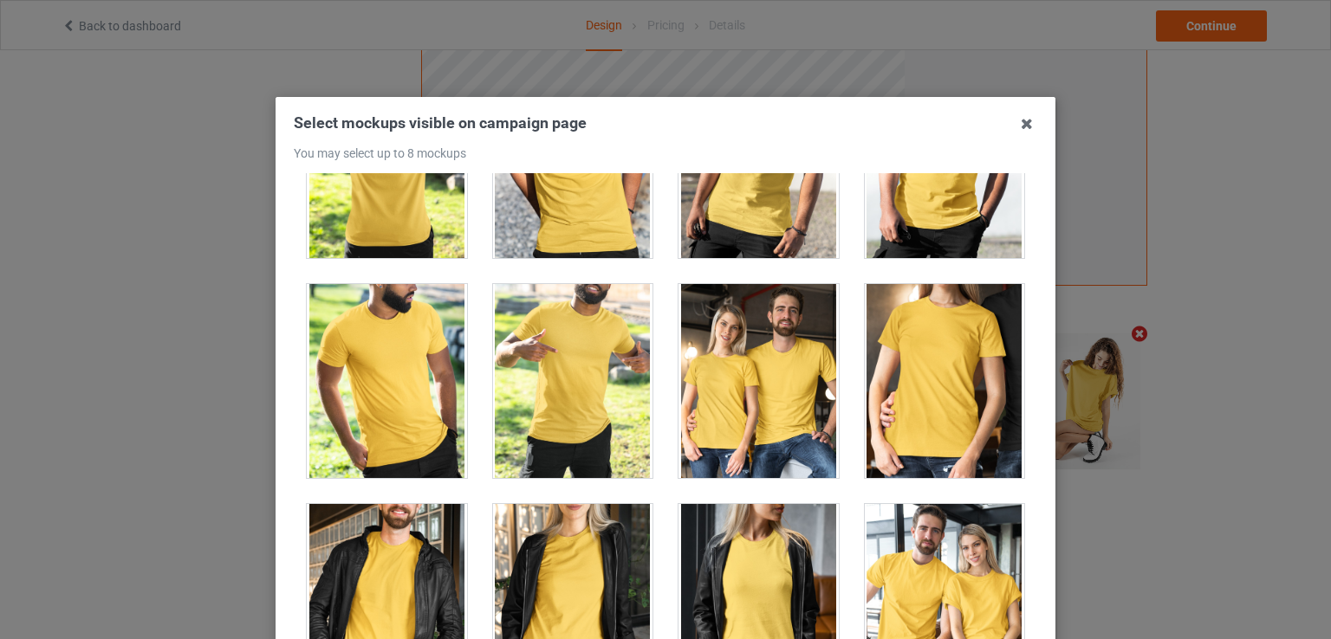
scroll to position [20676, 0]
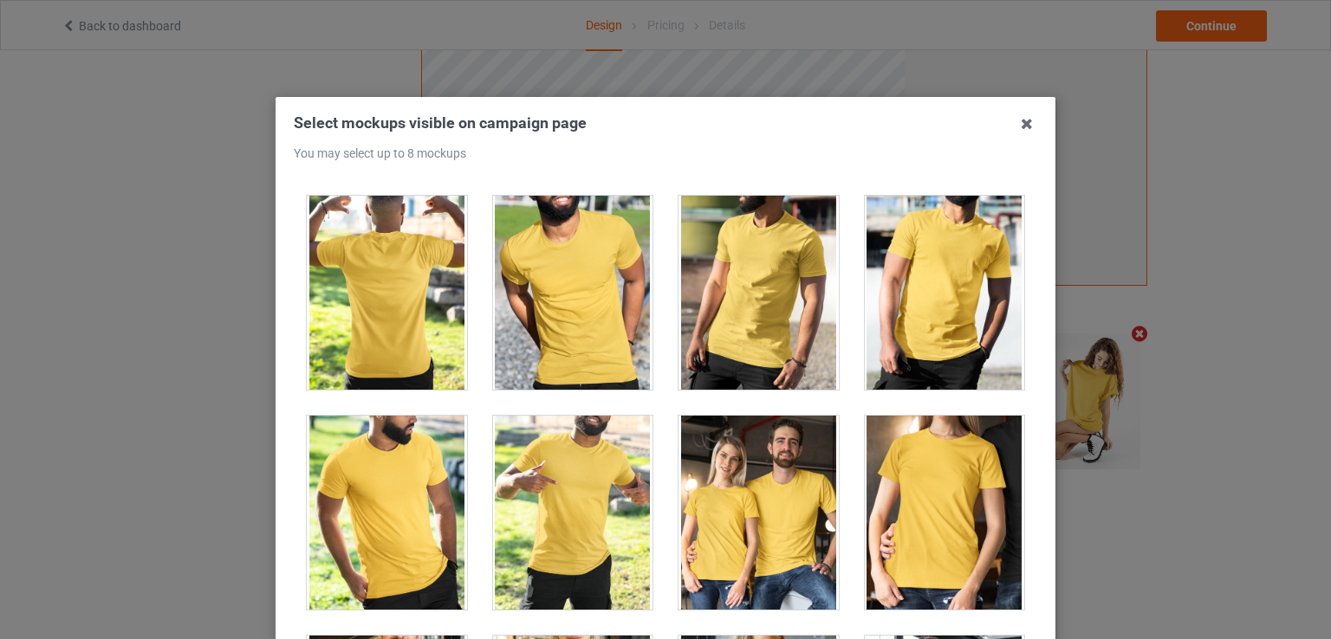
click at [561, 434] on div at bounding box center [573, 513] width 160 height 194
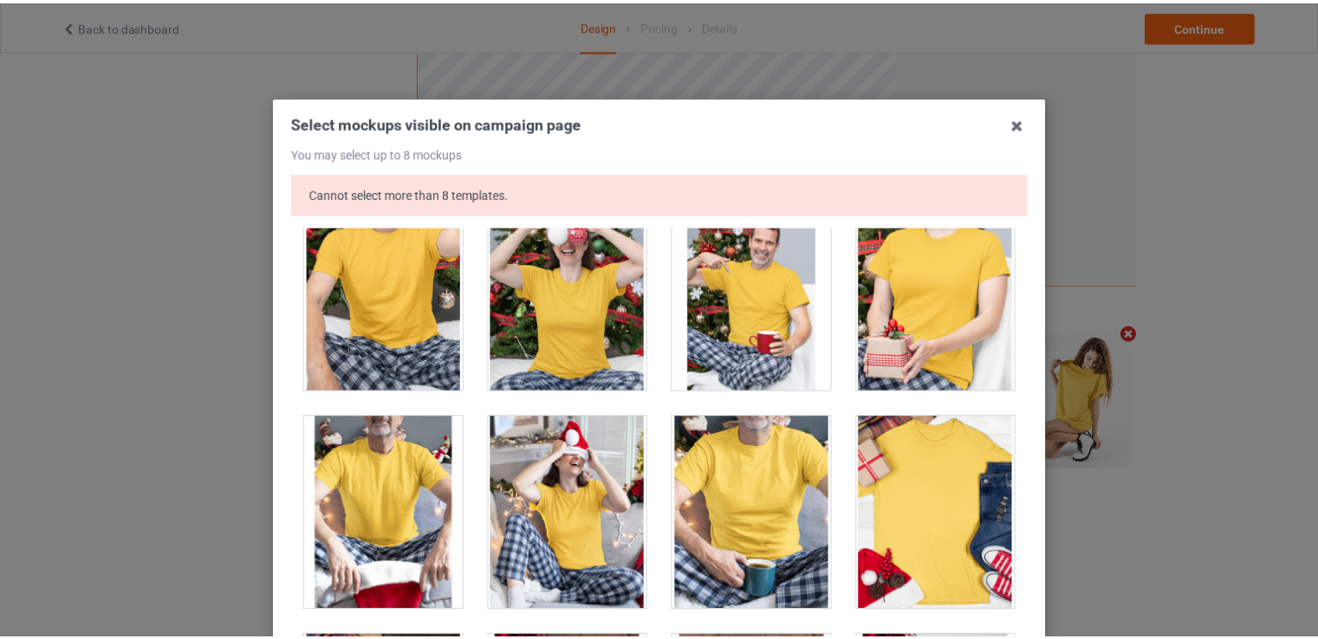
scroll to position [18305, 0]
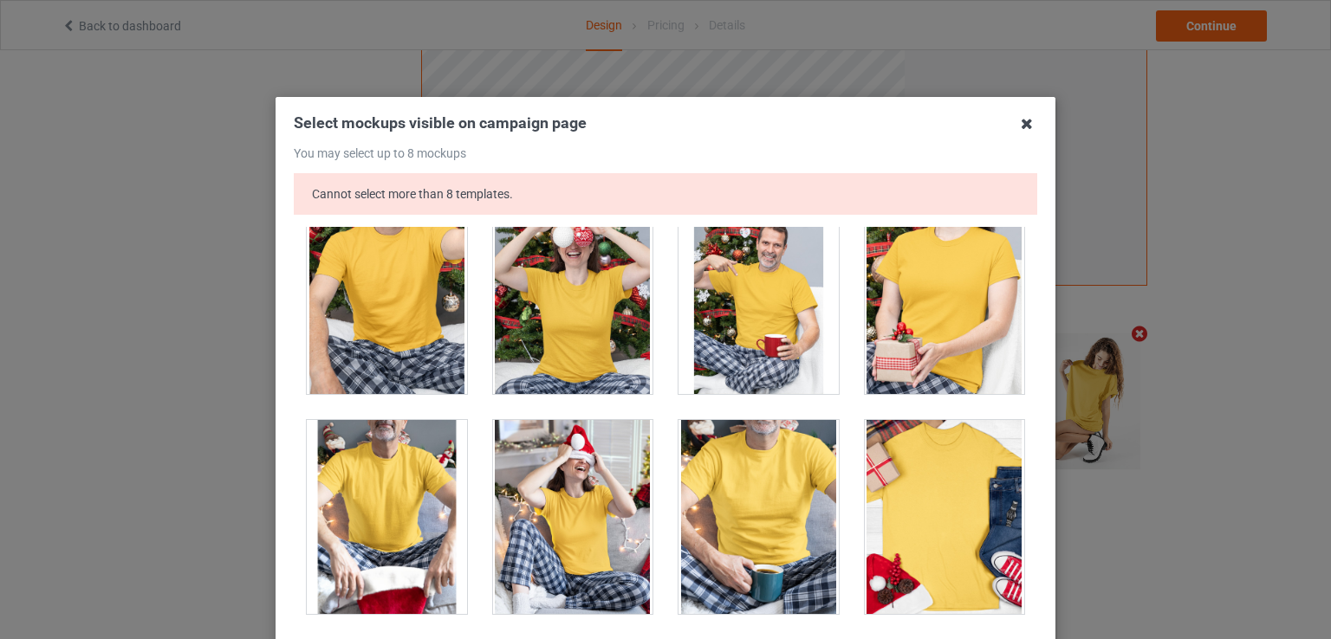
click at [1024, 122] on icon at bounding box center [1027, 124] width 28 height 28
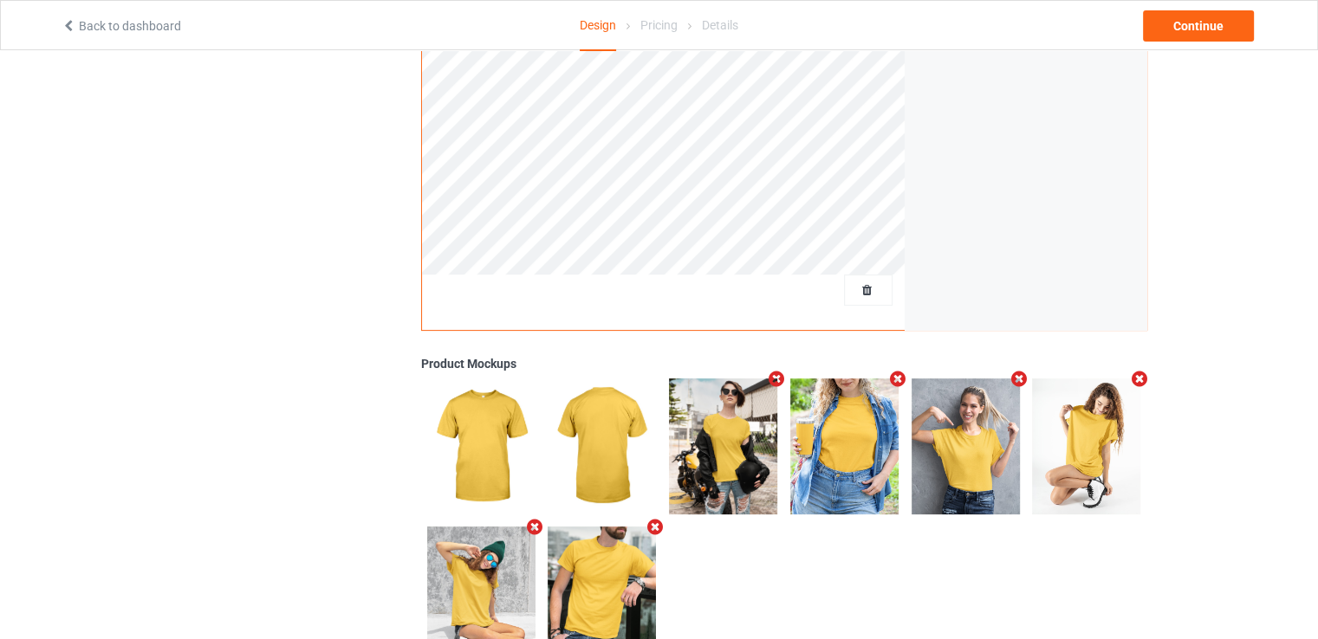
scroll to position [447, 0]
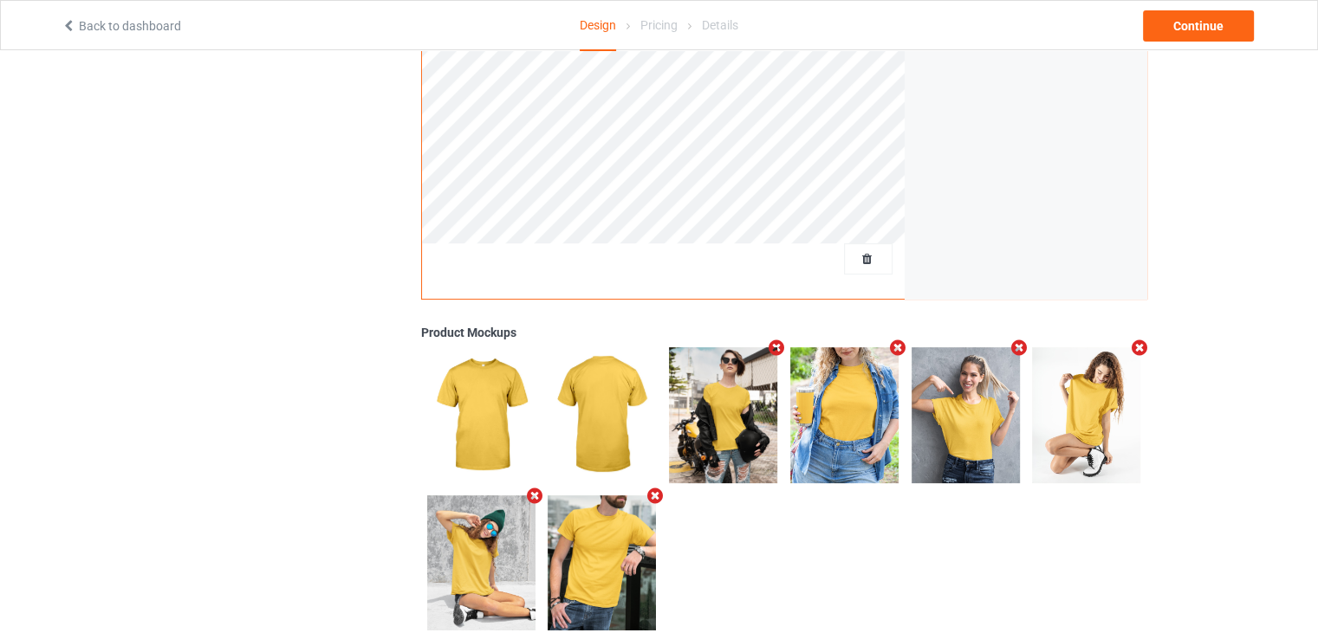
click at [1019, 344] on icon "Remove mockup" at bounding box center [1019, 348] width 22 height 18
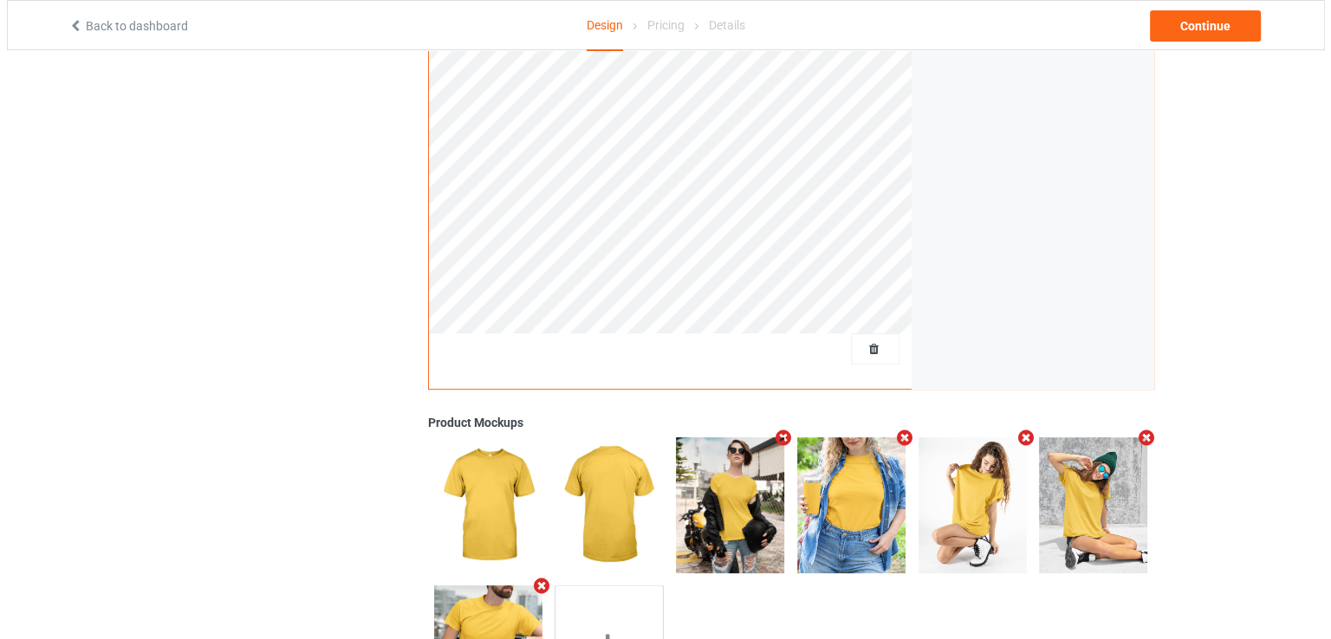
scroll to position [481, 0]
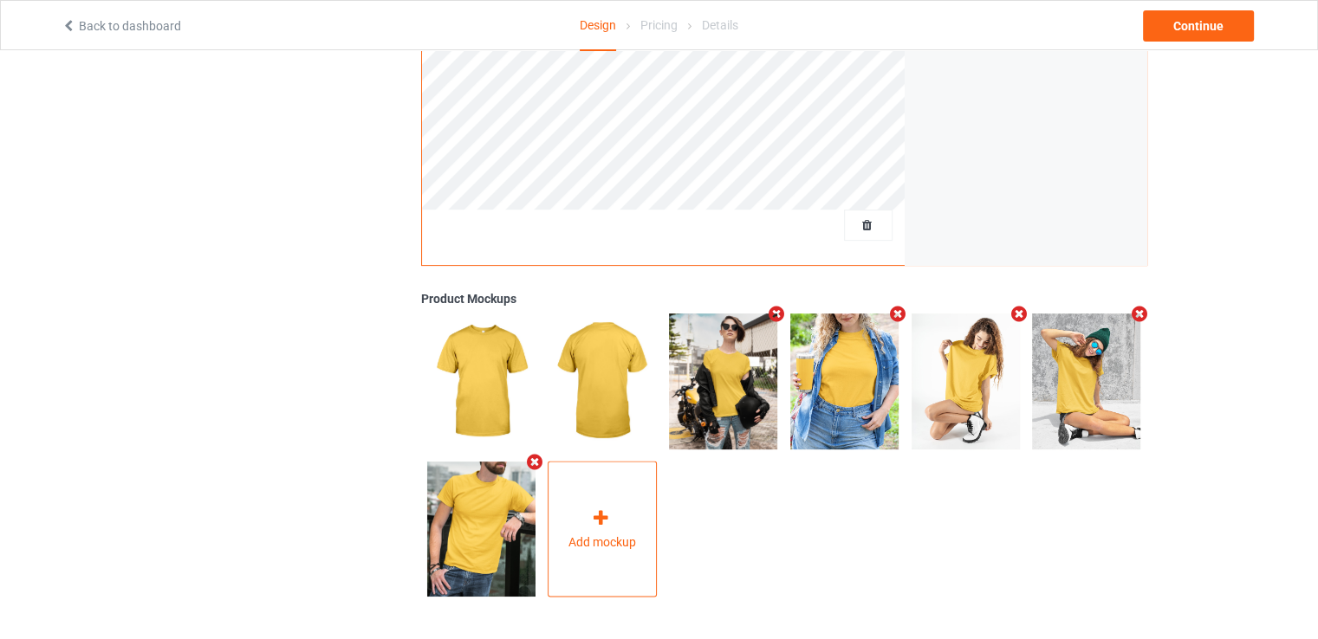
click at [574, 542] on span "Add mockup" at bounding box center [602, 541] width 68 height 17
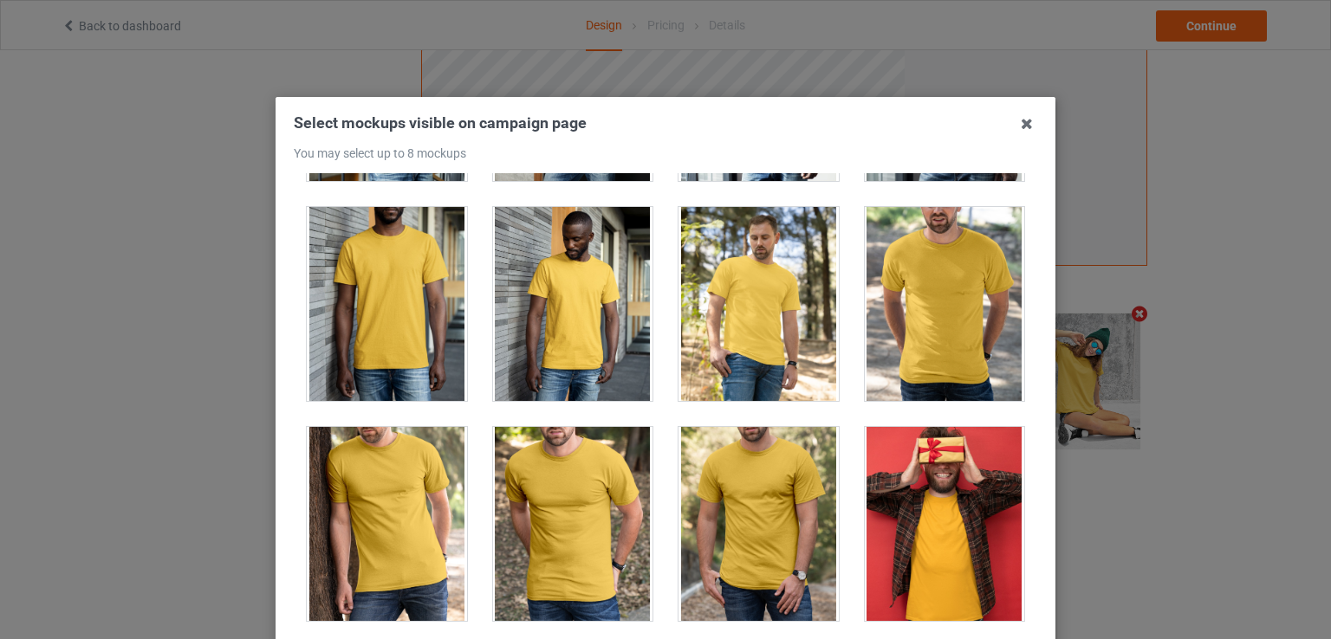
scroll to position [1881, 0]
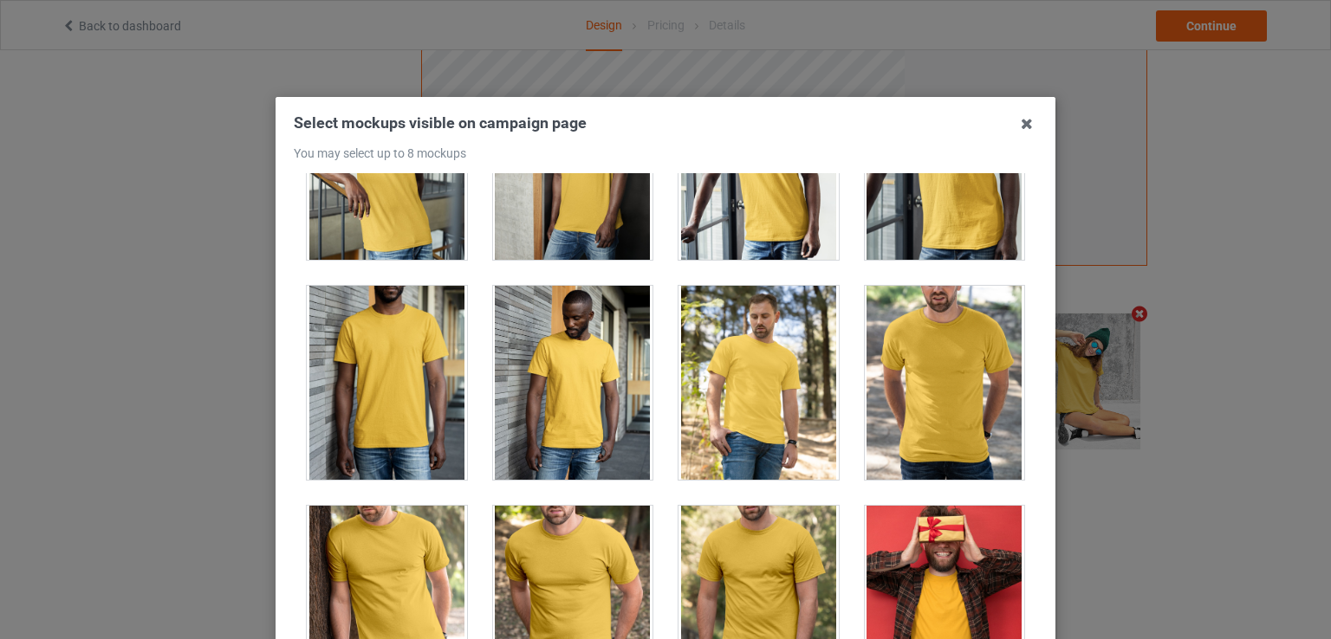
click at [768, 425] on div at bounding box center [758, 383] width 160 height 194
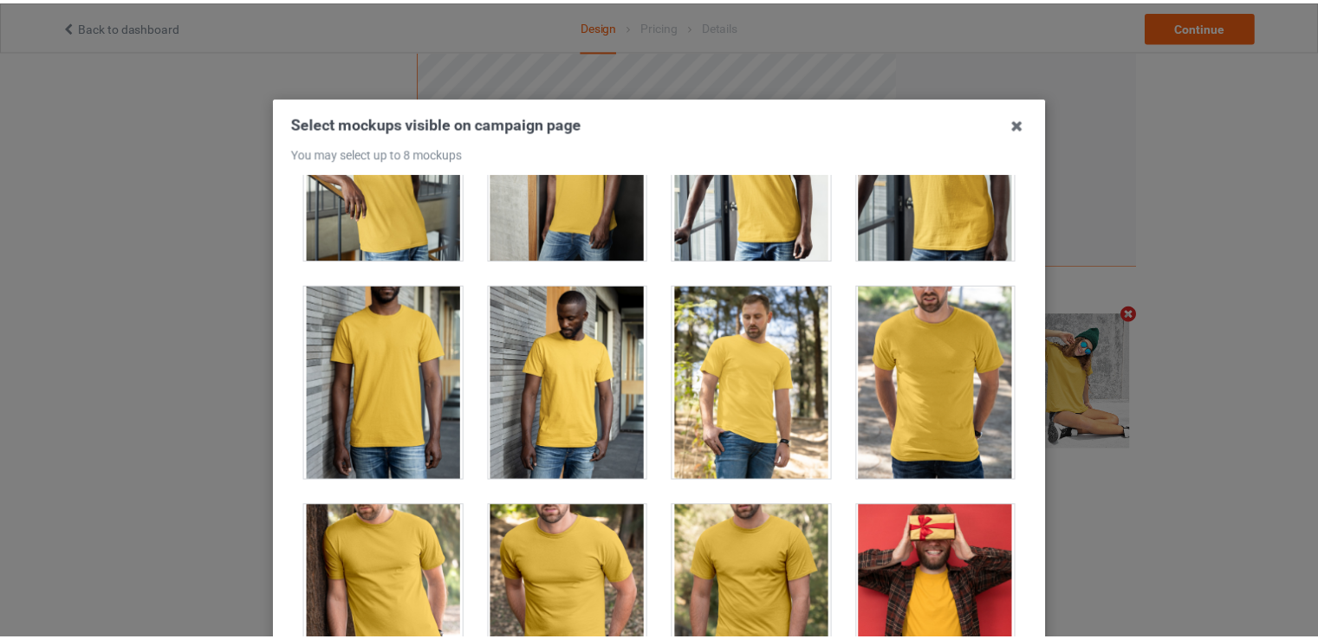
scroll to position [480, 0]
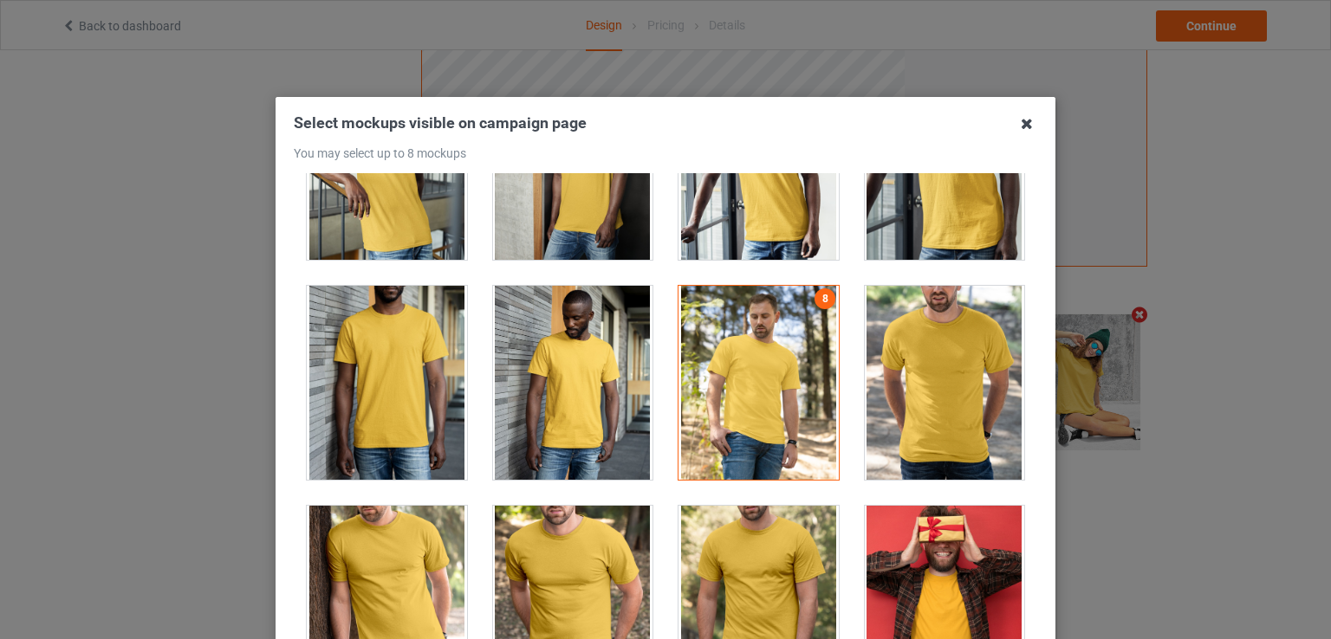
click at [1023, 126] on icon at bounding box center [1027, 124] width 28 height 28
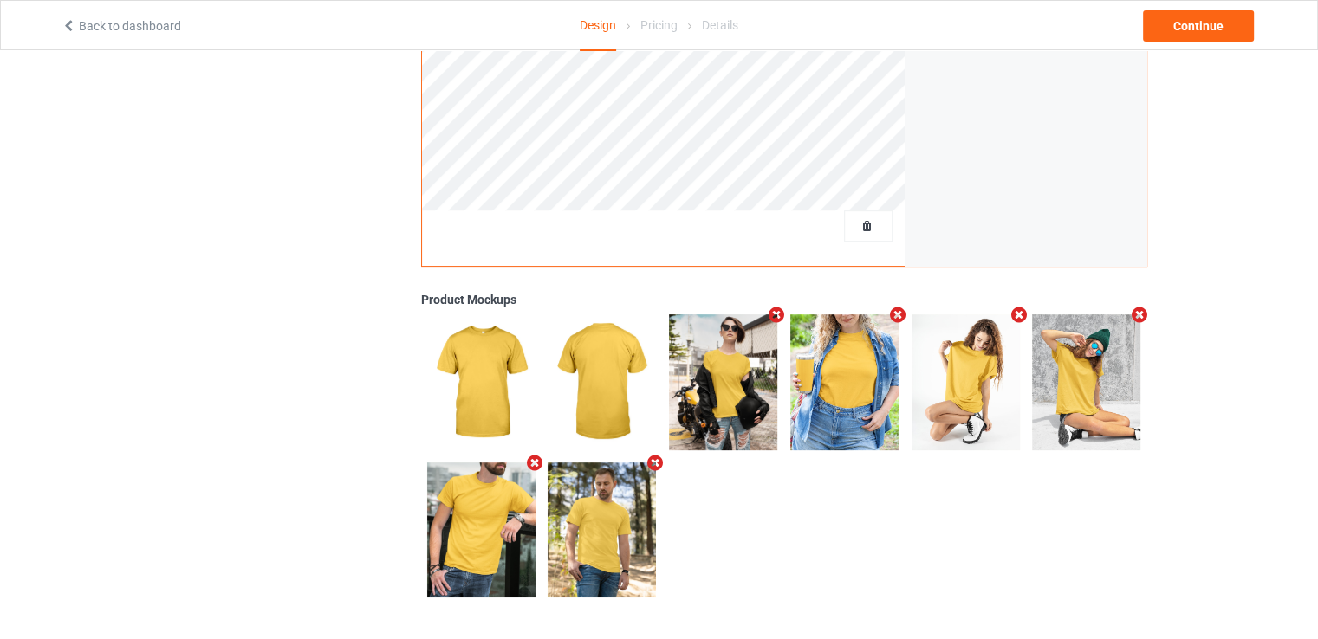
scroll to position [0, 0]
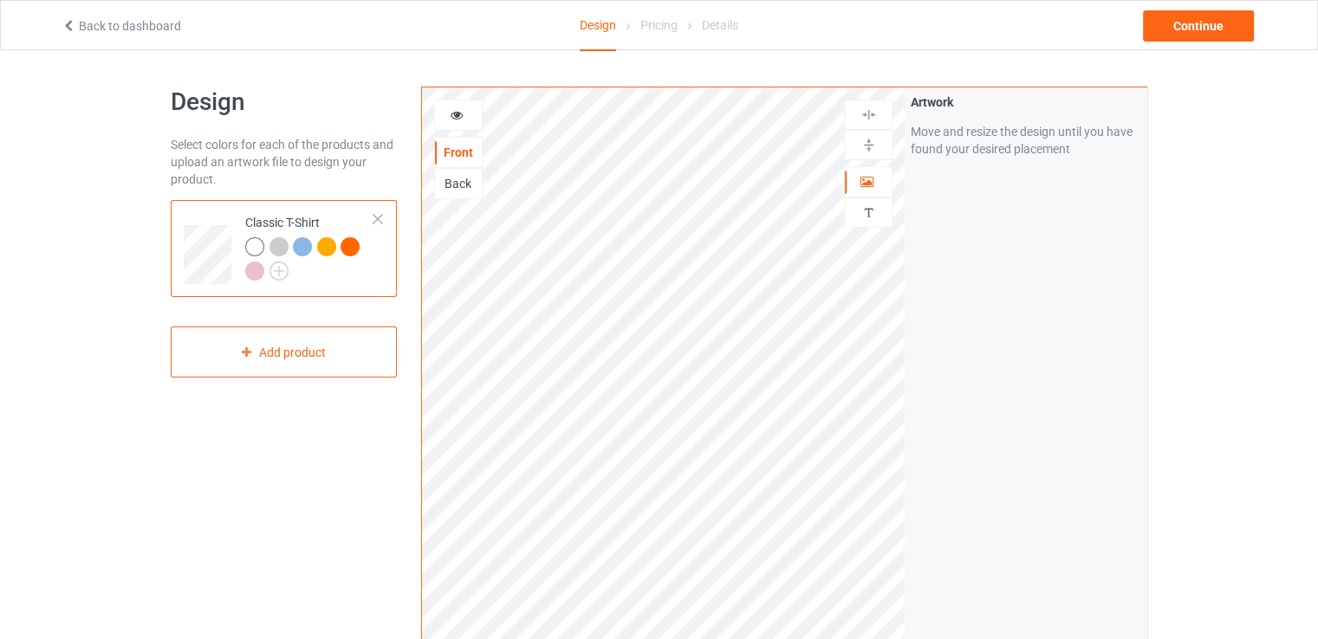
click at [464, 126] on div at bounding box center [458, 115] width 49 height 31
click at [455, 108] on icon at bounding box center [457, 113] width 15 height 12
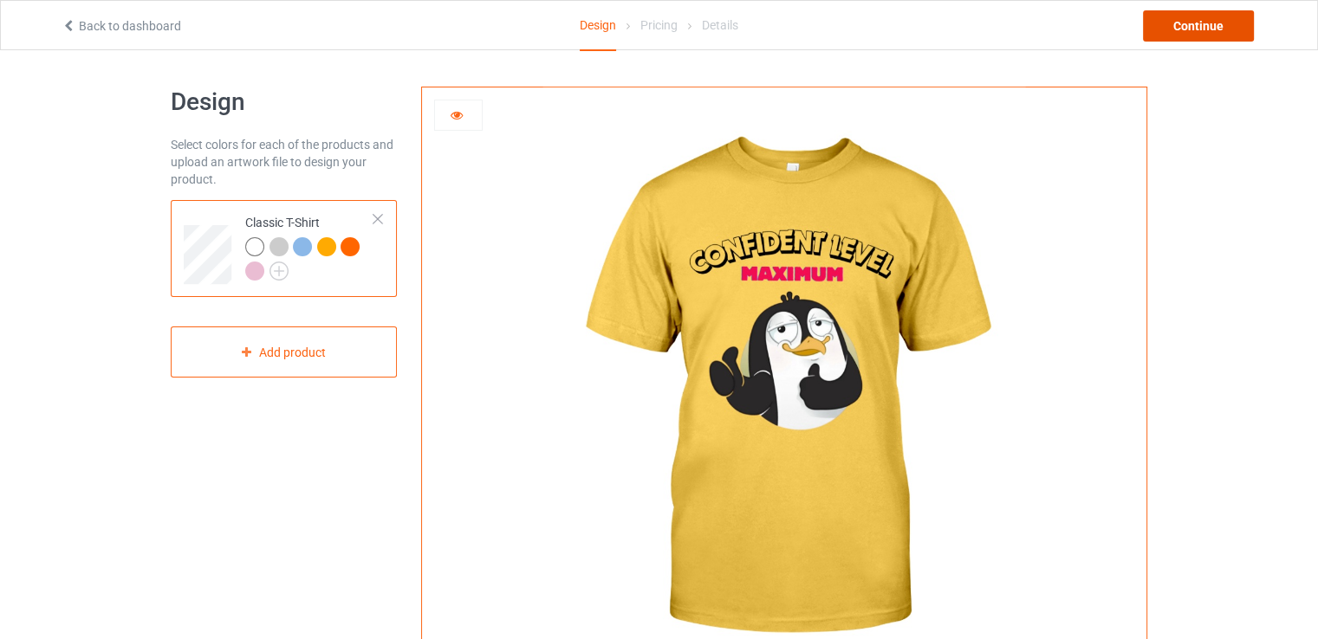
click at [1178, 29] on div "Continue" at bounding box center [1198, 25] width 111 height 31
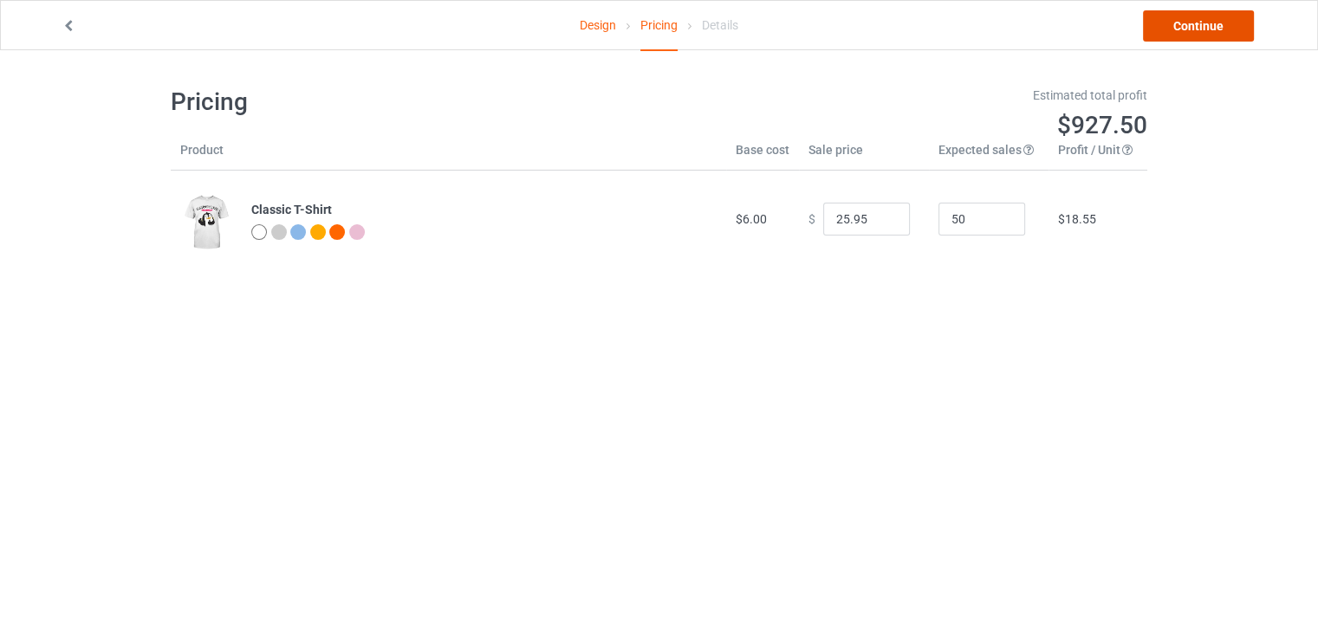
click at [1187, 29] on link "Continue" at bounding box center [1198, 25] width 111 height 31
